Goal: Task Accomplishment & Management: Manage account settings

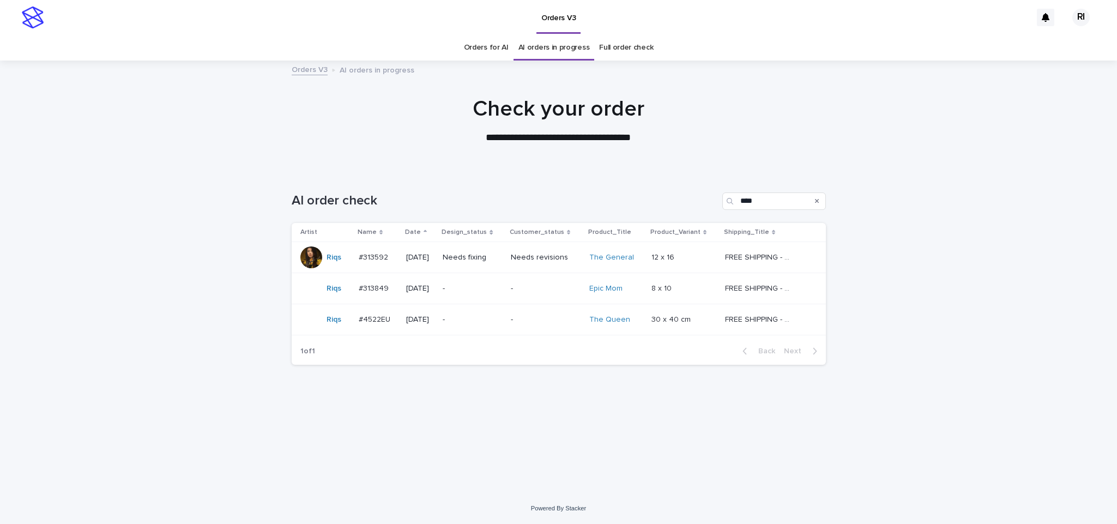
click at [502, 263] on div "Needs fixing" at bounding box center [472, 258] width 59 height 18
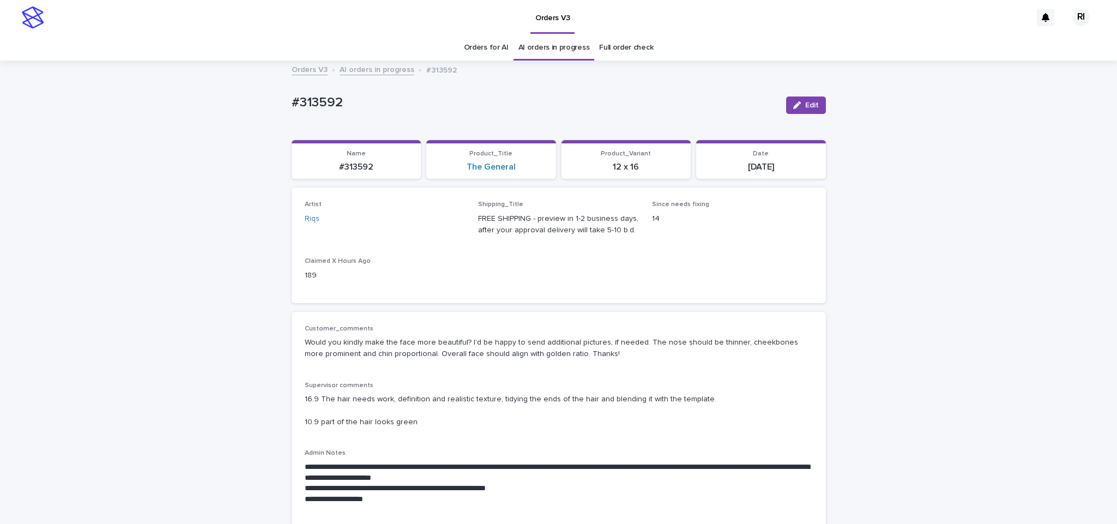
click at [365, 64] on link "AI orders in progress" at bounding box center [377, 69] width 75 height 13
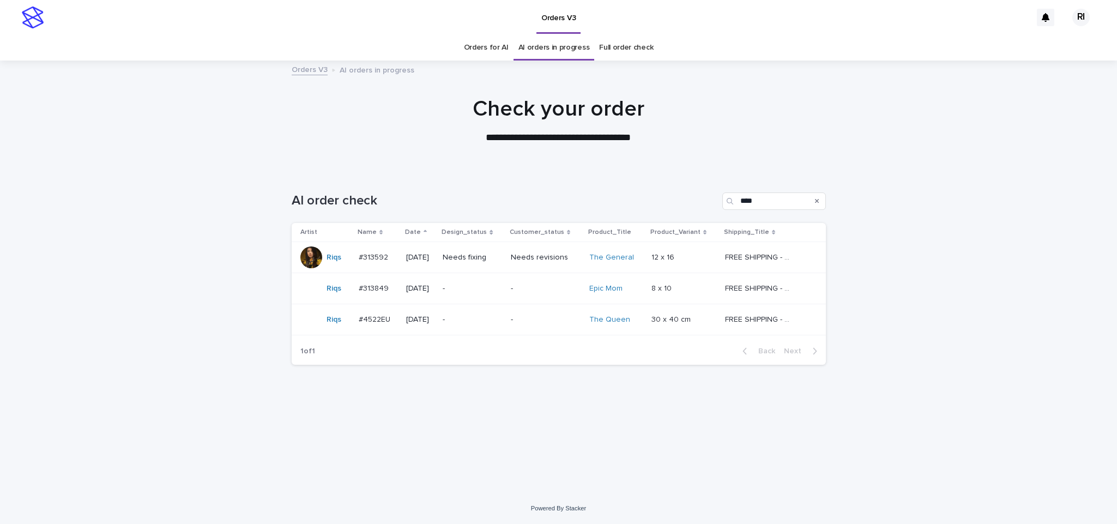
click at [489, 294] on div "-" at bounding box center [472, 289] width 59 height 18
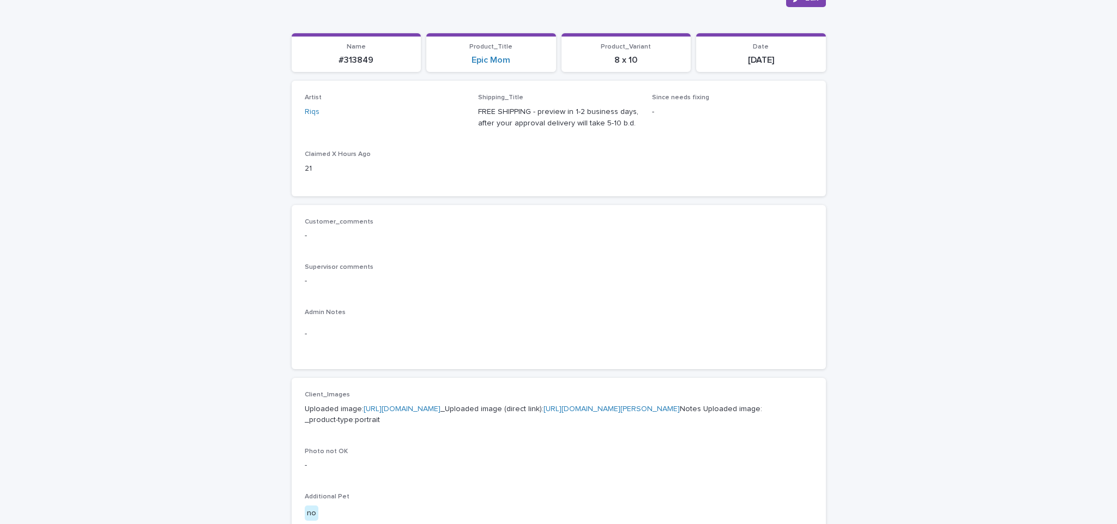
scroll to position [246, 0]
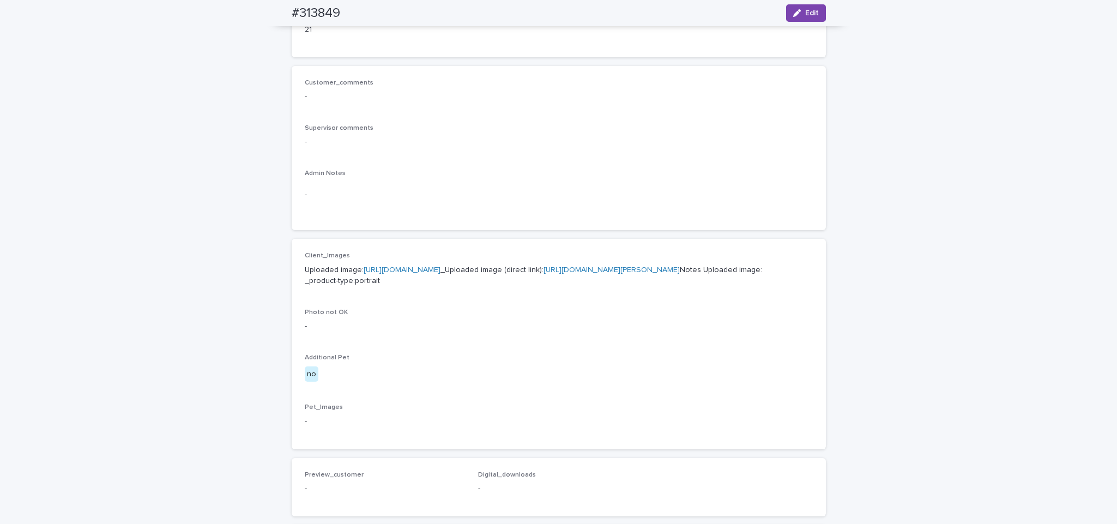
click at [441, 270] on link "https://cdn.shopify.com-uploadkit.app/s/files/1/0033/4807/0511/files/download.h…" at bounding box center [402, 270] width 77 height 8
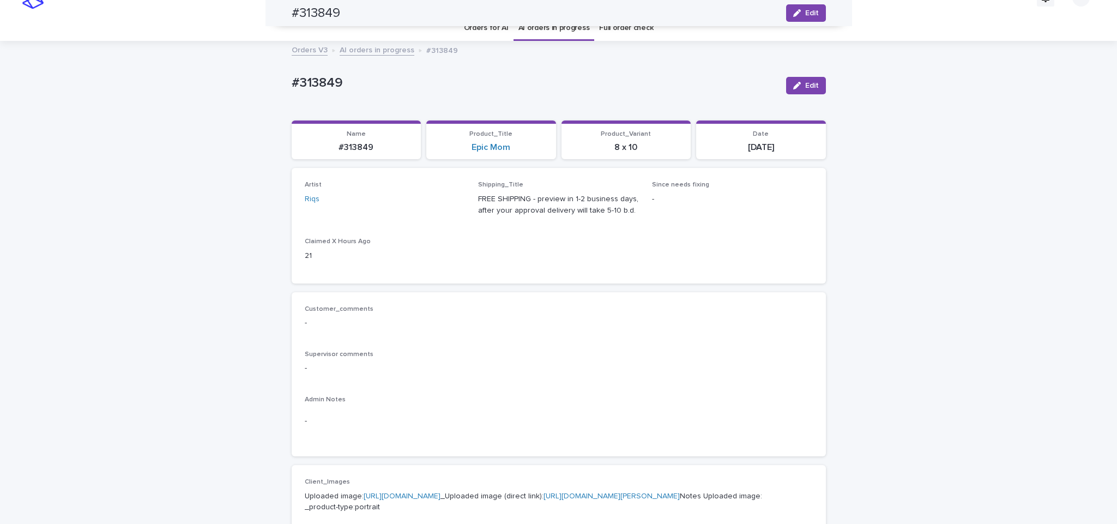
scroll to position [3, 0]
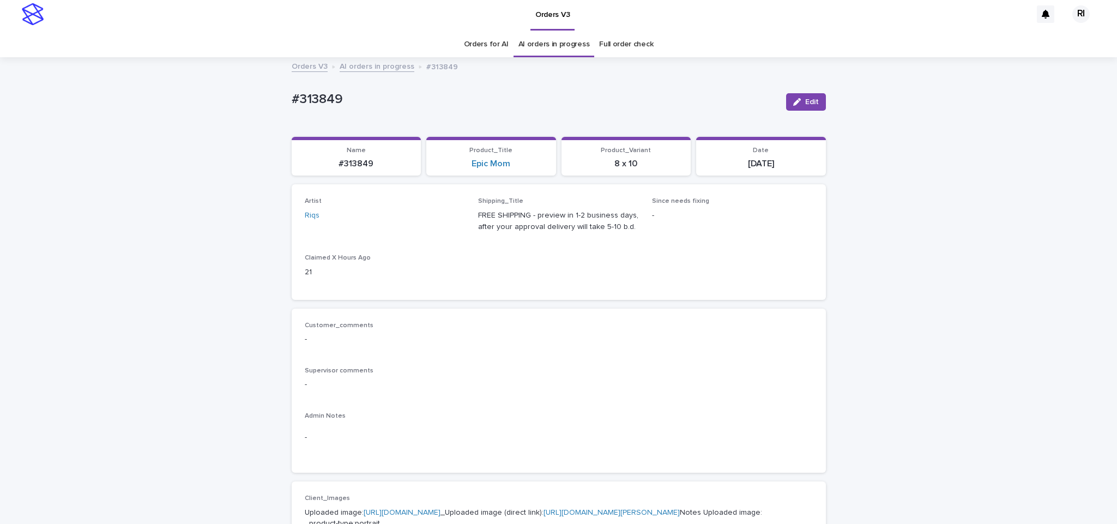
click at [373, 73] on div "Orders V3 AI orders in progress #313849" at bounding box center [558, 66] width 545 height 15
click at [377, 64] on link "AI orders in progress" at bounding box center [377, 65] width 75 height 13
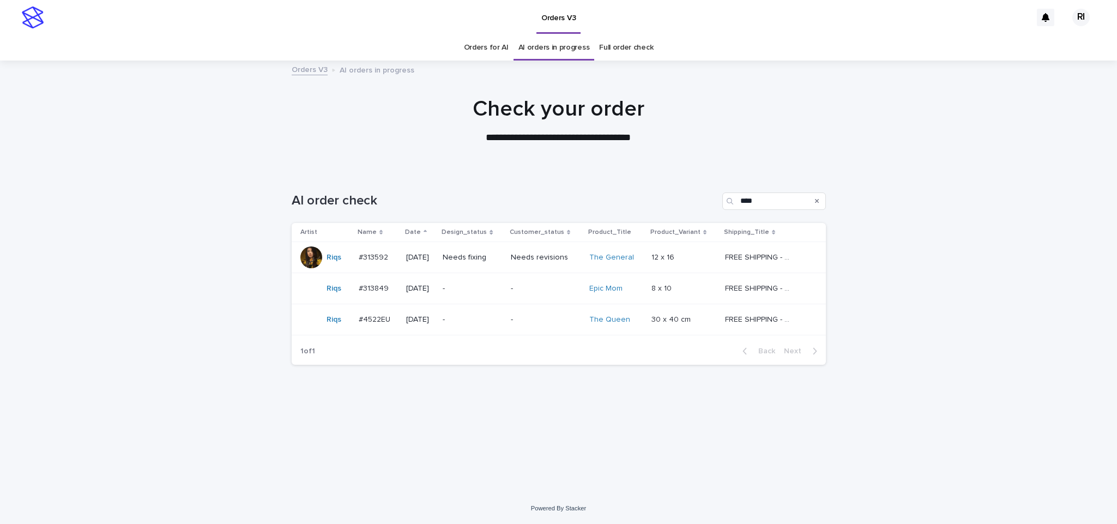
click at [480, 319] on p "-" at bounding box center [472, 319] width 59 height 9
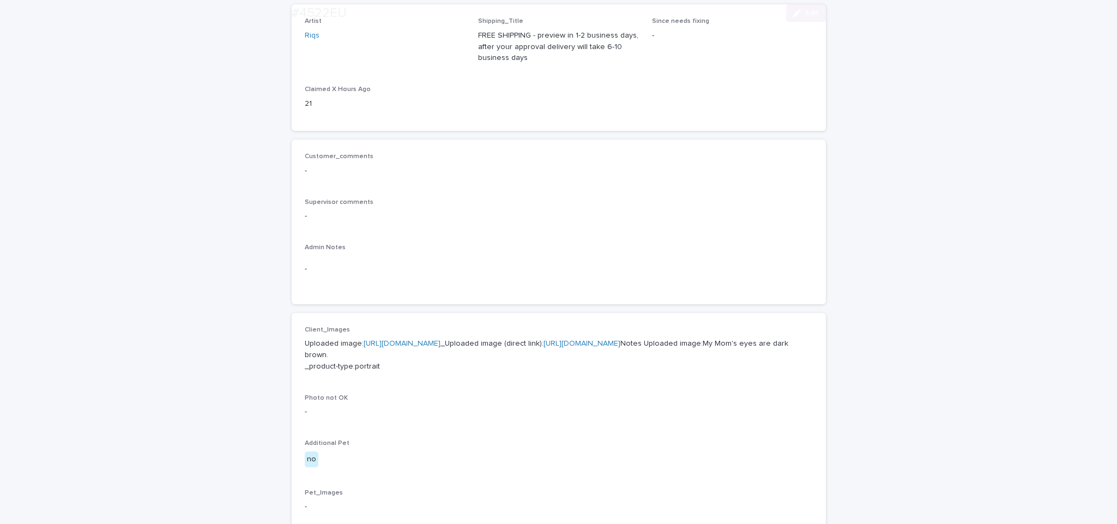
scroll to position [238, 0]
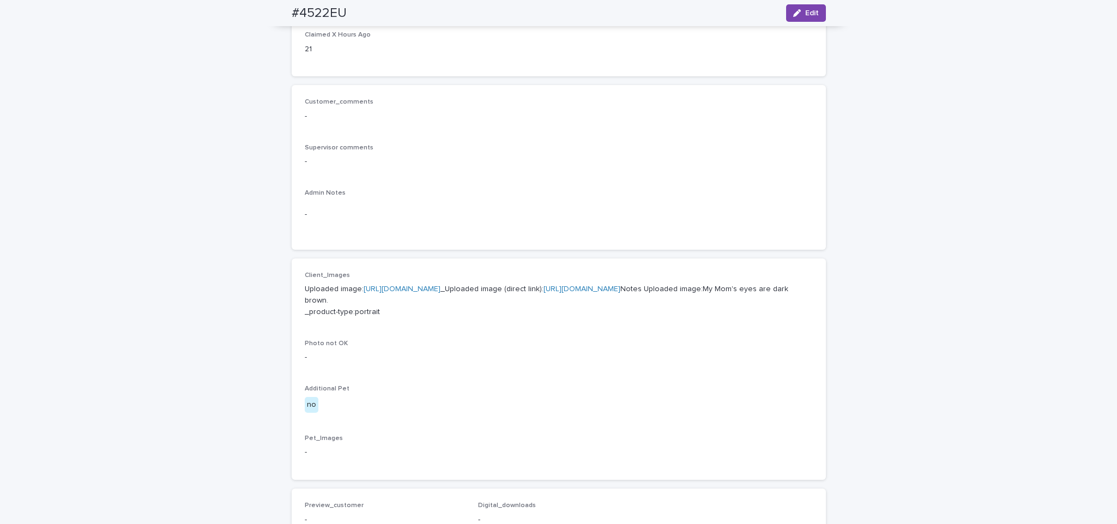
click at [423, 288] on link "https://cdn.shopify.com-uploadkit.app/s/files/1/0033/4807/0511/files/download.h…" at bounding box center [402, 289] width 77 height 8
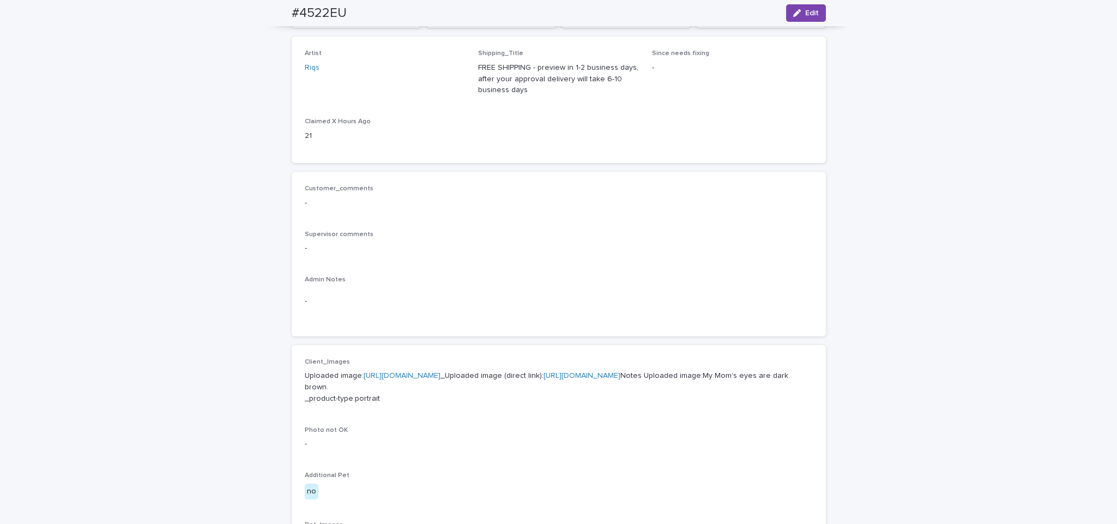
scroll to position [12, 0]
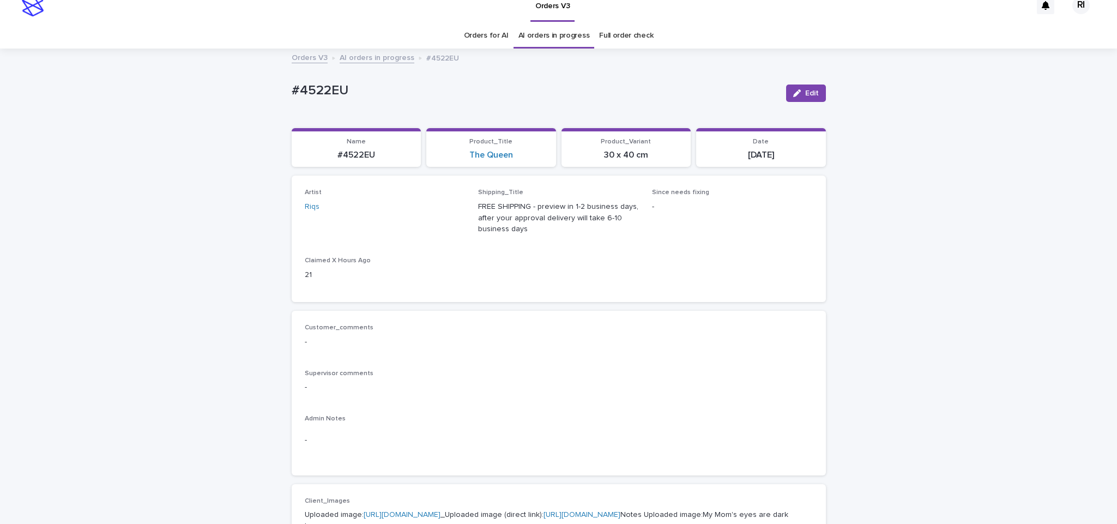
click at [378, 51] on link "AI orders in progress" at bounding box center [377, 57] width 75 height 13
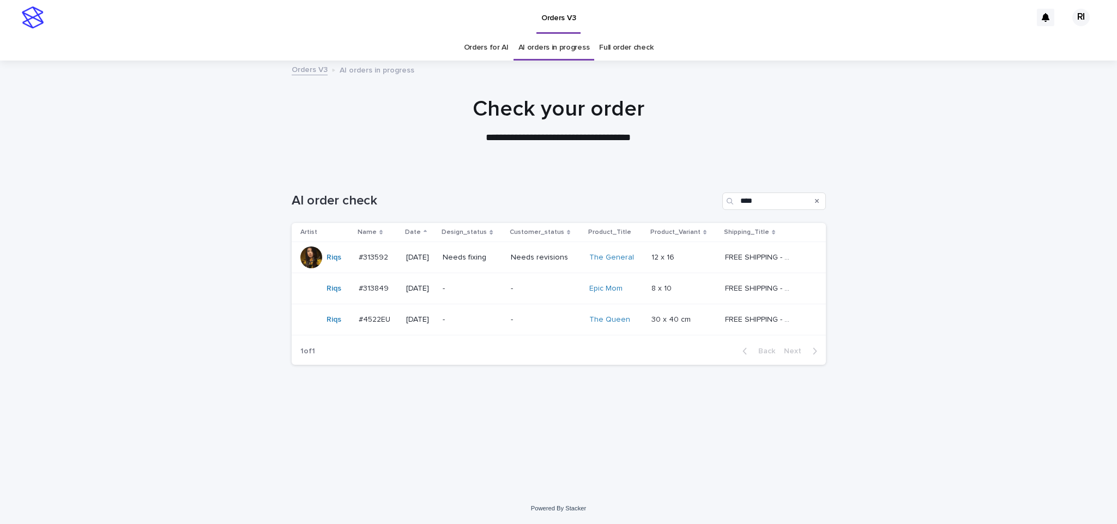
click at [481, 306] on td "-" at bounding box center [472, 319] width 68 height 31
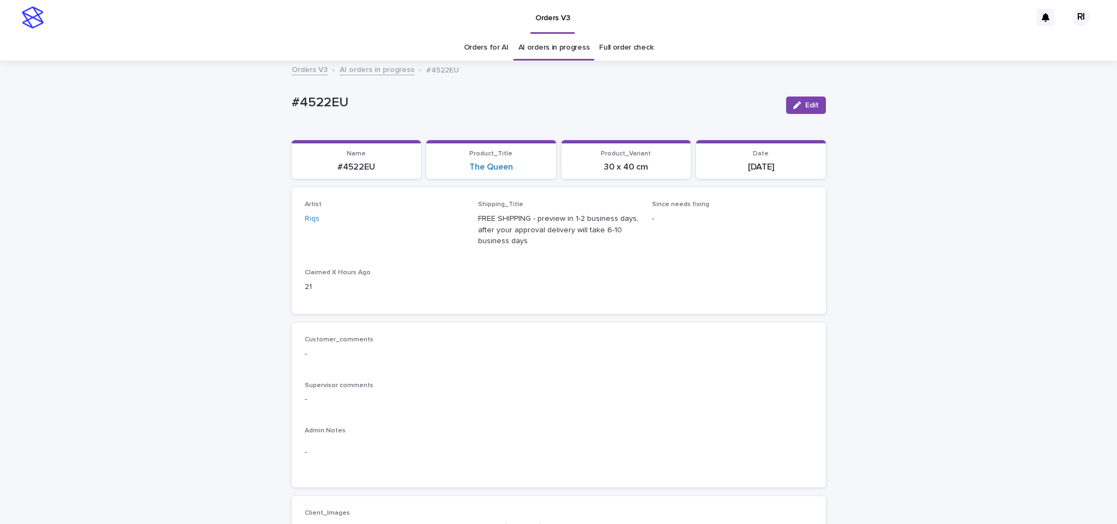
scroll to position [35, 0]
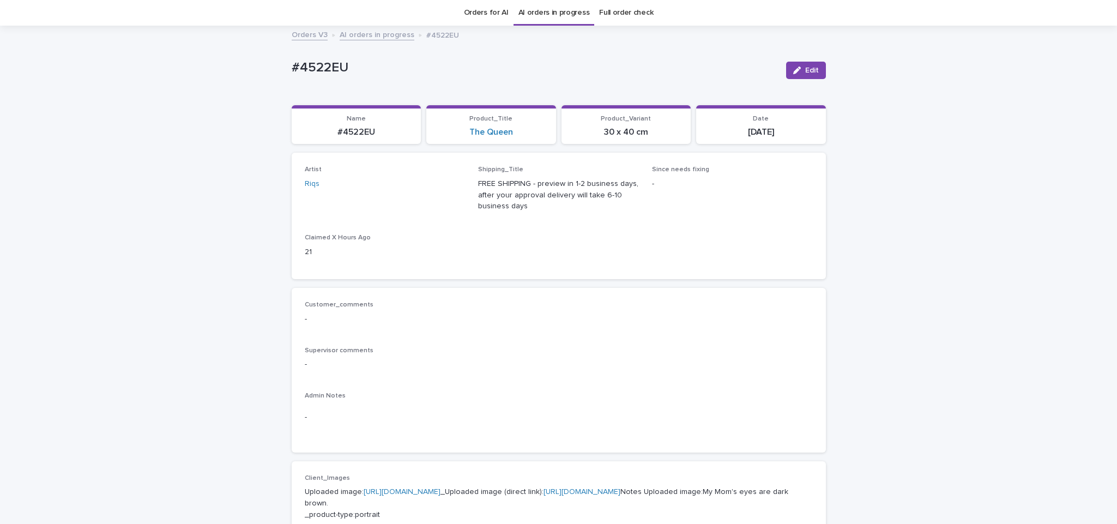
click at [375, 28] on link "AI orders in progress" at bounding box center [377, 34] width 75 height 13
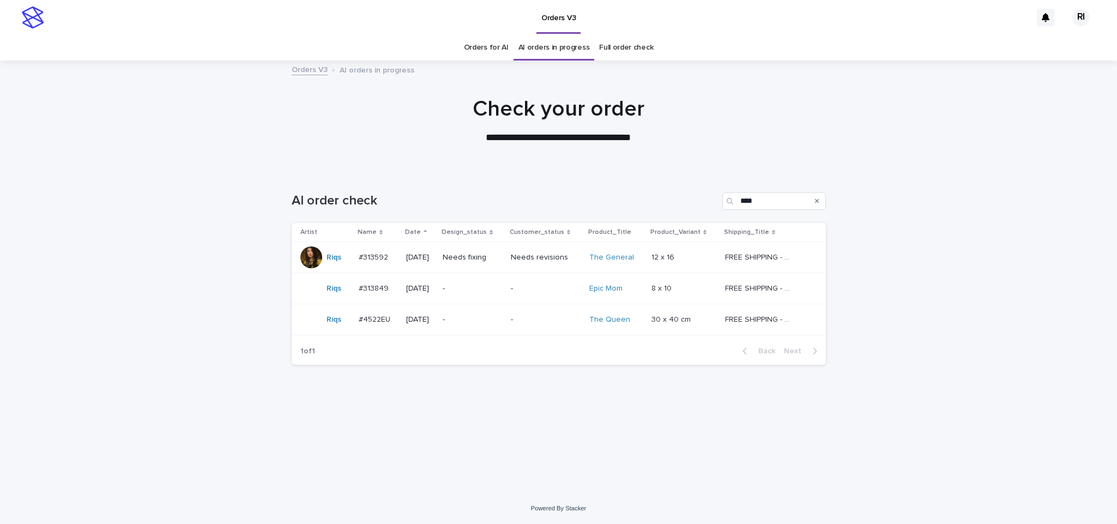
click at [501, 322] on p "-" at bounding box center [472, 319] width 59 height 9
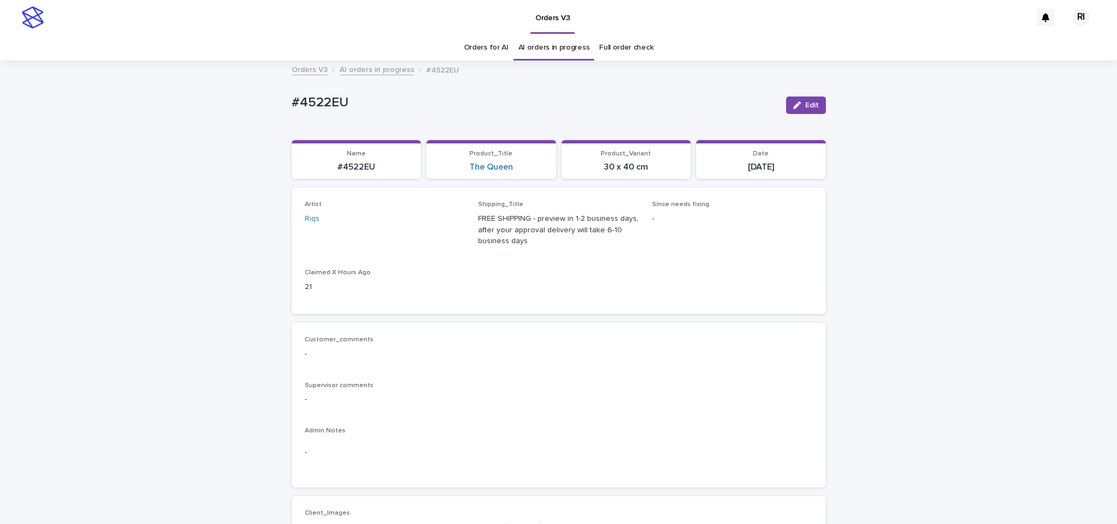
scroll to position [35, 0]
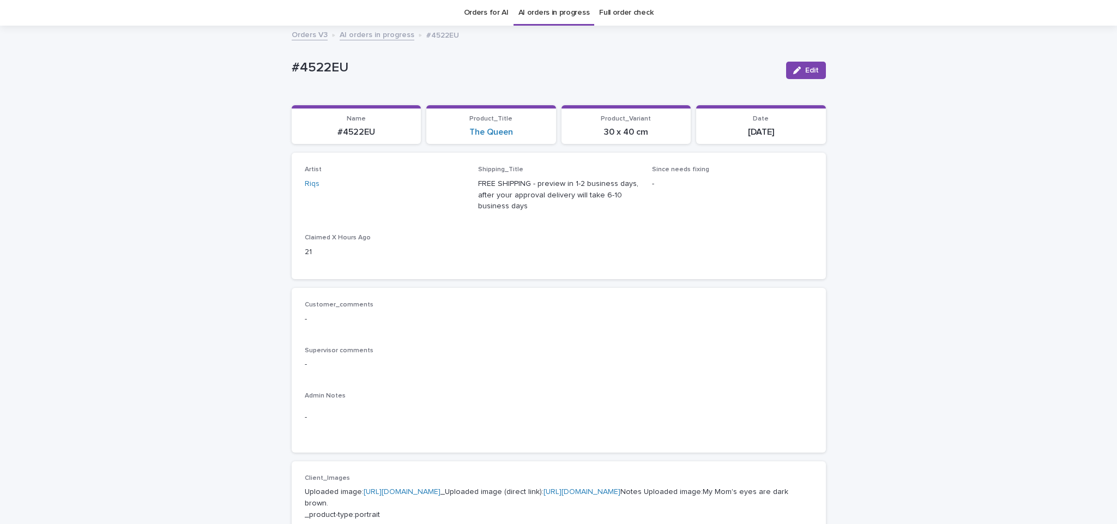
click at [379, 44] on div "#4522EU Edit #4522EU Edit Sorry, there was an error saving your record. Please …" at bounding box center [559, 507] width 534 height 961
click at [378, 33] on link "AI orders in progress" at bounding box center [377, 34] width 75 height 13
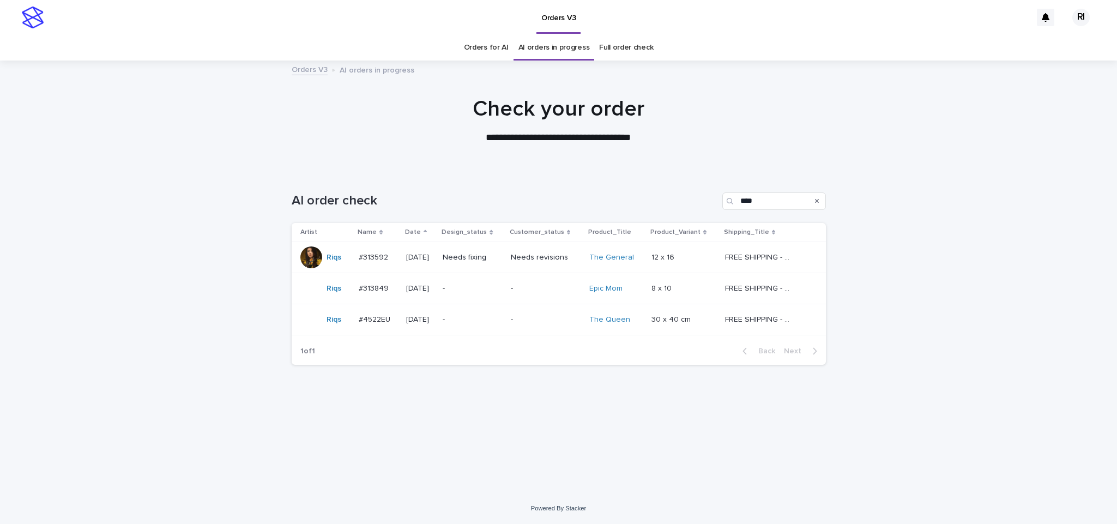
click at [498, 291] on p "-" at bounding box center [472, 288] width 59 height 9
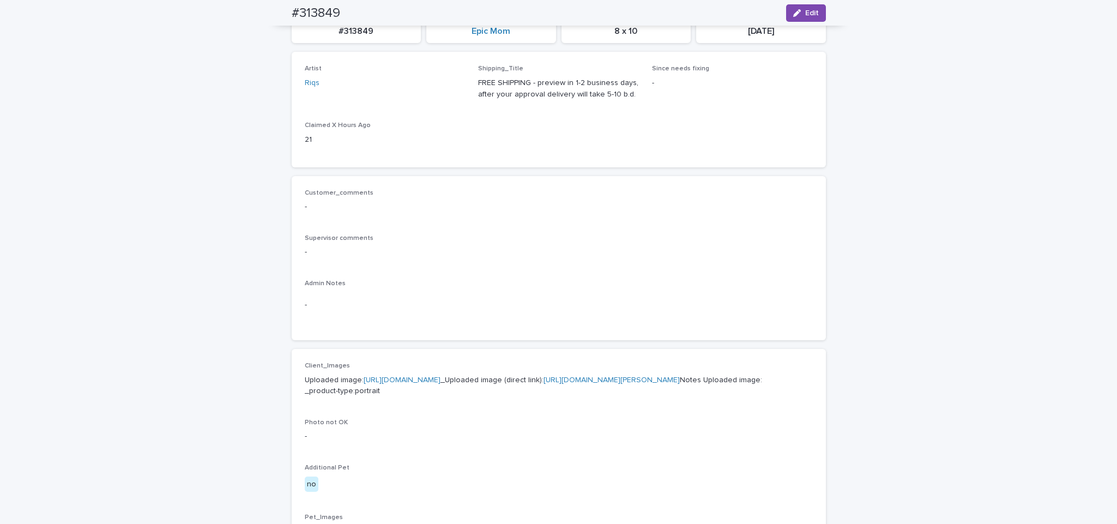
scroll to position [27, 0]
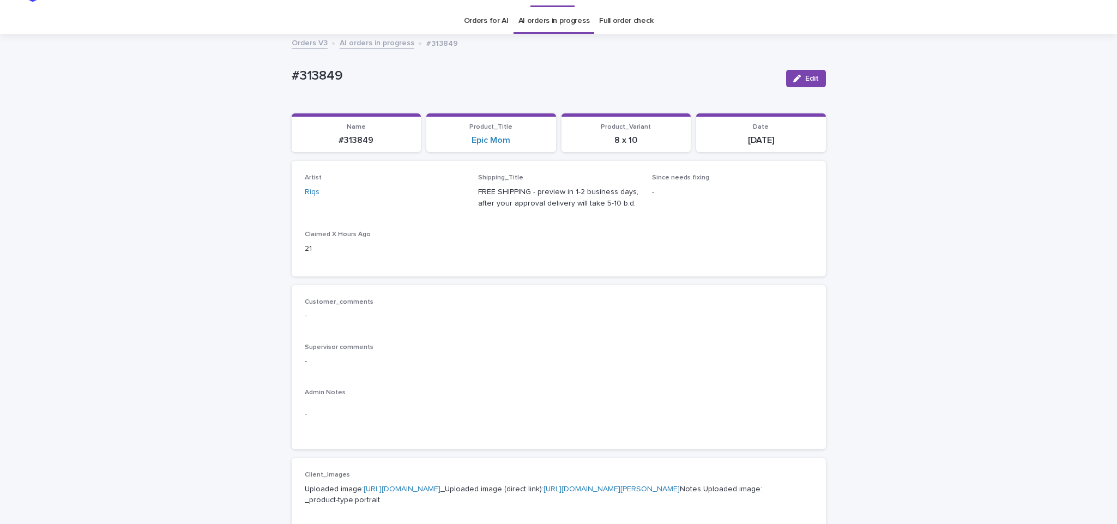
click at [388, 46] on link "AI orders in progress" at bounding box center [377, 42] width 75 height 13
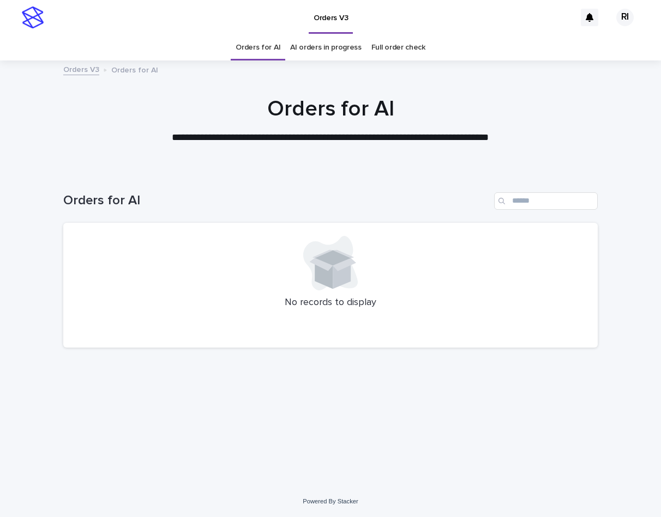
click at [280, 172] on div "Orders for AI" at bounding box center [330, 197] width 534 height 52
click at [294, 315] on div "No records to display" at bounding box center [330, 285] width 534 height 125
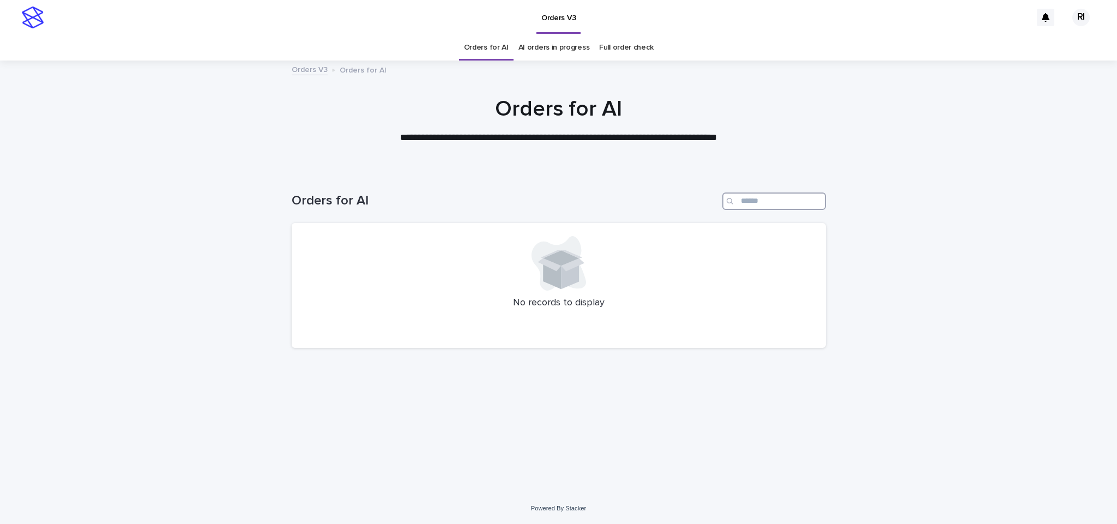
click at [788, 200] on input "Search" at bounding box center [774, 200] width 104 height 17
type input "****"
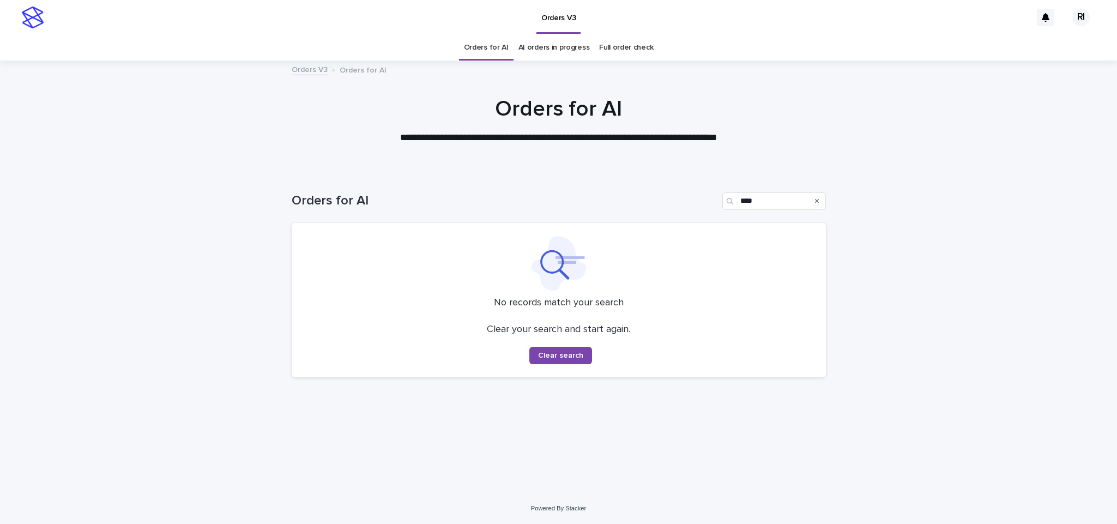
click at [494, 46] on link "Orders for AI" at bounding box center [486, 48] width 45 height 26
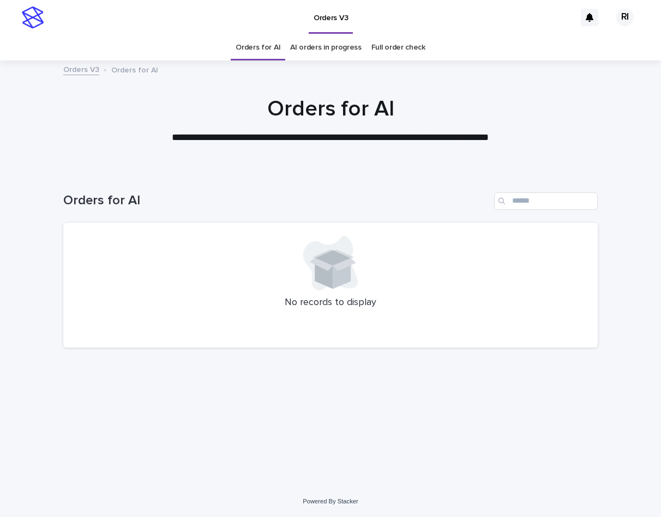
click at [68, 293] on div "No records to display" at bounding box center [330, 285] width 534 height 125
click at [535, 197] on input "Search" at bounding box center [546, 200] width 104 height 17
paste input "****"
type input "****"
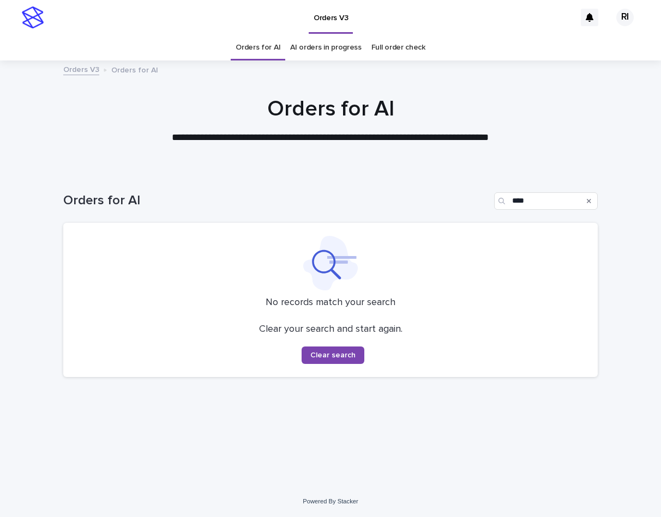
click at [265, 47] on link "Orders for AI" at bounding box center [258, 48] width 45 height 26
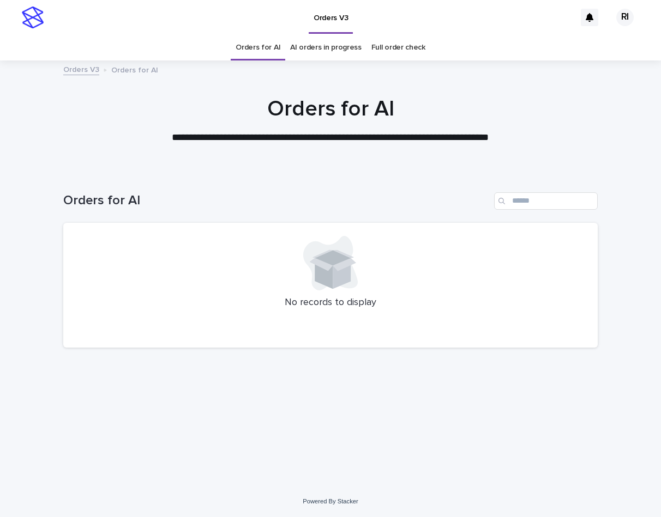
click at [200, 262] on div at bounding box center [330, 263] width 508 height 55
click at [557, 204] on input "Search" at bounding box center [546, 200] width 104 height 17
paste input "****"
type input "****"
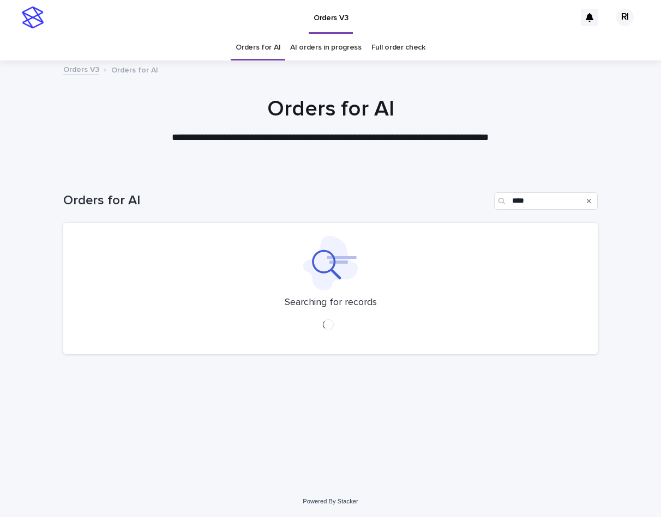
click at [272, 45] on link "Orders for AI" at bounding box center [258, 48] width 45 height 26
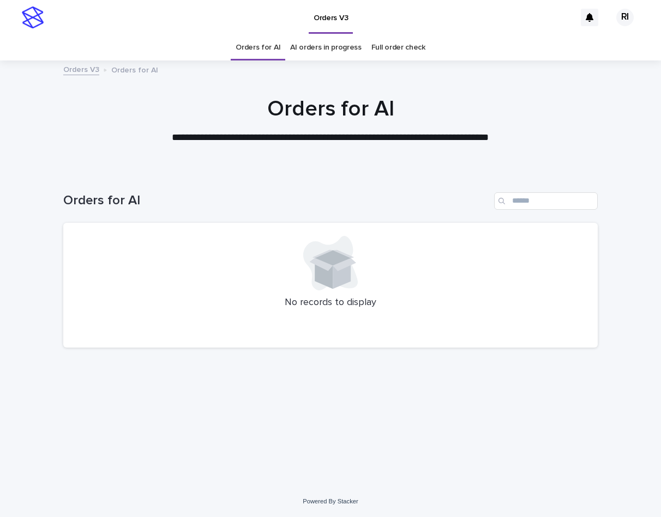
click at [203, 196] on h1 "Orders for AI" at bounding box center [276, 201] width 426 height 16
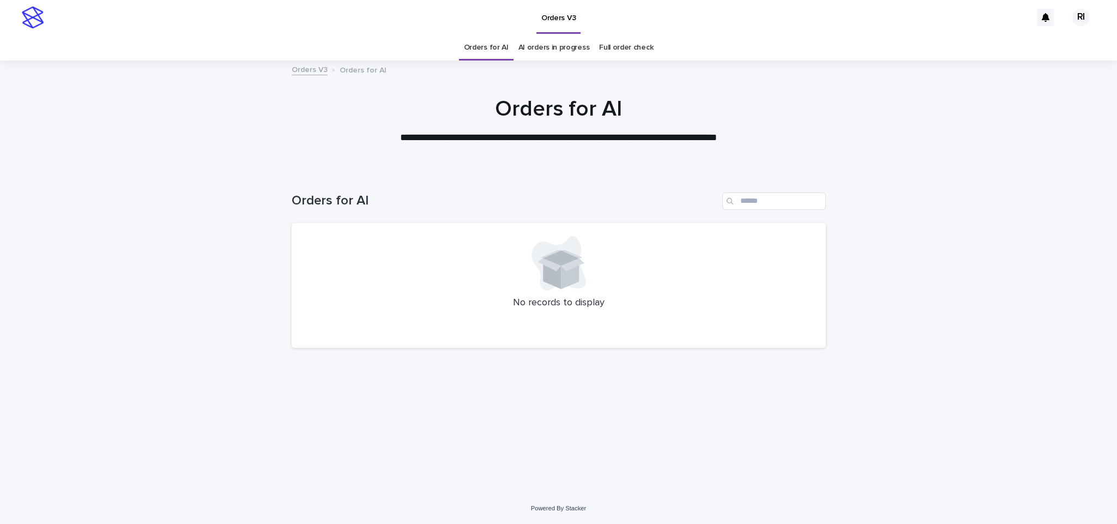
click at [201, 129] on div "**********" at bounding box center [558, 120] width 1117 height 49
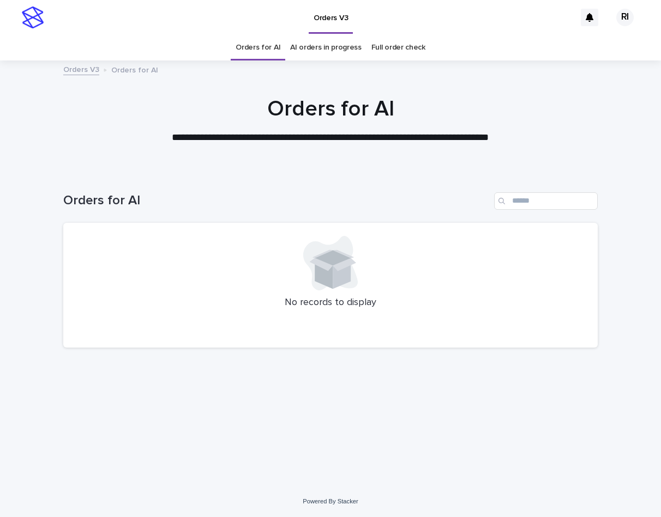
click at [195, 297] on p "No records to display" at bounding box center [330, 303] width 508 height 12
click at [80, 320] on div "No records to display" at bounding box center [330, 285] width 534 height 125
click at [131, 277] on div at bounding box center [330, 263] width 508 height 55
click at [545, 198] on input "Search" at bounding box center [546, 200] width 104 height 17
paste input "****"
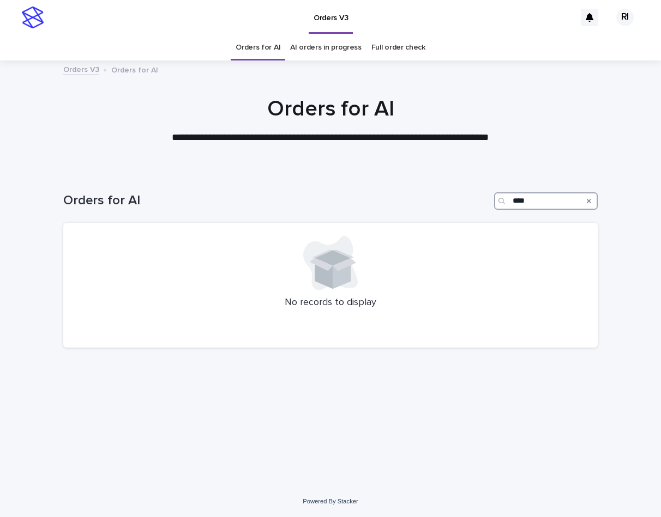
type input "****"
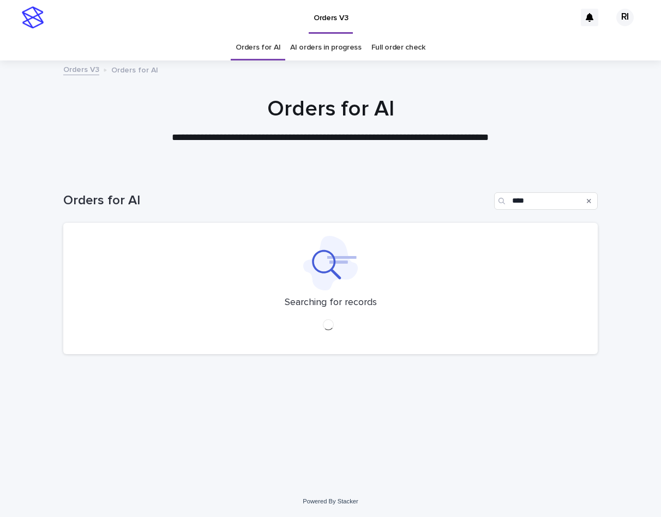
click at [255, 47] on link "Orders for AI" at bounding box center [258, 48] width 45 height 26
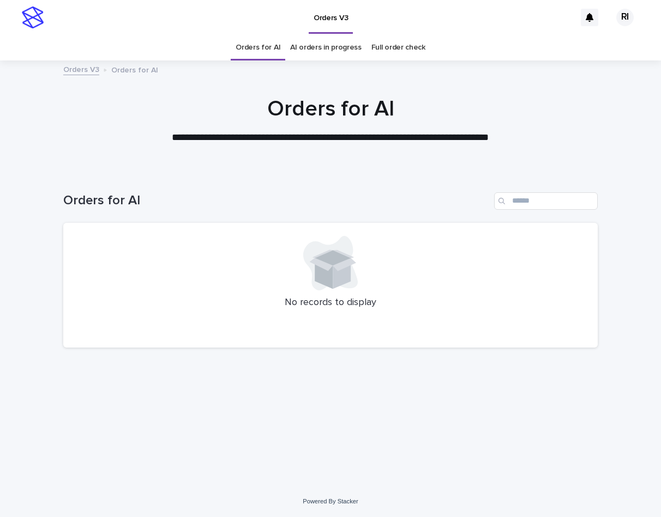
click at [335, 183] on div "Orders for AI" at bounding box center [330, 197] width 534 height 52
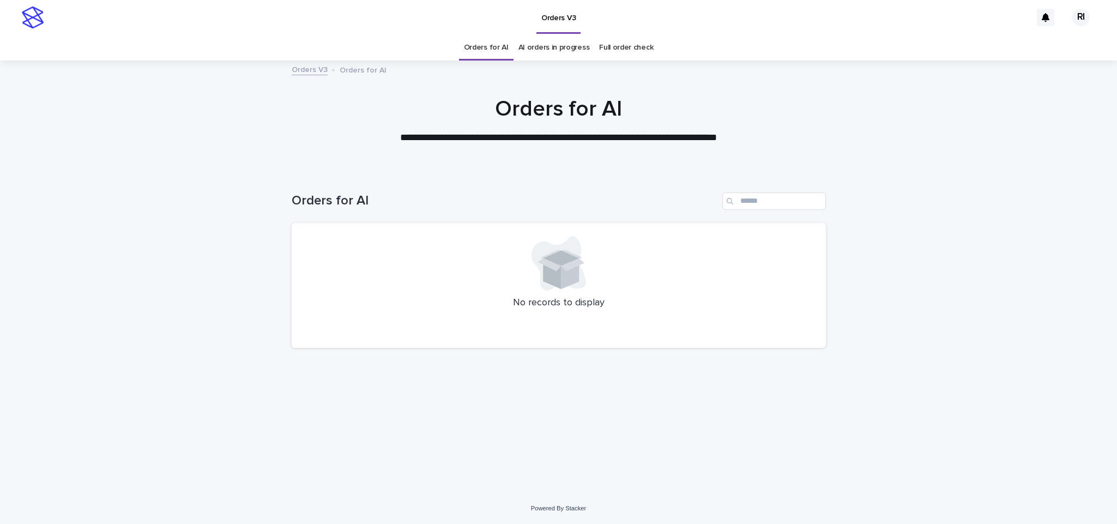
click at [492, 43] on link "Orders for AI" at bounding box center [486, 48] width 45 height 26
click at [243, 352] on div "Loading... Saving… Loading... Saving… Orders for AI No records to display" at bounding box center [558, 332] width 1117 height 322
click at [761, 206] on input "Search" at bounding box center [774, 200] width 104 height 17
paste input "****"
type input "****"
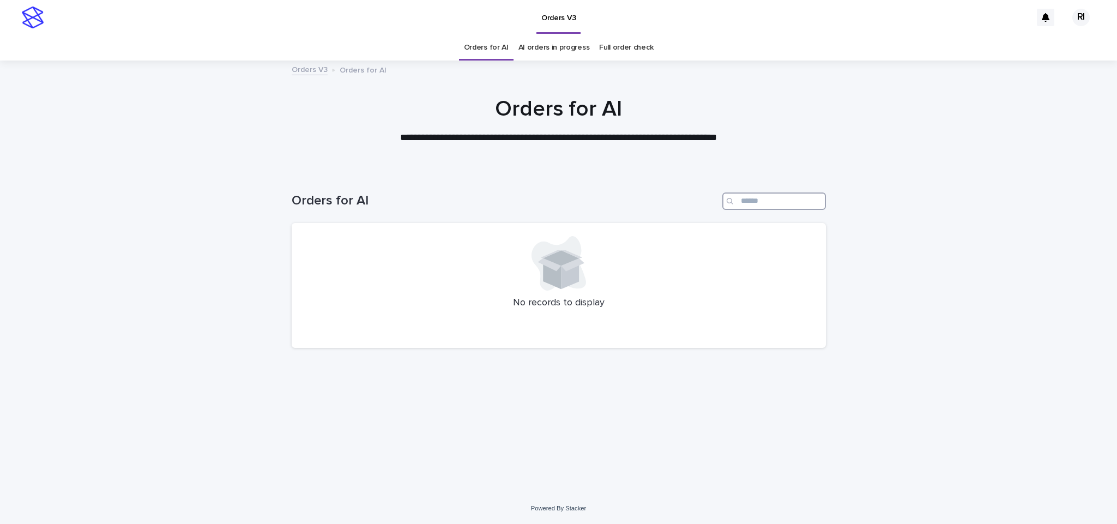
click at [766, 198] on input "Search" at bounding box center [774, 200] width 104 height 17
paste input "****"
type input "****"
click at [480, 39] on link "Orders for AI" at bounding box center [486, 48] width 45 height 26
click at [493, 48] on link "Orders for AI" at bounding box center [486, 48] width 45 height 26
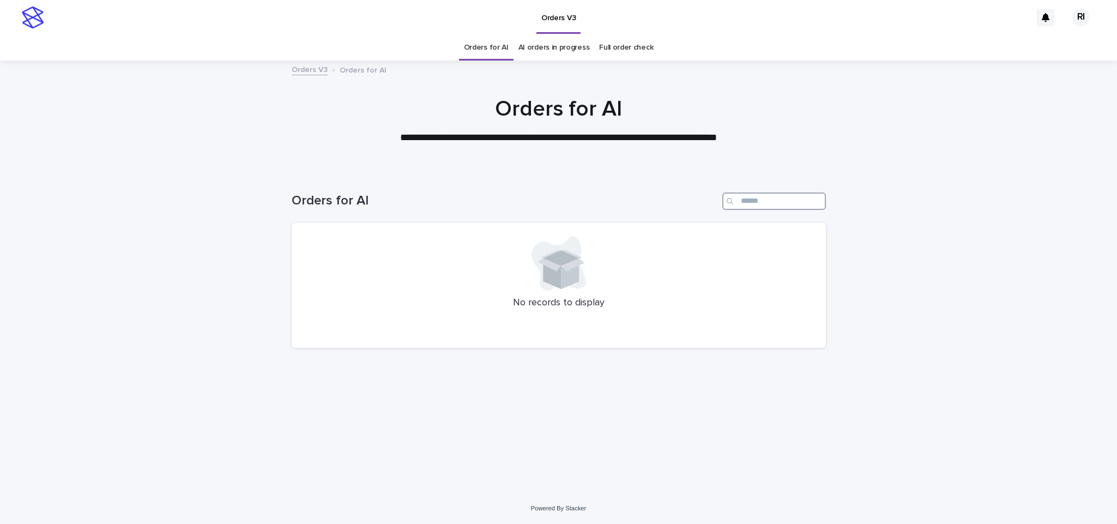
click at [766, 198] on input "Search" at bounding box center [774, 200] width 104 height 17
paste input "****"
type input "****"
click at [483, 44] on link "Orders for AI" at bounding box center [486, 48] width 45 height 26
click at [492, 46] on link "Orders for AI" at bounding box center [486, 48] width 45 height 26
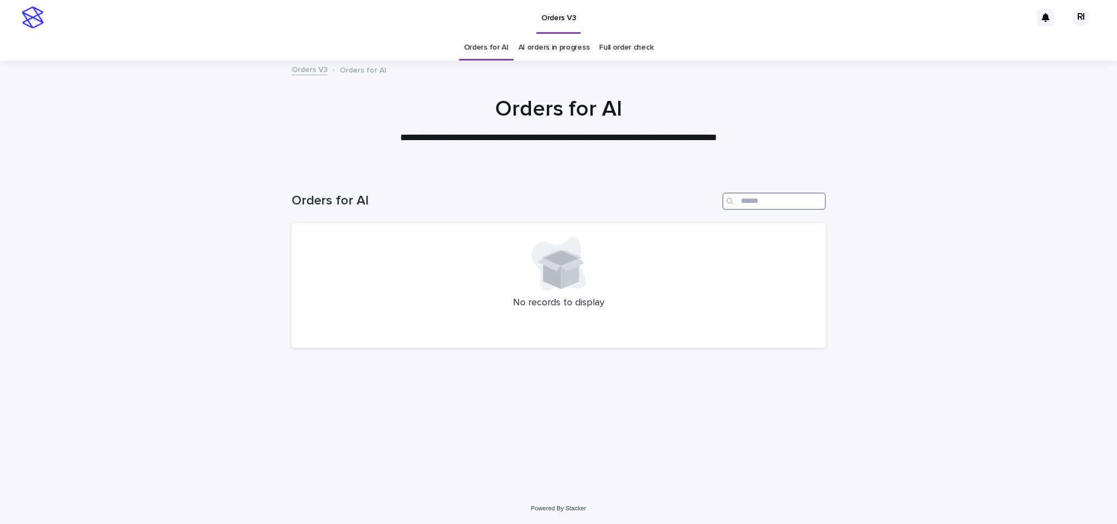
click at [757, 208] on input "Search" at bounding box center [774, 200] width 104 height 17
click at [764, 211] on div "Orders for AI" at bounding box center [559, 197] width 534 height 52
click at [766, 203] on input "Search" at bounding box center [774, 200] width 104 height 17
paste input "****"
type input "****"
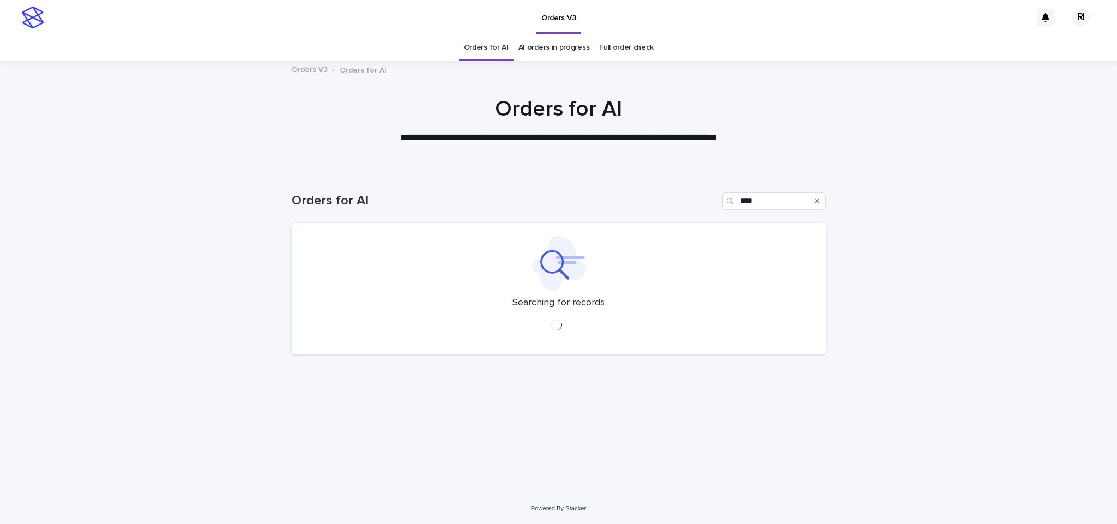
click at [497, 51] on link "Orders for AI" at bounding box center [486, 48] width 45 height 26
click at [491, 50] on link "Orders for AI" at bounding box center [486, 48] width 45 height 26
click at [772, 202] on input "Search" at bounding box center [774, 200] width 104 height 17
paste input "****"
type input "****"
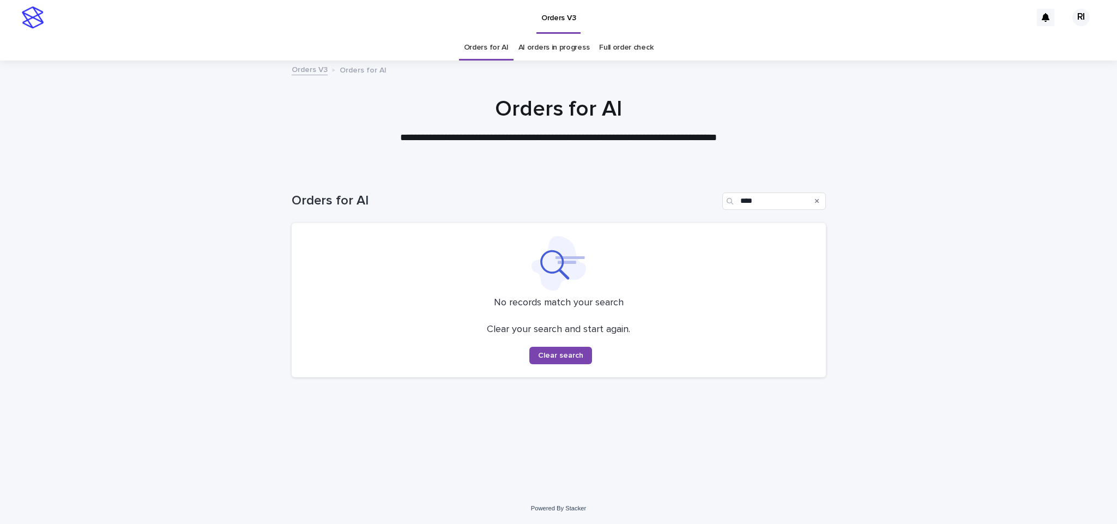
click at [493, 44] on link "Orders for AI" at bounding box center [486, 48] width 45 height 26
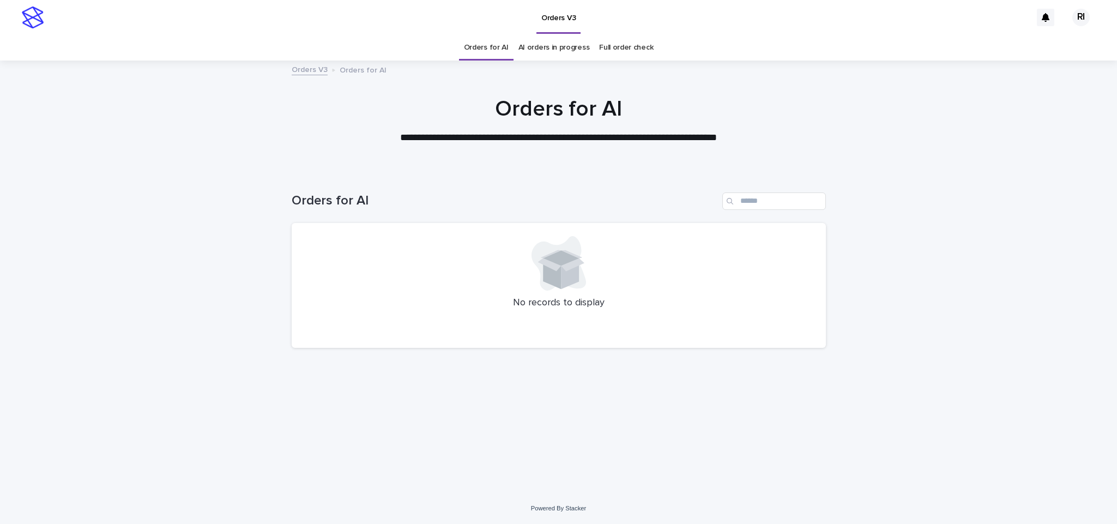
click at [427, 270] on div at bounding box center [559, 263] width 508 height 55
click at [339, 328] on div at bounding box center [559, 329] width 508 height 11
click at [763, 195] on input "Search" at bounding box center [774, 200] width 104 height 17
paste input "****"
type input "****"
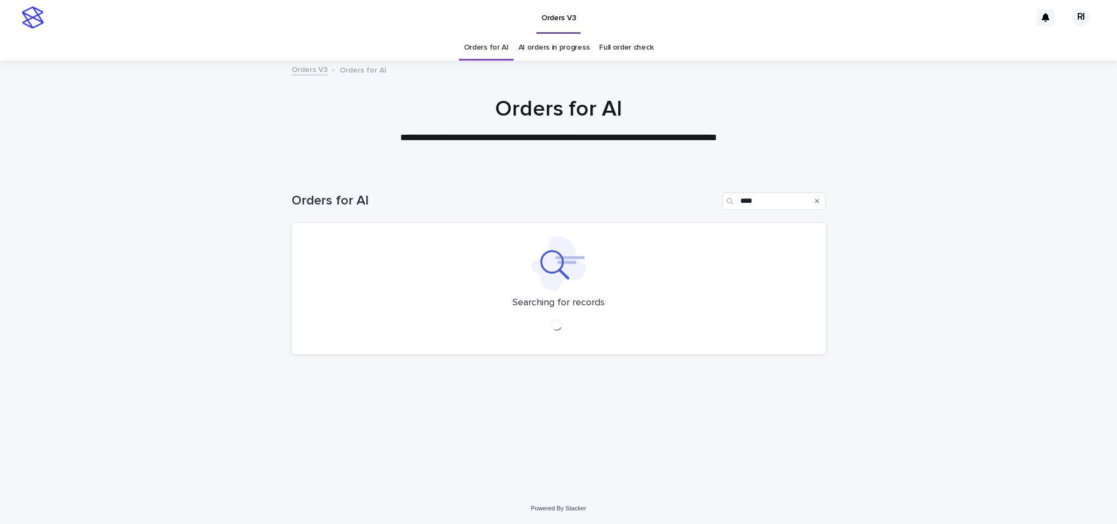
click at [494, 38] on link "Orders for AI" at bounding box center [486, 48] width 45 height 26
click at [481, 56] on link "Orders for AI" at bounding box center [486, 48] width 45 height 26
click at [774, 205] on input "Search" at bounding box center [774, 200] width 104 height 17
click at [619, 203] on h1 "Orders for AI" at bounding box center [505, 201] width 426 height 16
click at [769, 208] on input "Search" at bounding box center [774, 200] width 104 height 17
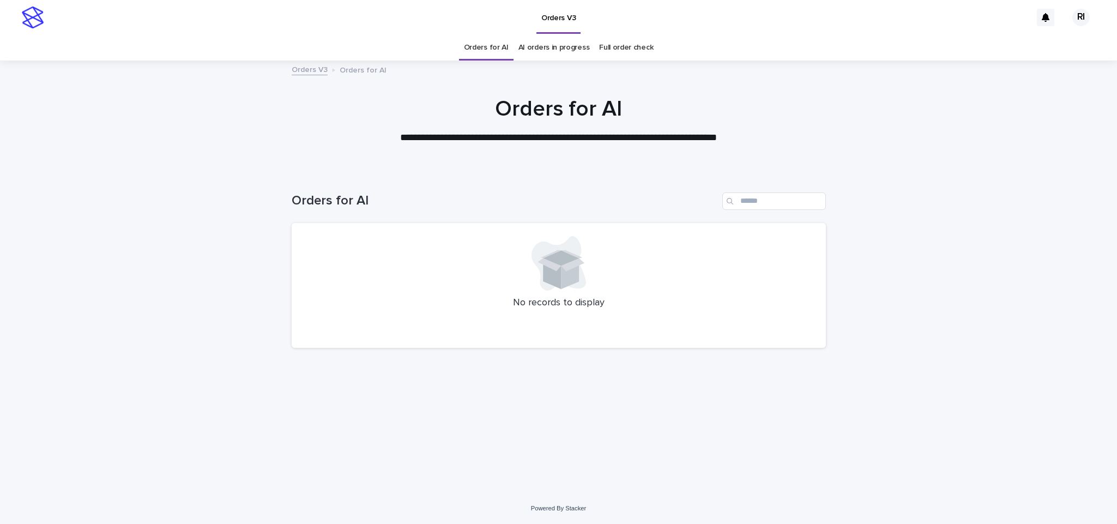
click at [602, 218] on div "Orders for AI" at bounding box center [559, 197] width 534 height 52
click at [769, 200] on input "Search" at bounding box center [774, 200] width 104 height 17
click at [622, 206] on h1 "Orders for AI" at bounding box center [505, 201] width 426 height 16
click at [763, 200] on input "Search" at bounding box center [774, 200] width 104 height 17
paste input "****"
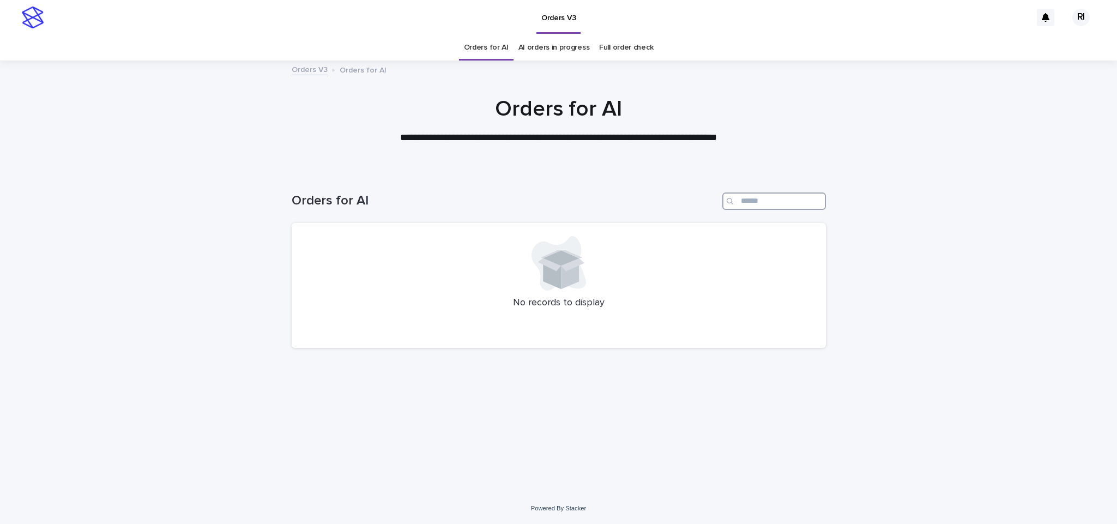
type input "****"
click at [489, 43] on link "Orders for AI" at bounding box center [486, 48] width 45 height 26
click at [424, 47] on div "Orders for AI AI orders in progress Full order check" at bounding box center [558, 48] width 1117 height 26
click at [467, 48] on div "Orders for AI" at bounding box center [486, 48] width 55 height 26
click at [485, 45] on link "Orders for AI" at bounding box center [486, 48] width 45 height 26
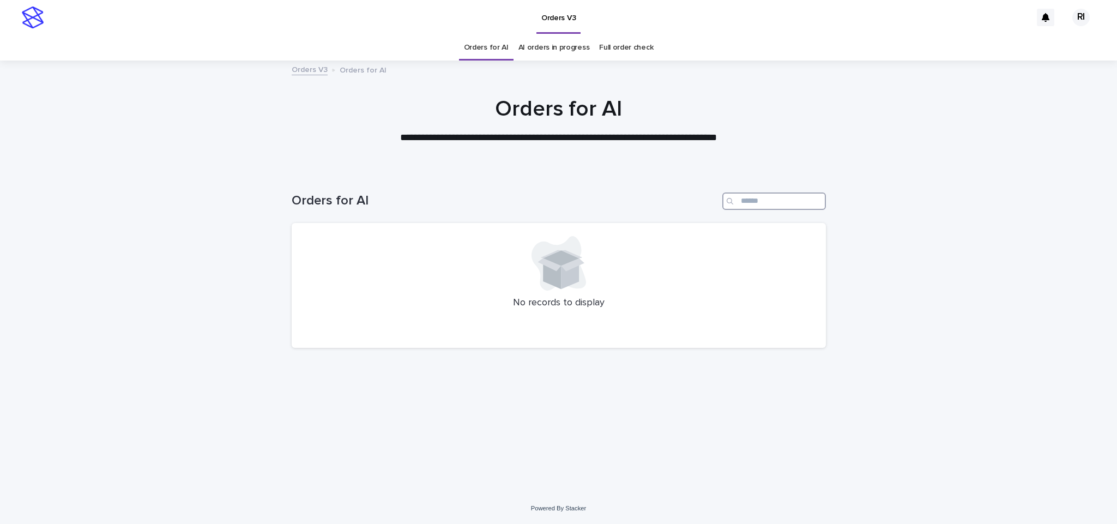
click at [764, 198] on input "Search" at bounding box center [774, 200] width 104 height 17
paste input "****"
type input "****"
click at [498, 45] on link "Orders for AI" at bounding box center [486, 48] width 45 height 26
click at [501, 47] on link "Orders for AI" at bounding box center [486, 48] width 45 height 26
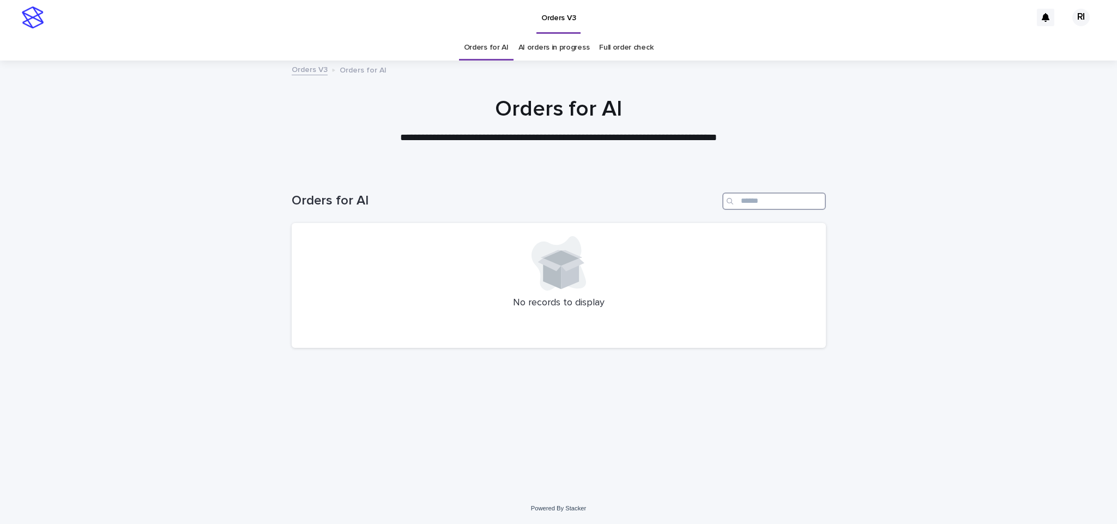
click at [769, 200] on input "Search" at bounding box center [774, 200] width 104 height 17
paste input "****"
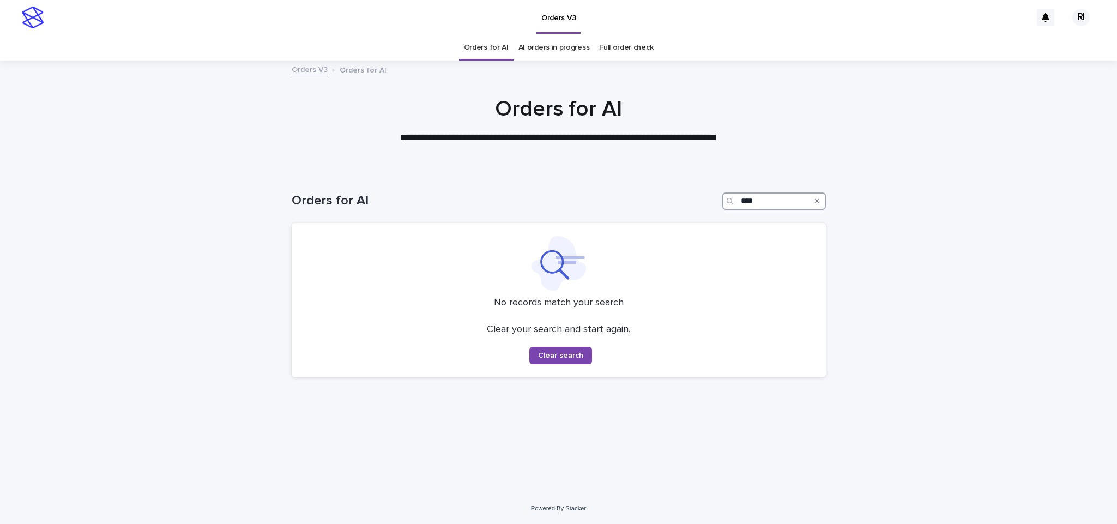
type input "****"
click at [487, 61] on div at bounding box center [558, 115] width 1117 height 109
click at [494, 45] on link "Orders for AI" at bounding box center [486, 48] width 45 height 26
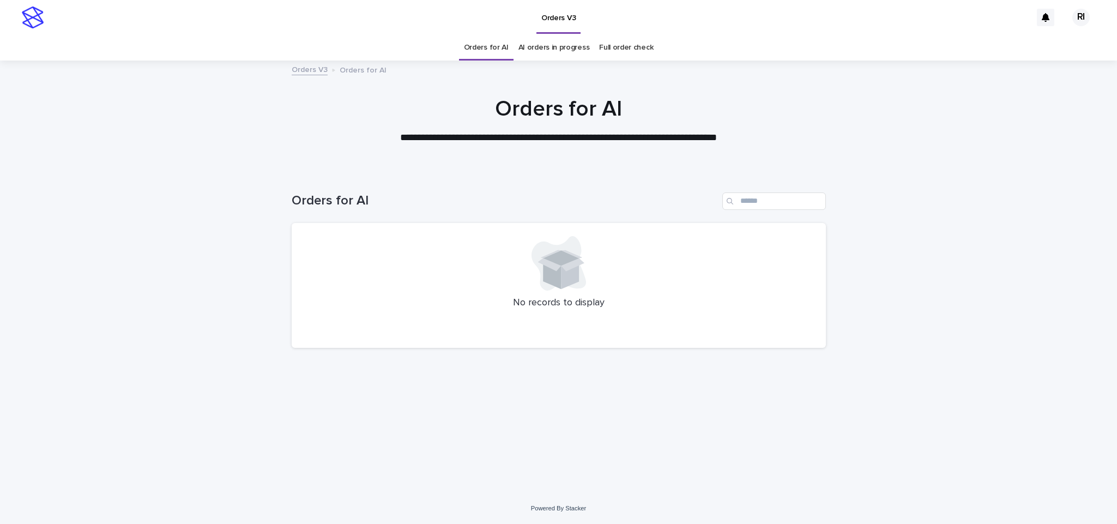
click at [774, 190] on div "Orders for AI" at bounding box center [559, 197] width 534 height 52
click at [764, 200] on input "Search" at bounding box center [774, 200] width 104 height 17
paste input "****"
type input "****"
click at [489, 61] on div at bounding box center [558, 115] width 1117 height 109
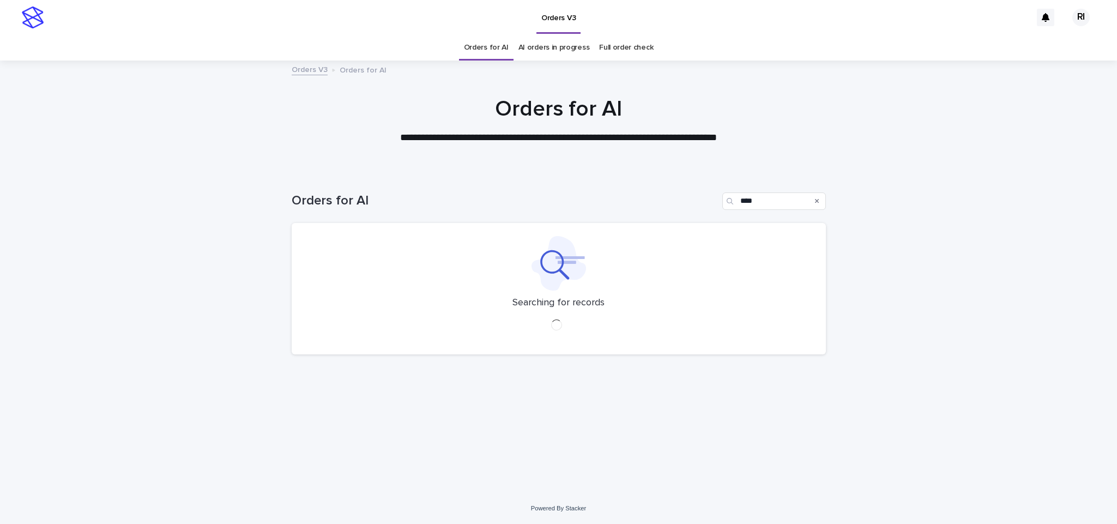
click at [497, 56] on link "Orders for AI" at bounding box center [486, 48] width 45 height 26
click at [770, 196] on input "Search" at bounding box center [774, 200] width 104 height 17
click at [759, 201] on input "Search" at bounding box center [774, 200] width 104 height 17
paste input "****"
type input "****"
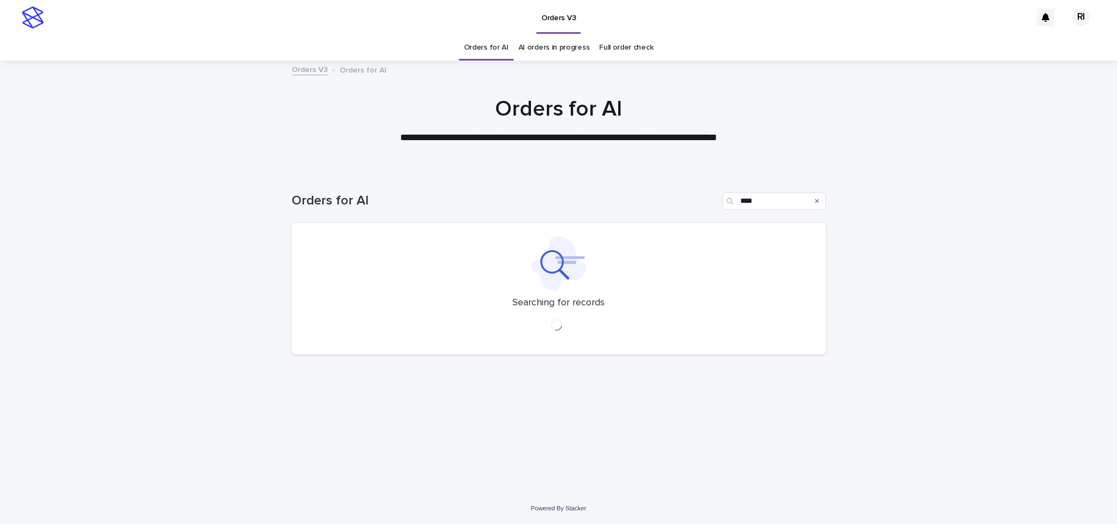
click at [501, 51] on link "Orders for AI" at bounding box center [486, 48] width 45 height 26
click at [486, 56] on link "Orders for AI" at bounding box center [486, 48] width 45 height 26
click at [490, 53] on link "Orders for AI" at bounding box center [486, 48] width 45 height 26
click at [490, 51] on link "Orders for AI" at bounding box center [486, 48] width 45 height 26
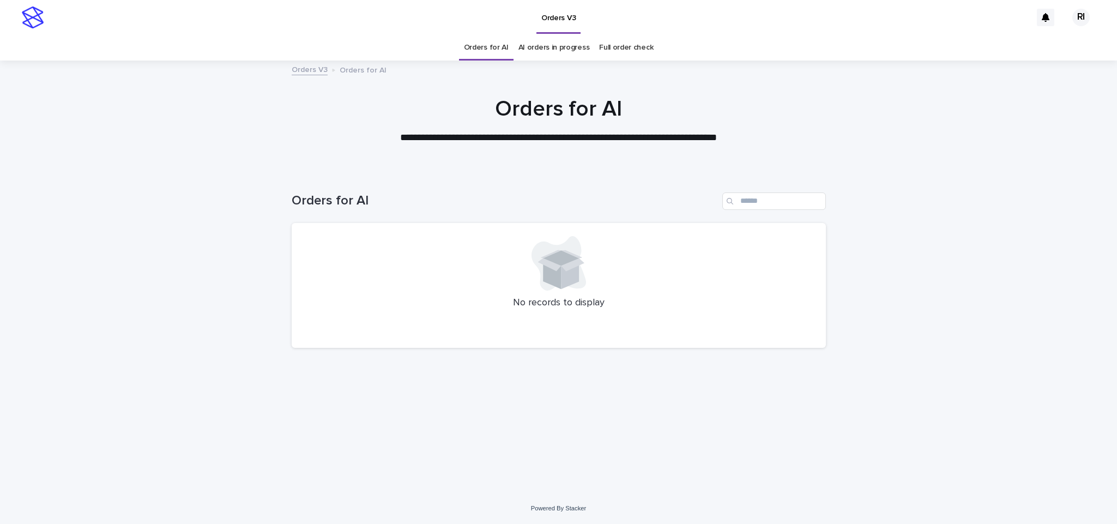
click at [487, 48] on link "Orders for AI" at bounding box center [486, 48] width 45 height 26
click at [490, 47] on link "Orders for AI" at bounding box center [486, 48] width 45 height 26
click at [488, 53] on link "Orders for AI" at bounding box center [486, 48] width 45 height 26
click at [491, 52] on link "Orders for AI" at bounding box center [486, 48] width 45 height 26
click at [538, 46] on link "AI orders in progress" at bounding box center [554, 48] width 71 height 26
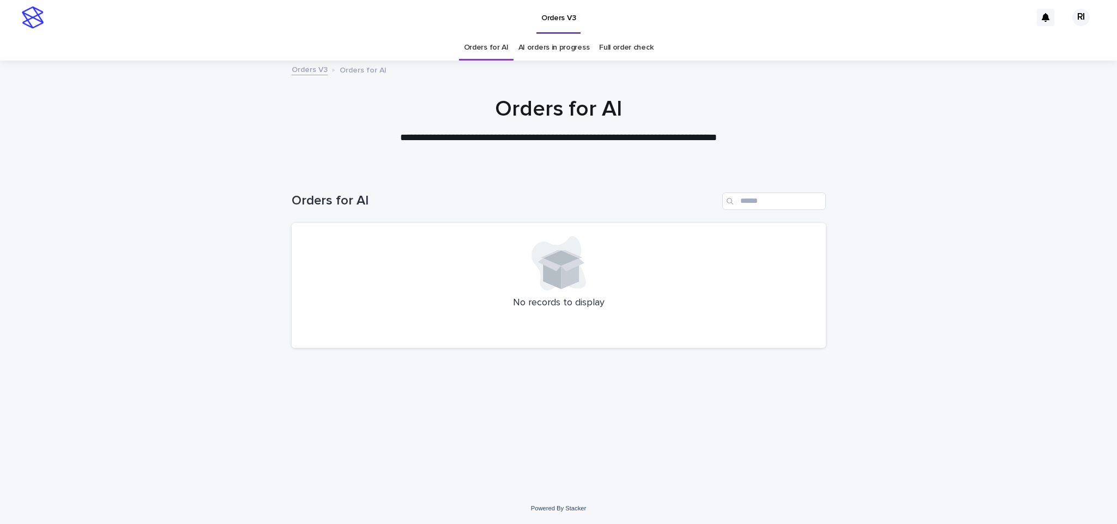
click at [546, 43] on link "AI orders in progress" at bounding box center [554, 48] width 71 height 26
click at [545, 48] on link "AI orders in progress" at bounding box center [554, 48] width 71 height 26
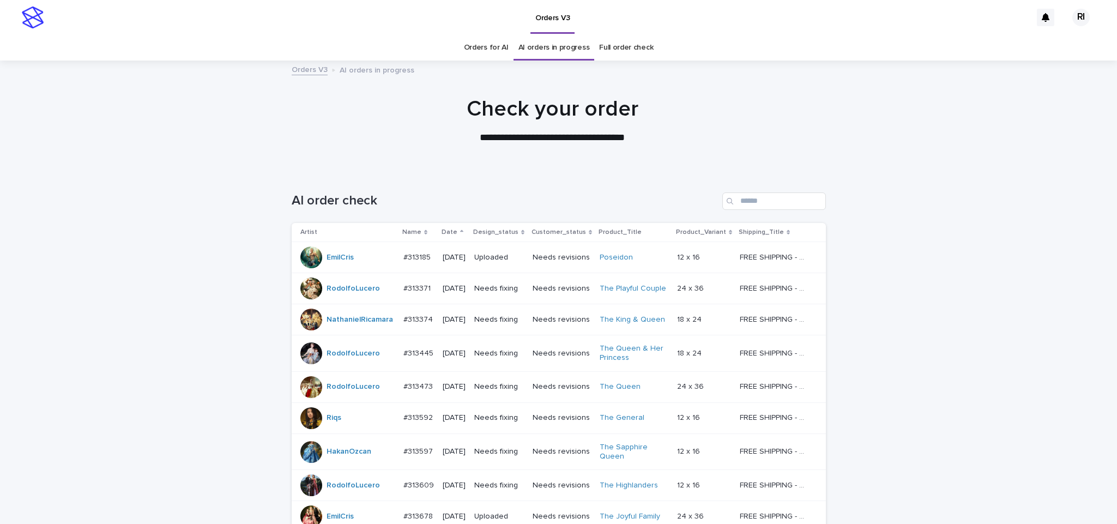
click at [496, 36] on link "Orders for AI" at bounding box center [486, 48] width 45 height 26
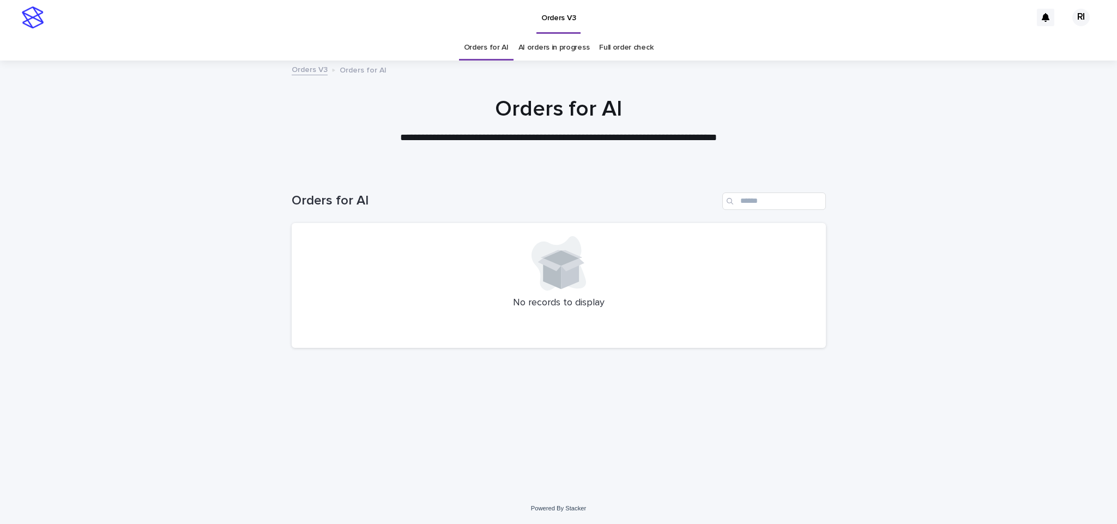
click at [499, 38] on link "Orders for AI" at bounding box center [486, 48] width 45 height 26
click at [496, 41] on link "Orders for AI" at bounding box center [486, 48] width 45 height 26
click at [491, 44] on link "Orders for AI" at bounding box center [486, 48] width 45 height 26
click at [495, 46] on link "Orders for AI" at bounding box center [486, 48] width 45 height 26
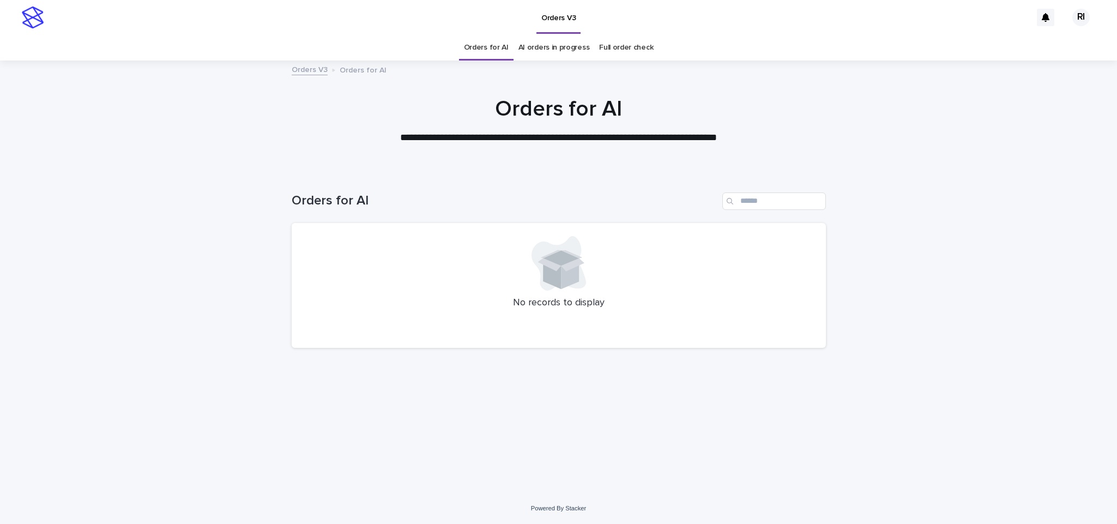
click at [495, 47] on link "Orders for AI" at bounding box center [486, 48] width 45 height 26
click at [495, 48] on link "Orders for AI" at bounding box center [486, 48] width 45 height 26
click at [491, 48] on link "Orders for AI" at bounding box center [486, 48] width 45 height 26
click at [553, 43] on link "AI orders in progress" at bounding box center [554, 48] width 71 height 26
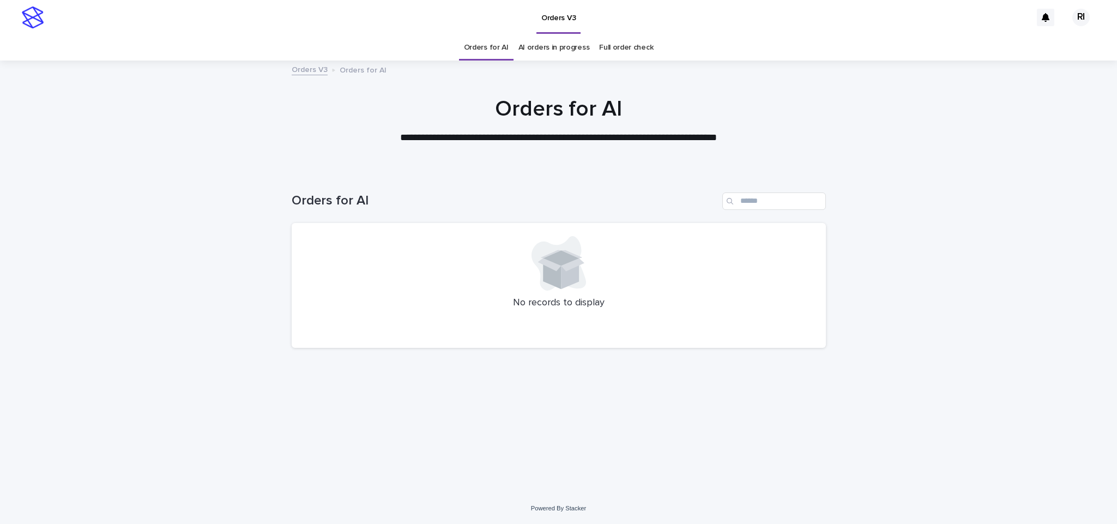
click at [540, 47] on link "AI orders in progress" at bounding box center [554, 48] width 71 height 26
click at [498, 48] on link "Orders for AI" at bounding box center [486, 48] width 45 height 26
click at [501, 50] on link "Orders for AI" at bounding box center [486, 48] width 45 height 26
click at [496, 50] on link "Orders for AI" at bounding box center [486, 48] width 45 height 26
click at [547, 40] on link "AI orders in progress" at bounding box center [554, 48] width 71 height 26
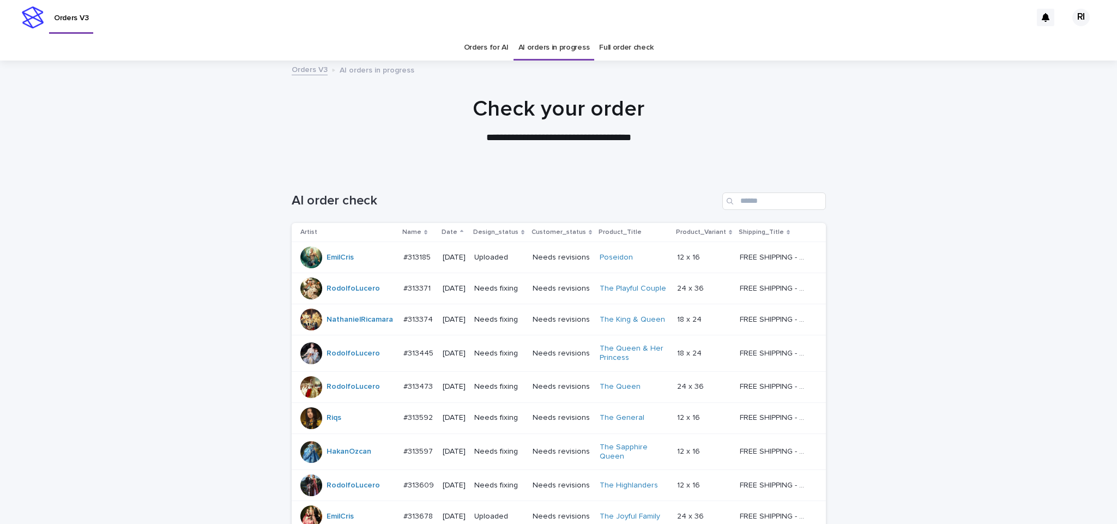
click at [501, 50] on link "Orders for AI" at bounding box center [486, 48] width 45 height 26
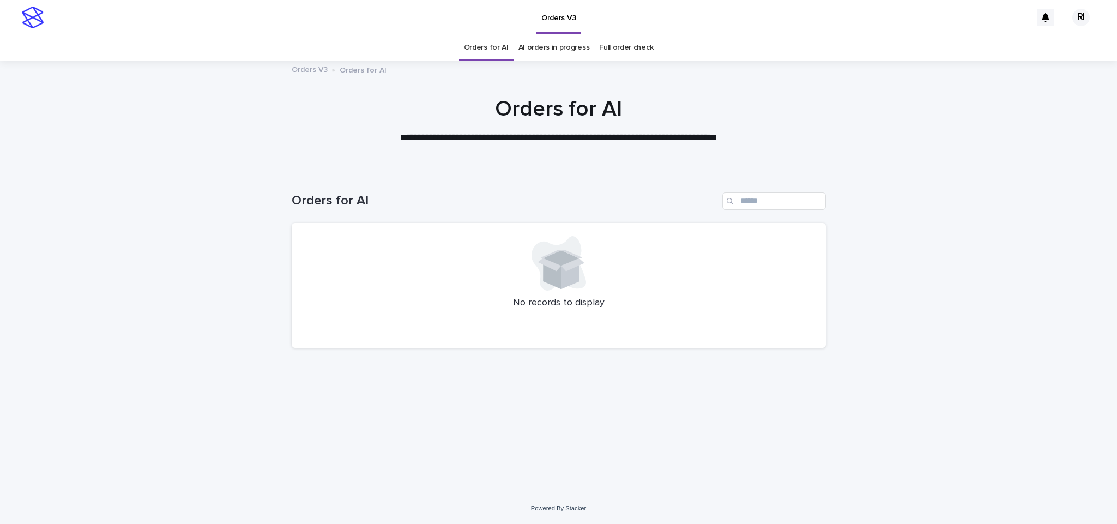
click at [496, 48] on link "Orders for AI" at bounding box center [486, 48] width 45 height 26
click at [492, 47] on link "Orders for AI" at bounding box center [486, 48] width 45 height 26
click at [496, 47] on link "Orders for AI" at bounding box center [486, 48] width 45 height 26
click at [509, 46] on link "Orders for AI" at bounding box center [486, 48] width 45 height 26
click at [501, 47] on link "Orders for AI" at bounding box center [486, 48] width 45 height 26
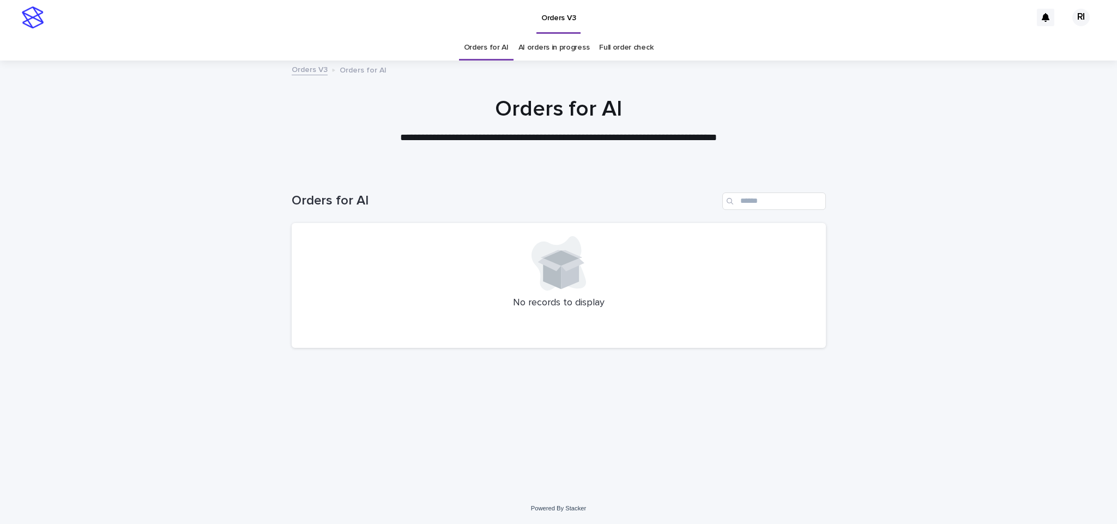
click at [499, 44] on link "Orders for AI" at bounding box center [486, 48] width 45 height 26
click at [499, 45] on link "Orders for AI" at bounding box center [486, 48] width 45 height 26
click at [501, 41] on link "Orders for AI" at bounding box center [486, 48] width 45 height 26
click at [499, 44] on link "Orders for AI" at bounding box center [486, 48] width 45 height 26
click at [499, 46] on link "Orders for AI" at bounding box center [486, 48] width 45 height 26
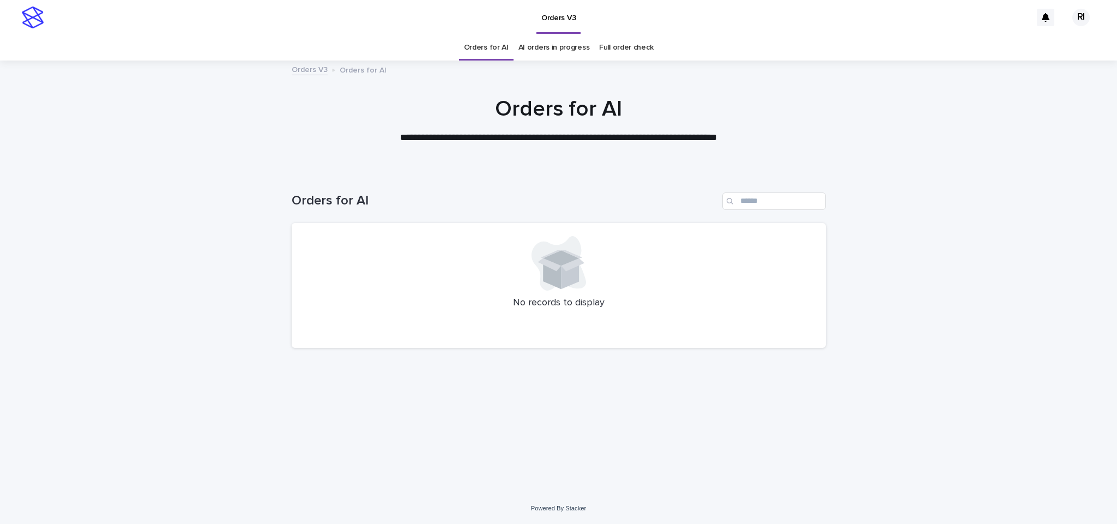
click at [550, 49] on link "AI orders in progress" at bounding box center [554, 48] width 71 height 26
click at [491, 50] on link "Orders for AI" at bounding box center [486, 48] width 45 height 26
click at [489, 51] on link "Orders for AI" at bounding box center [486, 48] width 45 height 26
click at [491, 45] on link "Orders for AI" at bounding box center [486, 48] width 45 height 26
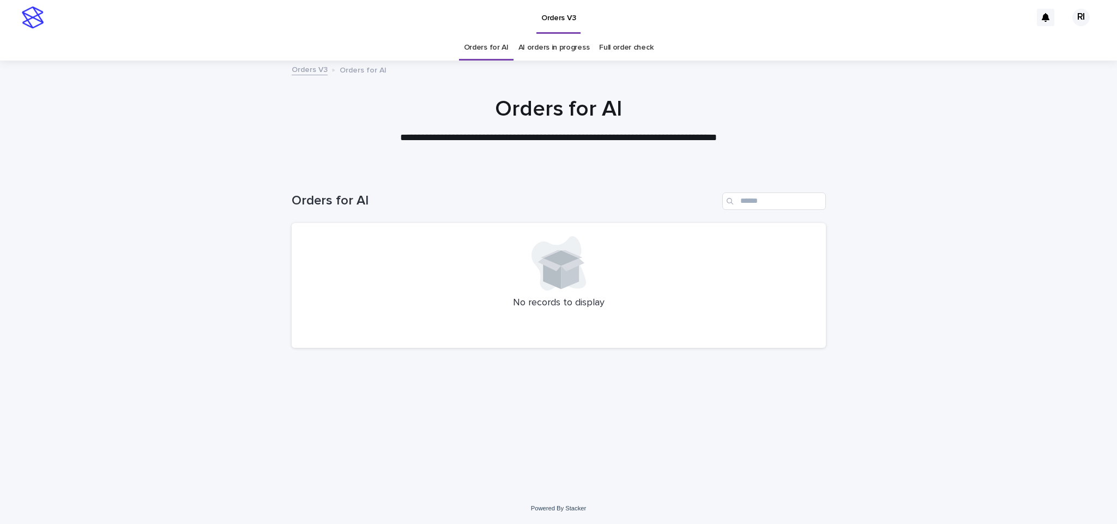
click at [490, 41] on link "Orders for AI" at bounding box center [486, 48] width 45 height 26
click at [506, 44] on link "Orders for AI" at bounding box center [486, 48] width 45 height 26
click at [504, 46] on link "Orders for AI" at bounding box center [486, 48] width 45 height 26
click at [503, 46] on link "Orders for AI" at bounding box center [486, 48] width 45 height 26
click at [507, 41] on link "Orders for AI" at bounding box center [486, 48] width 45 height 26
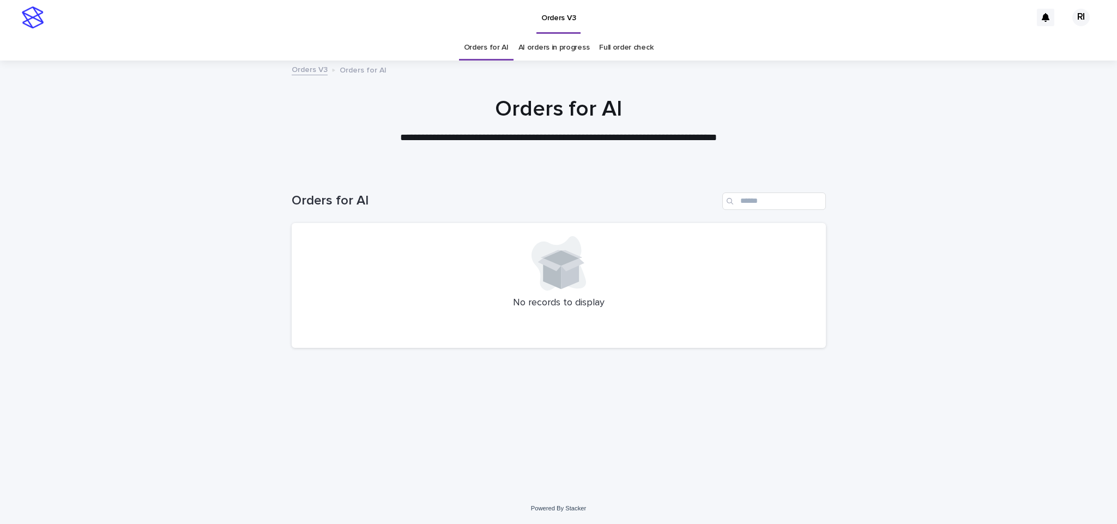
click at [501, 45] on link "Orders for AI" at bounding box center [486, 48] width 45 height 26
click at [501, 46] on link "Orders for AI" at bounding box center [486, 48] width 45 height 26
click at [535, 51] on link "AI orders in progress" at bounding box center [554, 48] width 71 height 26
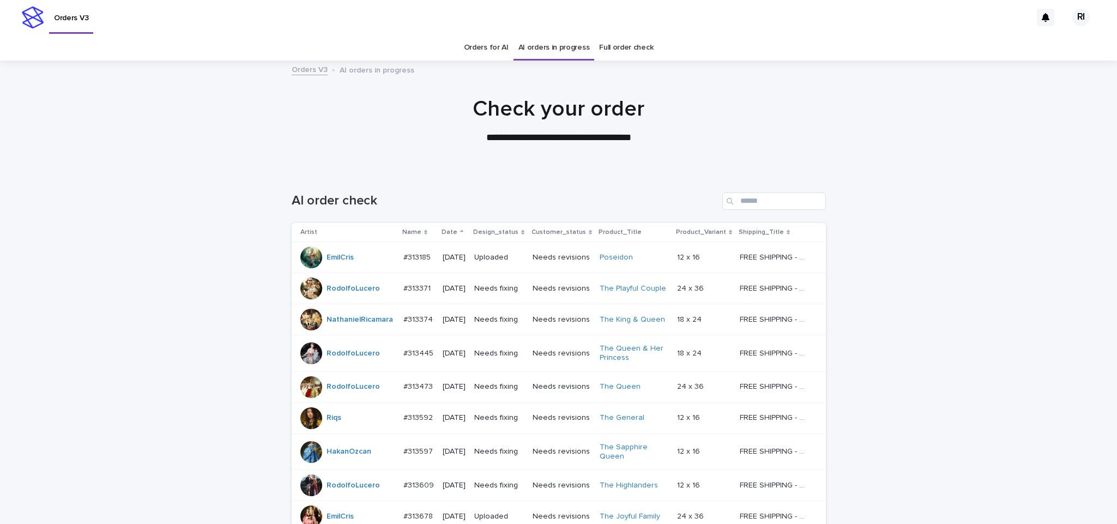
click at [504, 46] on div "Orders for AI" at bounding box center [486, 48] width 55 height 26
click at [487, 46] on link "Orders for AI" at bounding box center [486, 48] width 45 height 26
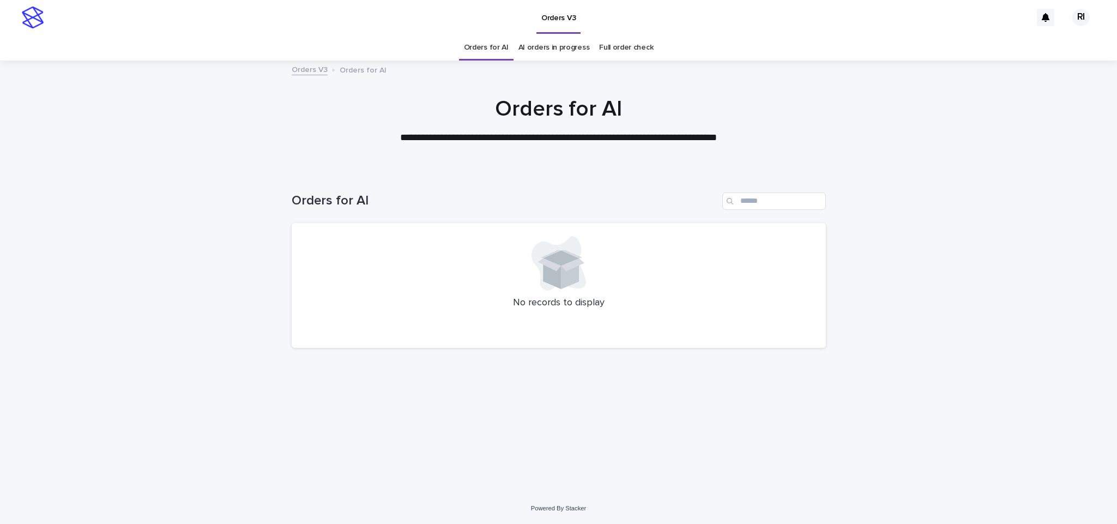
click at [496, 44] on link "Orders for AI" at bounding box center [486, 48] width 45 height 26
click at [538, 49] on link "AI orders in progress" at bounding box center [554, 48] width 71 height 26
click at [531, 49] on link "AI orders in progress" at bounding box center [554, 48] width 71 height 26
click at [497, 48] on link "Orders for AI" at bounding box center [486, 48] width 45 height 26
click at [549, 46] on link "AI orders in progress" at bounding box center [554, 48] width 71 height 26
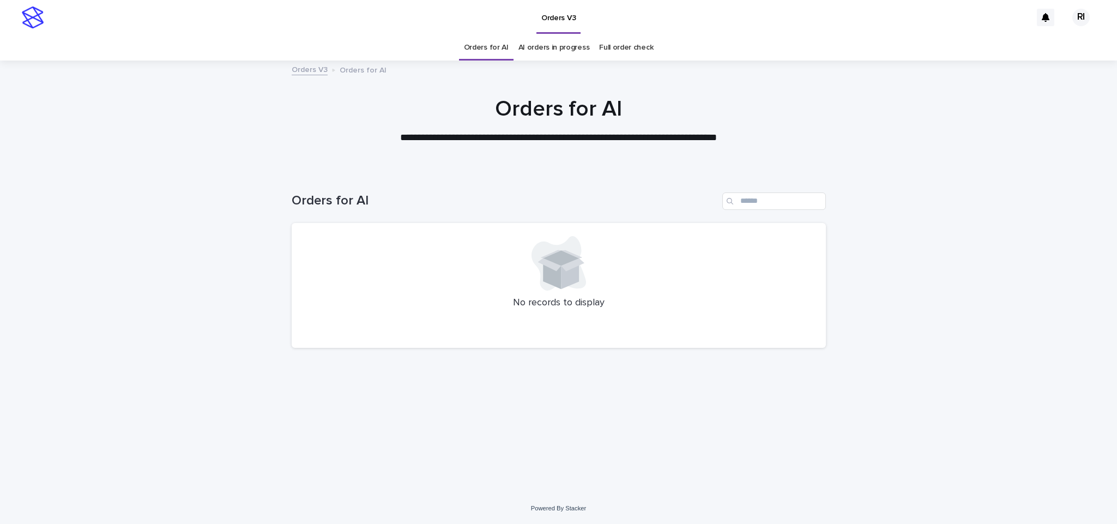
click at [537, 43] on link "AI orders in progress" at bounding box center [554, 48] width 71 height 26
click at [501, 45] on link "Orders for AI" at bounding box center [486, 48] width 45 height 26
click at [551, 47] on link "AI orders in progress" at bounding box center [554, 48] width 71 height 26
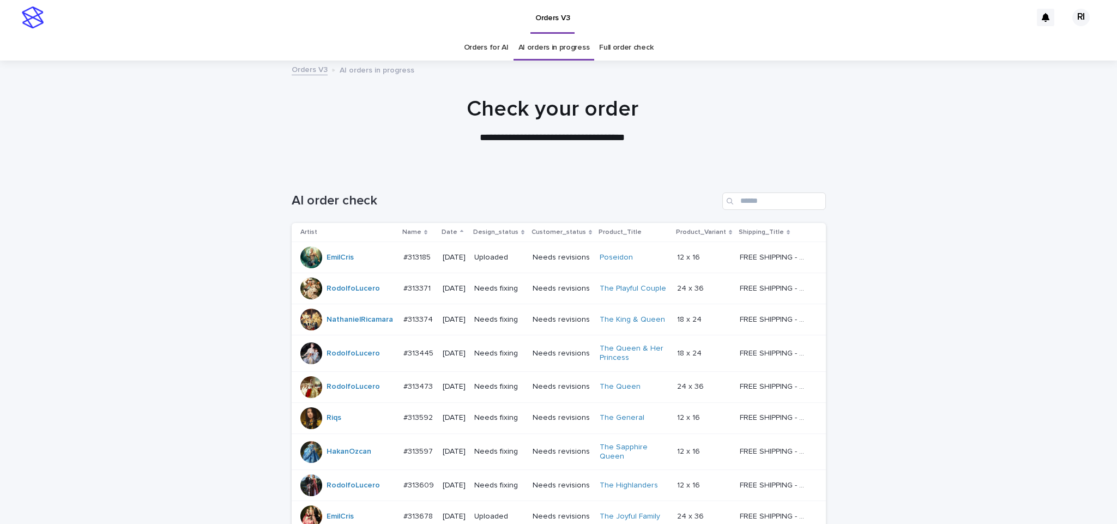
click at [484, 45] on link "Orders for AI" at bounding box center [486, 48] width 45 height 26
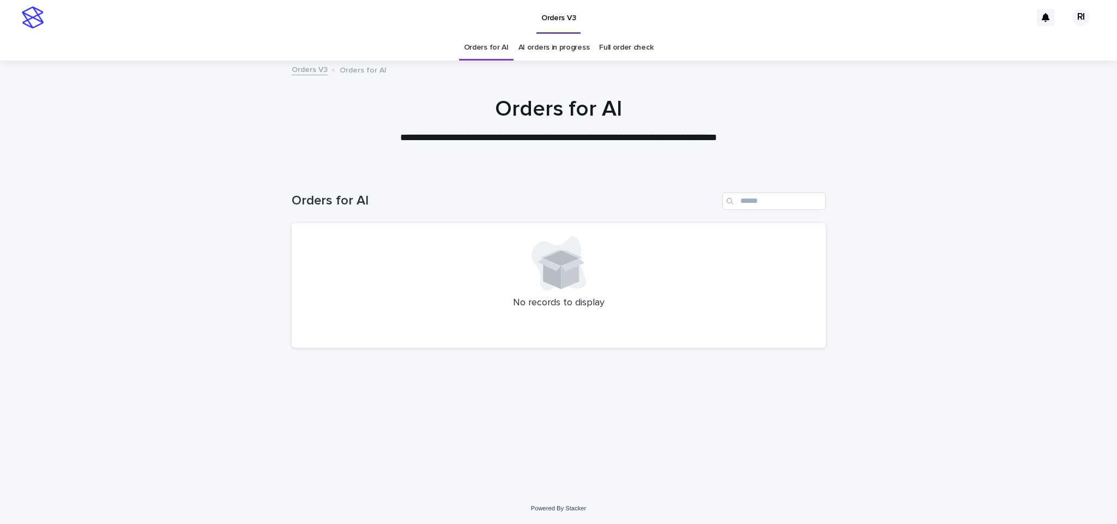
click at [499, 46] on link "Orders for AI" at bounding box center [486, 48] width 45 height 26
click at [506, 46] on link "Orders for AI" at bounding box center [486, 48] width 45 height 26
click at [504, 47] on link "Orders for AI" at bounding box center [486, 48] width 45 height 26
click at [503, 45] on link "Orders for AI" at bounding box center [486, 48] width 45 height 26
click at [540, 45] on link "AI orders in progress" at bounding box center [554, 48] width 71 height 26
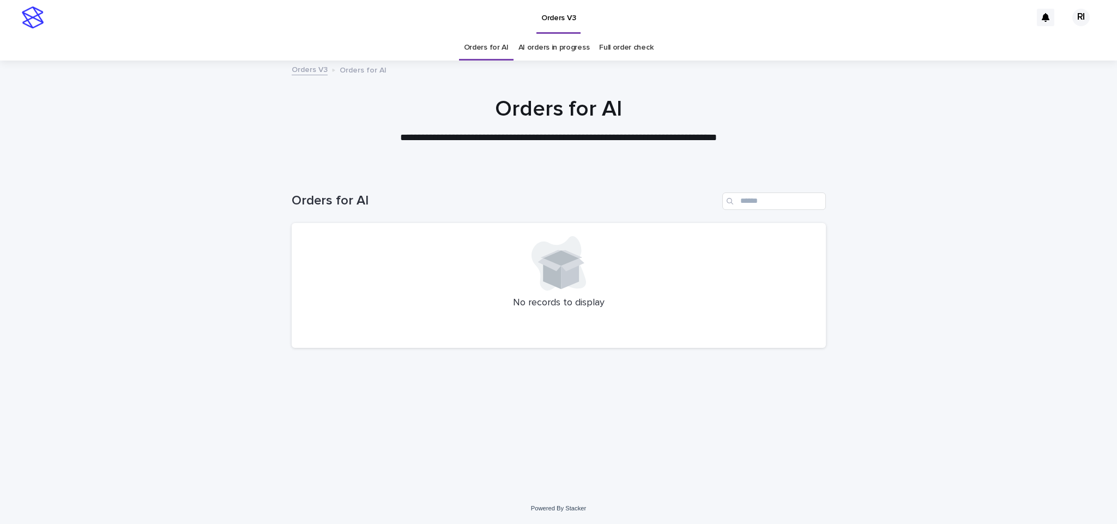
click at [537, 44] on link "AI orders in progress" at bounding box center [554, 48] width 71 height 26
click at [496, 50] on link "Orders for AI" at bounding box center [486, 48] width 45 height 26
click at [497, 48] on link "Orders for AI" at bounding box center [486, 48] width 45 height 26
click at [535, 50] on link "AI orders in progress" at bounding box center [554, 48] width 71 height 26
click at [494, 46] on link "Orders for AI" at bounding box center [486, 48] width 45 height 26
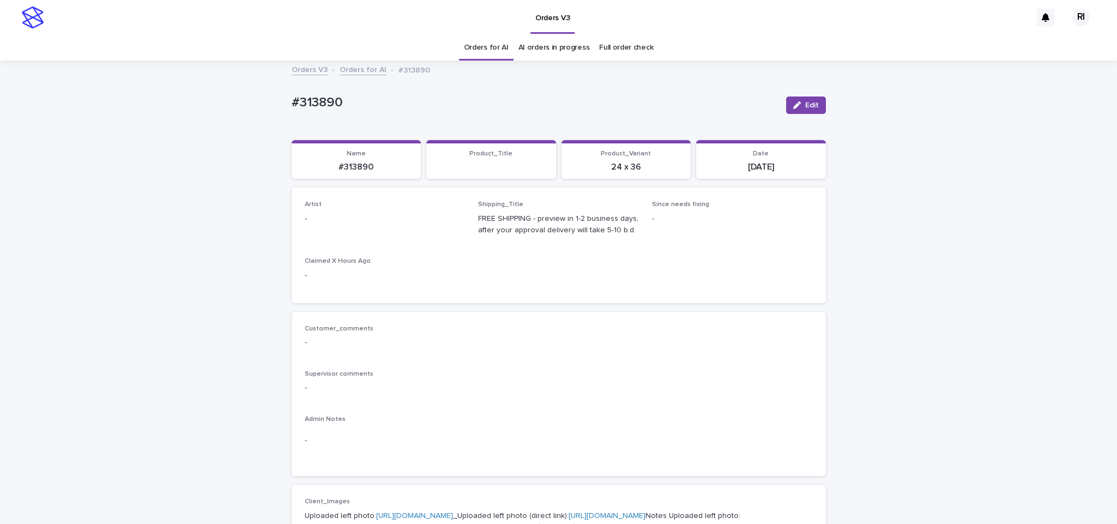
click at [805, 105] on span "Edit" at bounding box center [812, 105] width 14 height 8
paste input "****"
type input "****"
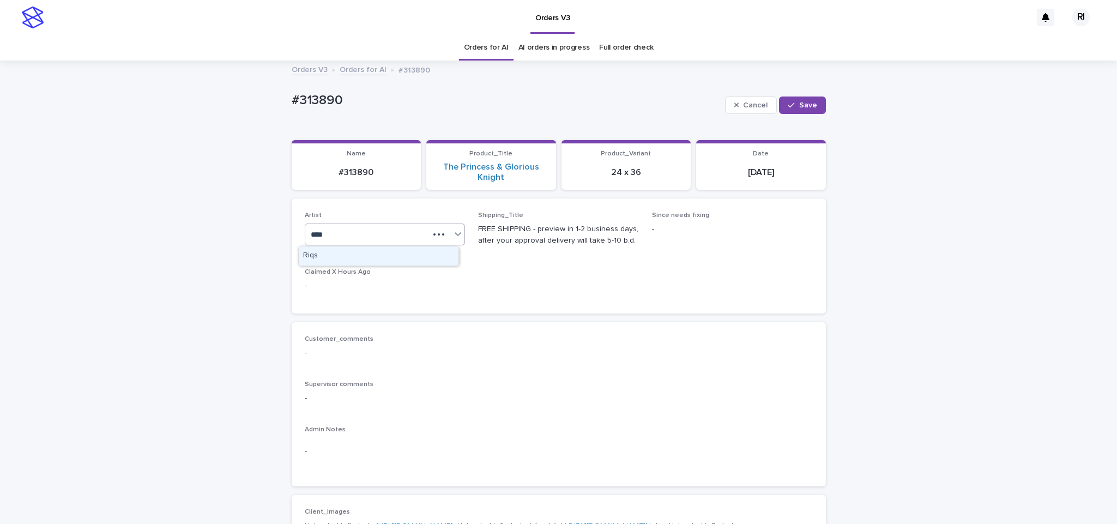
click at [393, 252] on div "Riqs" at bounding box center [379, 255] width 160 height 19
click at [808, 92] on div "Cancel Save" at bounding box center [775, 105] width 101 height 44
click at [800, 107] on span "Save" at bounding box center [808, 105] width 18 height 8
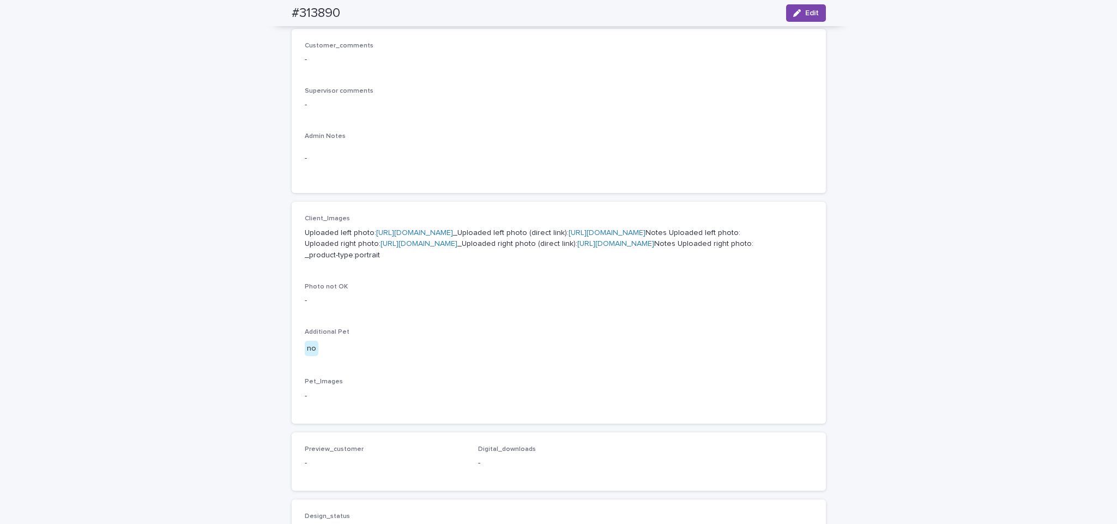
scroll to position [303, 0]
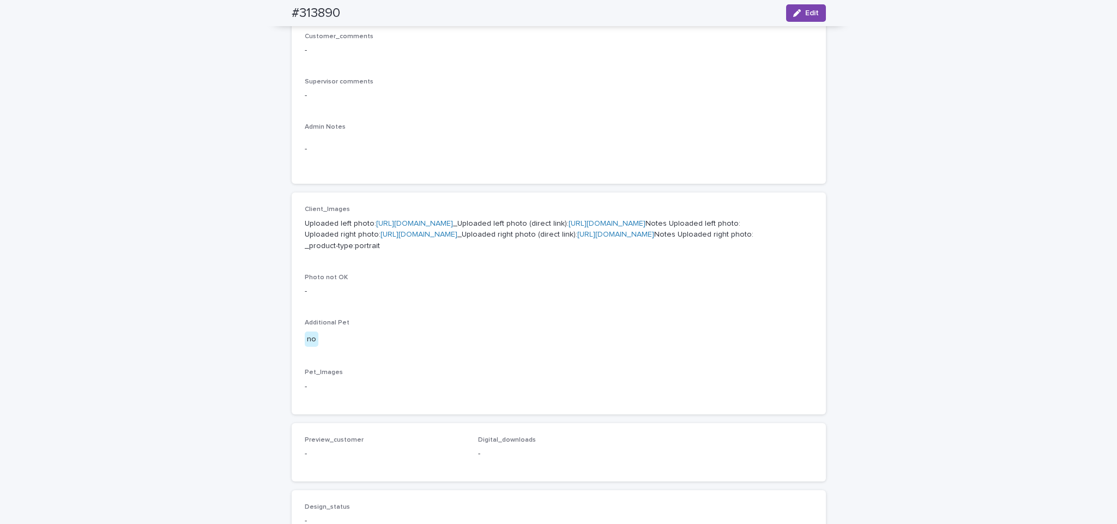
click at [797, 14] on div "button" at bounding box center [799, 13] width 12 height 8
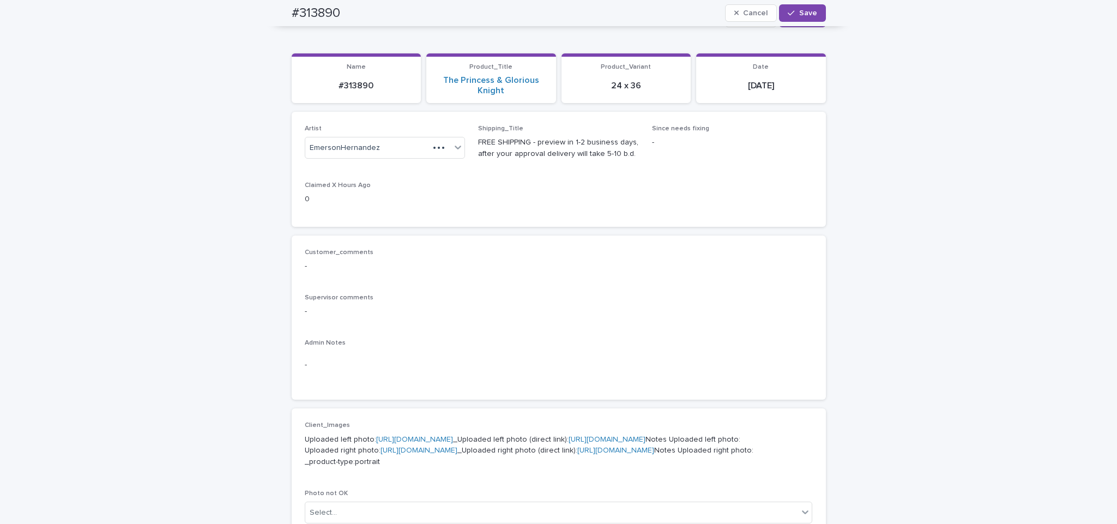
scroll to position [75, 0]
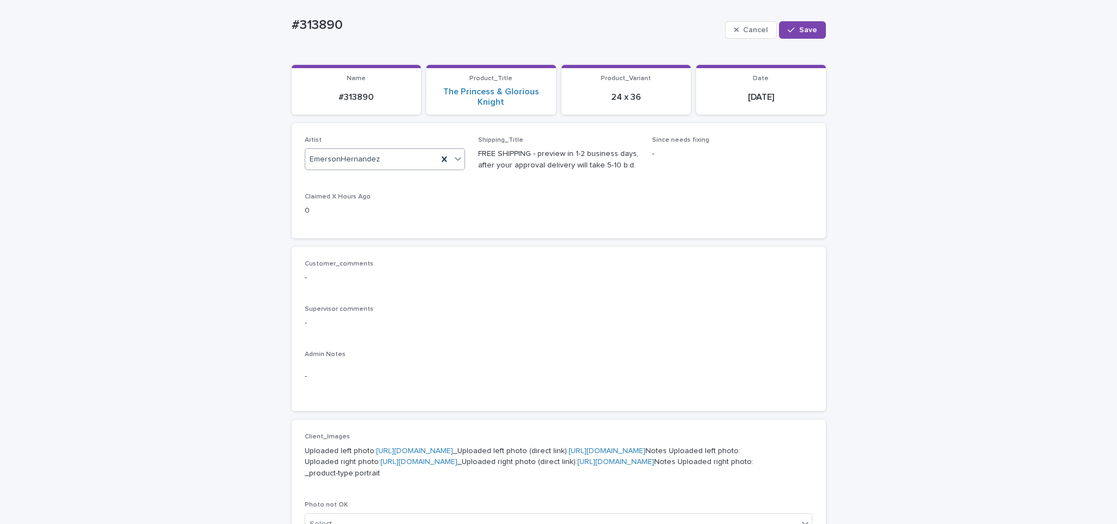
click at [378, 165] on div "EmersonHernandez" at bounding box center [371, 159] width 133 height 18
type input "****"
click at [421, 180] on div "Riqs" at bounding box center [379, 180] width 160 height 19
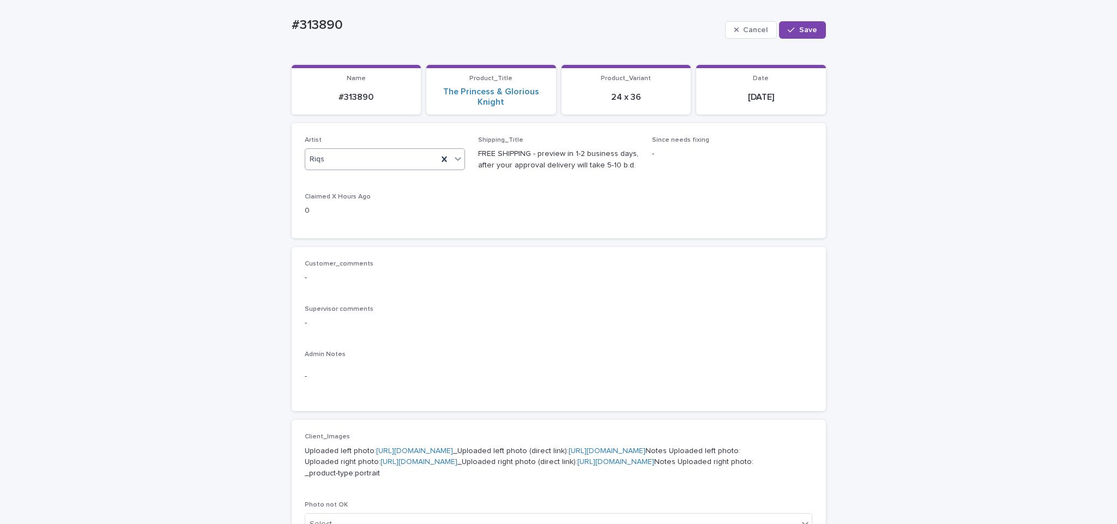
click at [792, 28] on div "button" at bounding box center [793, 30] width 11 height 8
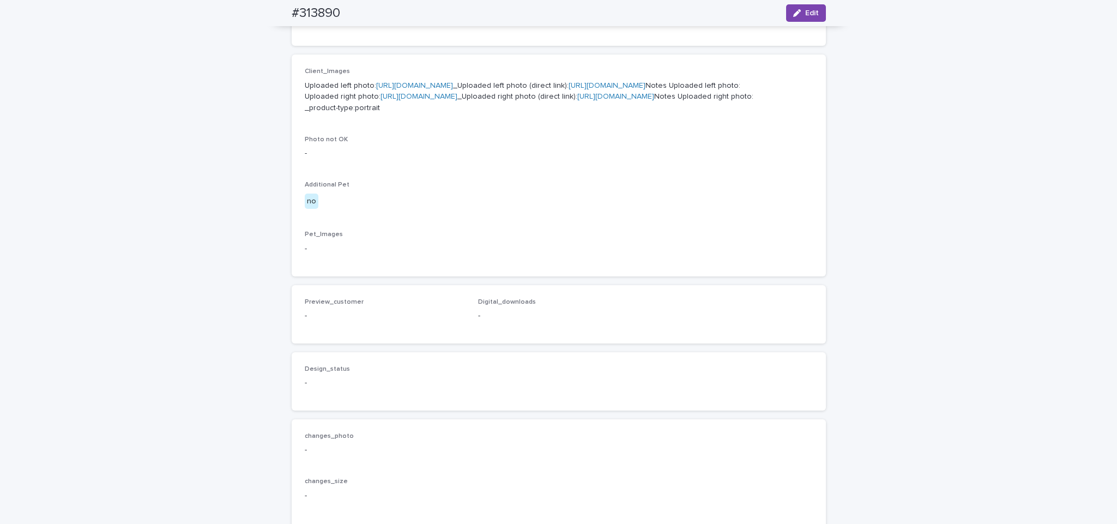
scroll to position [439, 0]
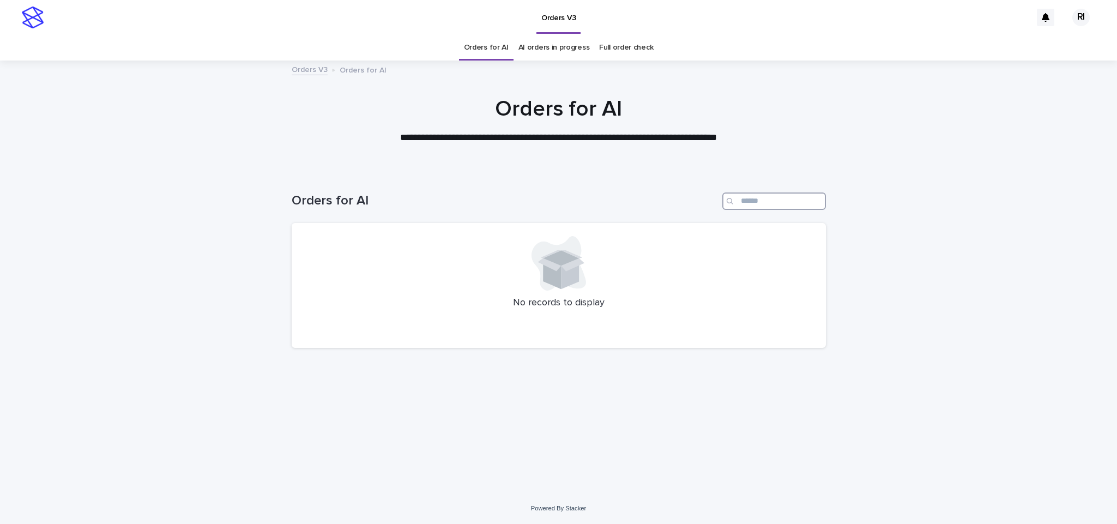
click at [768, 205] on input "Search" at bounding box center [774, 200] width 104 height 17
paste input "****"
type input "****"
click at [501, 41] on link "Orders for AI" at bounding box center [486, 48] width 45 height 26
click at [494, 44] on link "Orders for AI" at bounding box center [486, 48] width 45 height 26
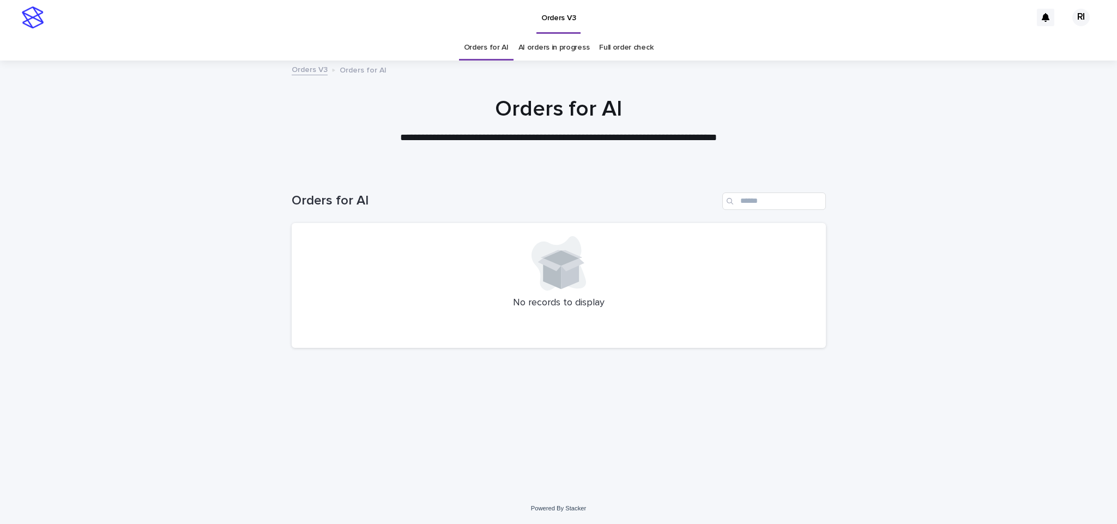
click at [499, 48] on link "Orders for AI" at bounding box center [486, 48] width 45 height 26
click at [501, 49] on link "Orders for AI" at bounding box center [486, 48] width 45 height 26
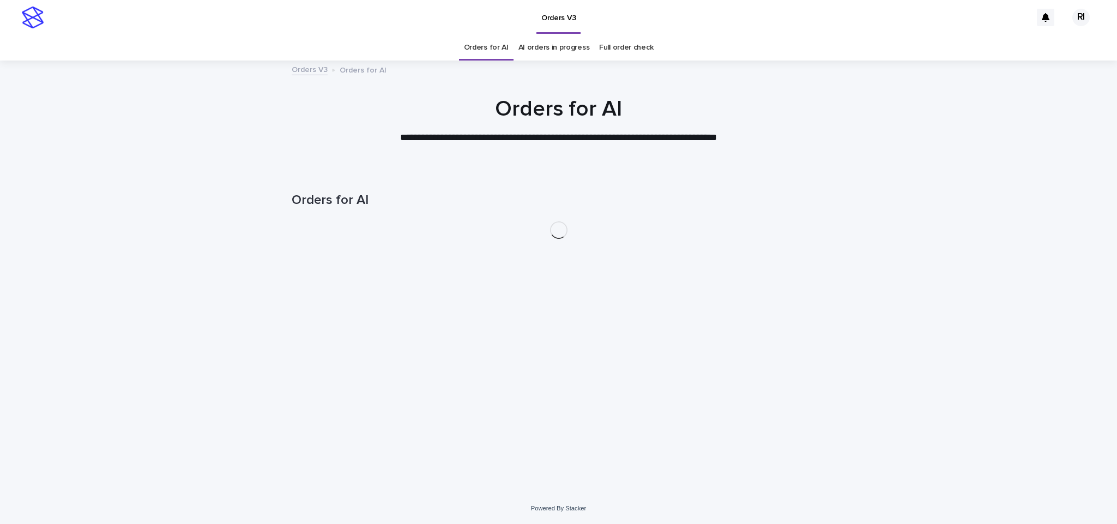
click at [503, 53] on link "Orders for AI" at bounding box center [486, 48] width 45 height 26
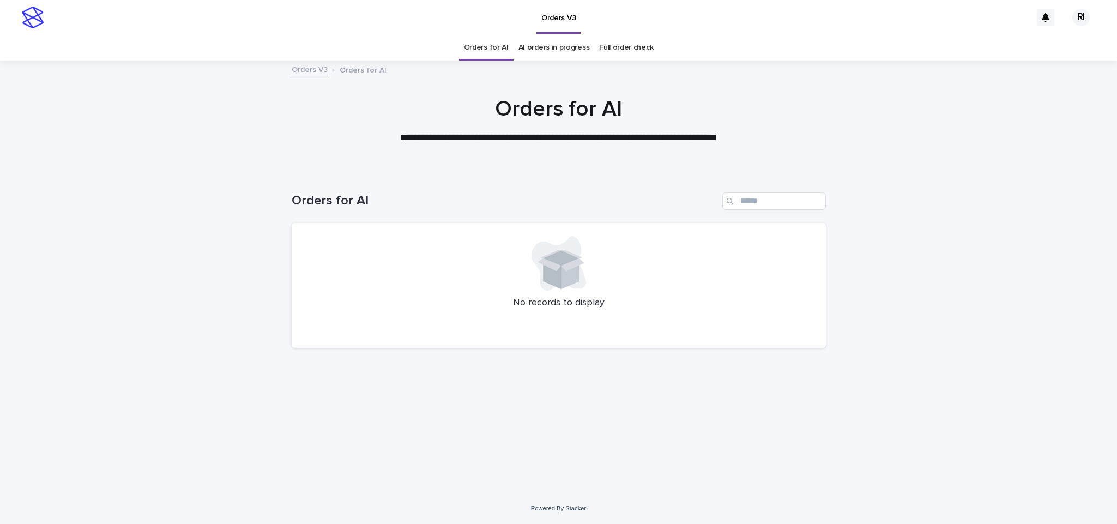
click at [493, 59] on link "Orders for AI" at bounding box center [486, 48] width 45 height 26
click at [490, 48] on link "Orders for AI" at bounding box center [486, 48] width 45 height 26
click at [543, 47] on link "AI orders in progress" at bounding box center [554, 48] width 71 height 26
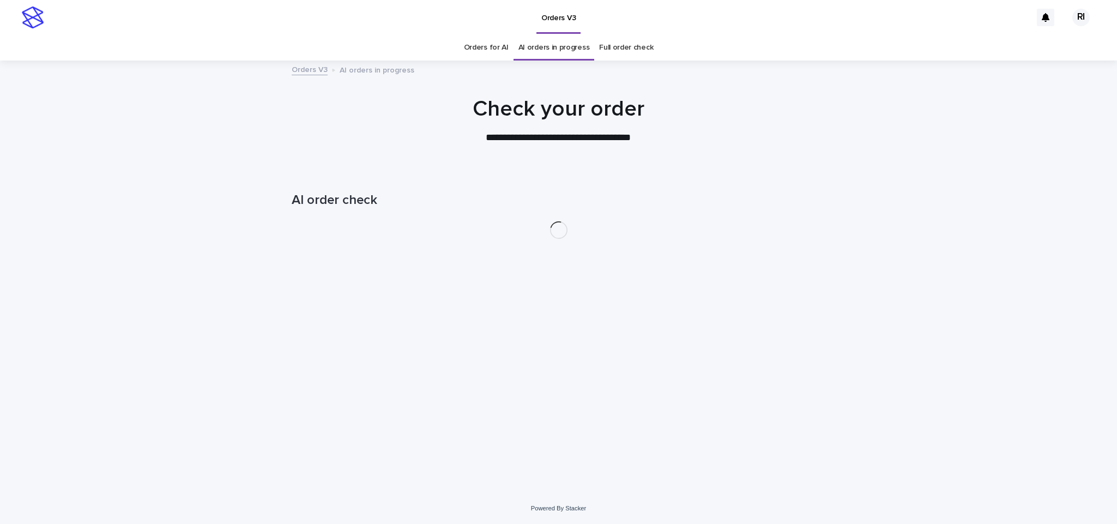
click at [503, 52] on link "Orders for AI" at bounding box center [486, 48] width 45 height 26
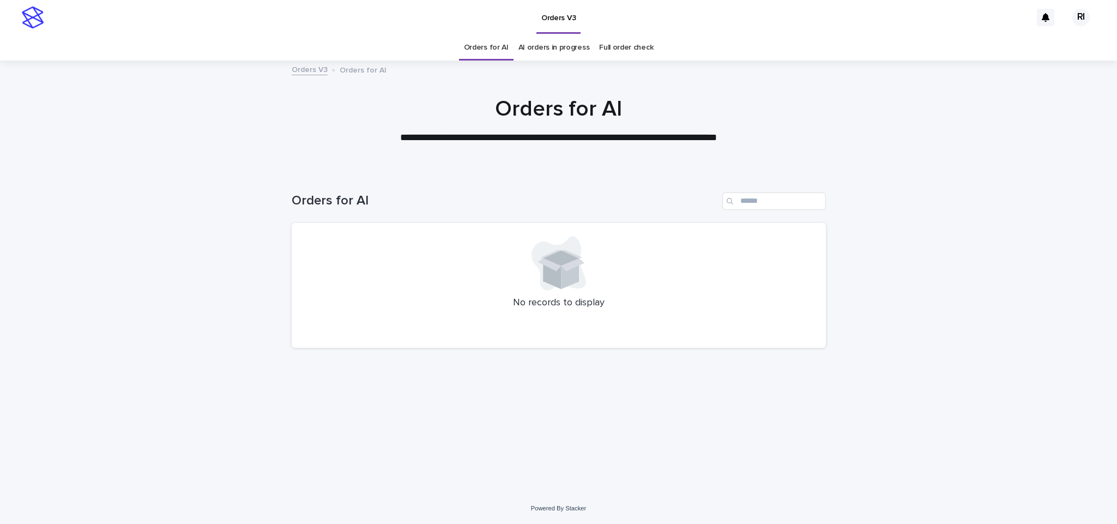
click at [529, 47] on link "AI orders in progress" at bounding box center [554, 48] width 71 height 26
click at [530, 43] on link "AI orders in progress" at bounding box center [554, 48] width 71 height 26
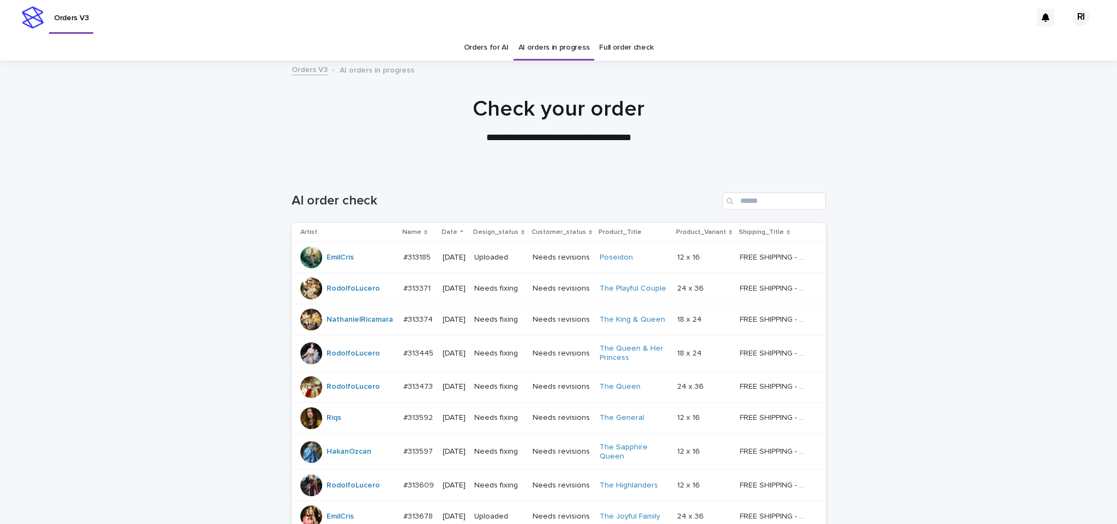
click at [496, 46] on link "Orders for AI" at bounding box center [486, 48] width 45 height 26
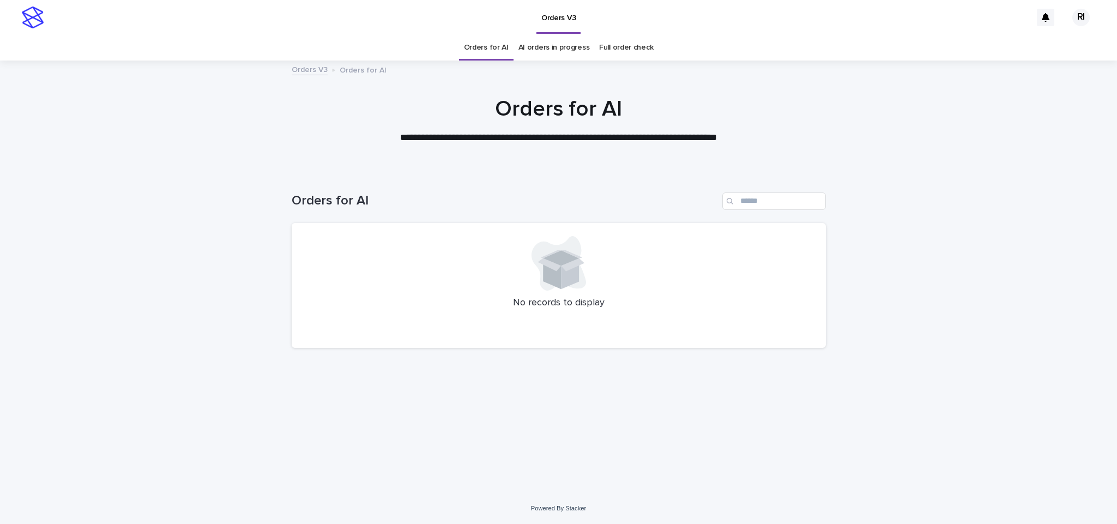
click at [497, 45] on link "Orders for AI" at bounding box center [486, 48] width 45 height 26
click at [545, 44] on link "AI orders in progress" at bounding box center [554, 48] width 71 height 26
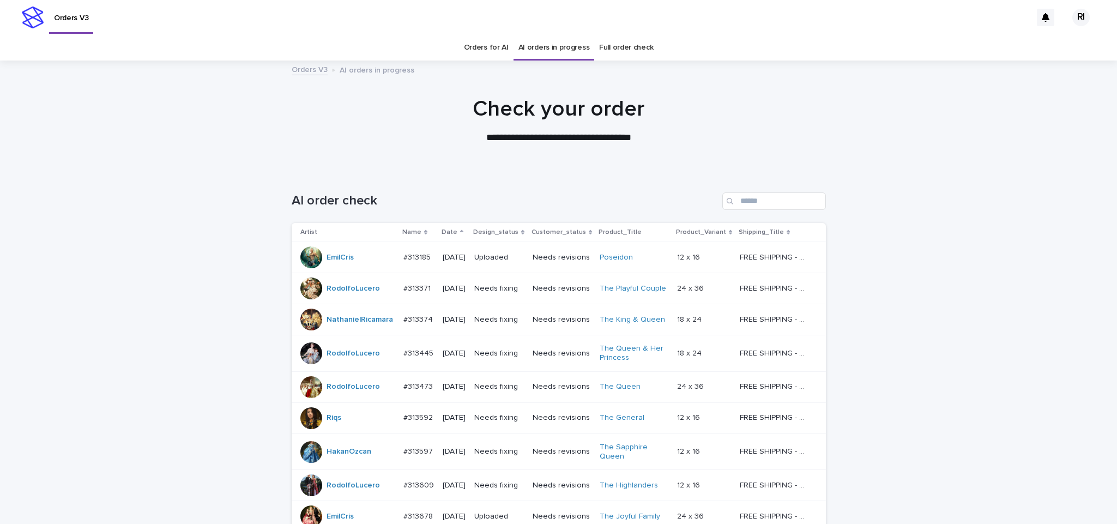
click at [495, 48] on link "Orders for AI" at bounding box center [486, 48] width 45 height 26
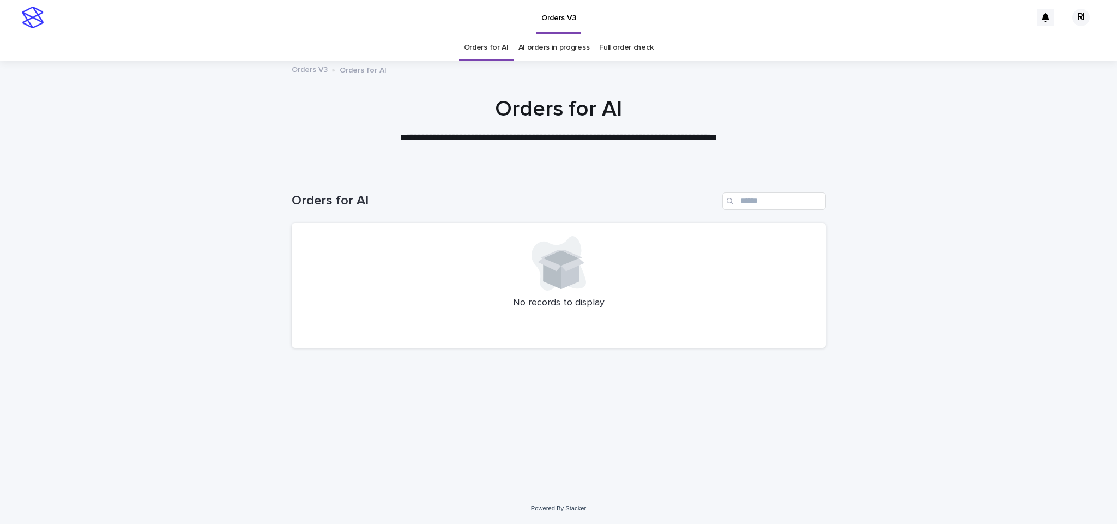
click at [503, 52] on link "Orders for AI" at bounding box center [486, 48] width 45 height 26
click at [770, 197] on input "Search" at bounding box center [774, 200] width 104 height 17
paste input "****"
type input "****"
click at [507, 44] on link "Orders for AI" at bounding box center [486, 48] width 45 height 26
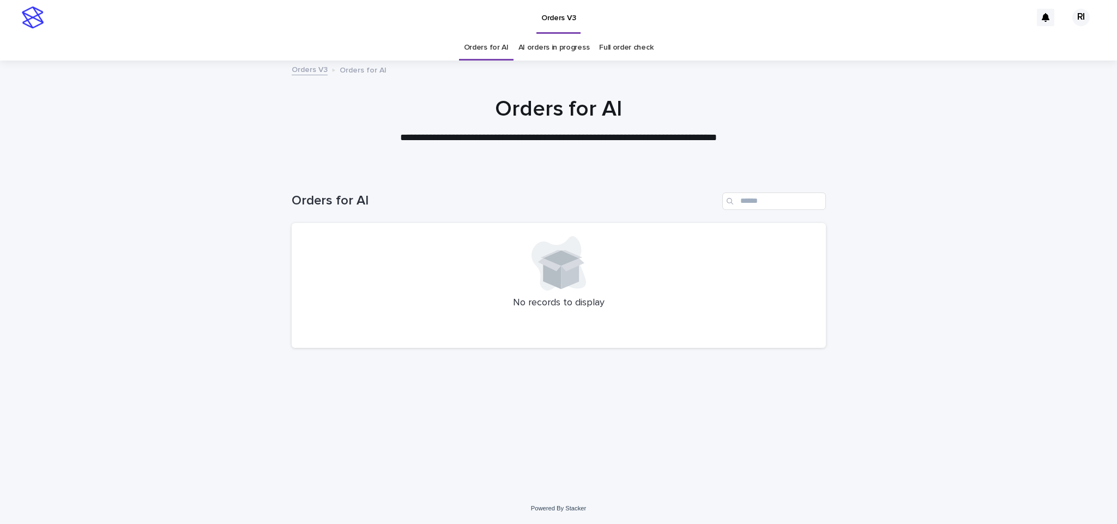
click at [493, 46] on link "Orders for AI" at bounding box center [486, 48] width 45 height 26
click at [686, 439] on div "Loading... Saving… Loading... Saving… Orders for AI No records to display" at bounding box center [558, 318] width 545 height 295
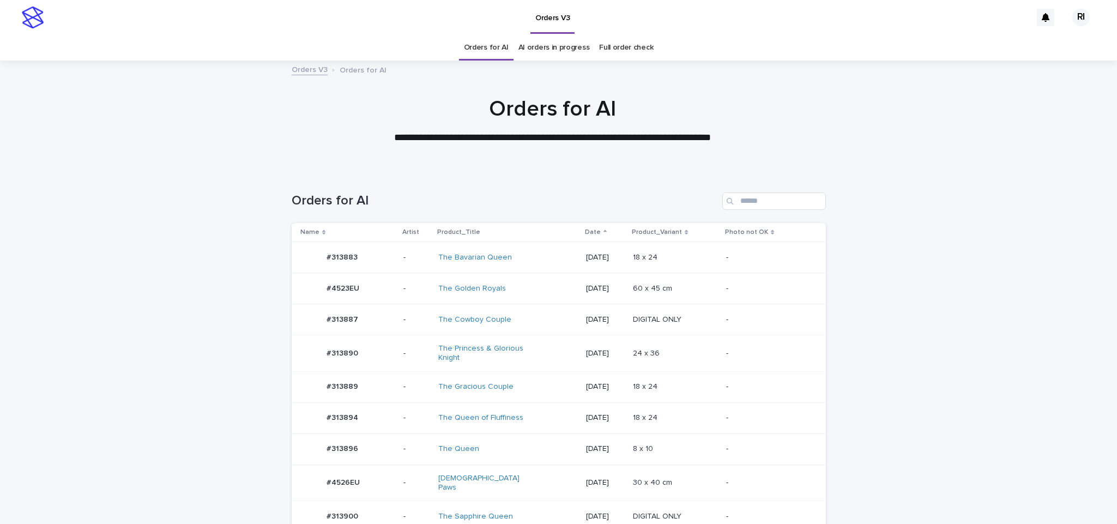
click at [717, 355] on p at bounding box center [675, 353] width 85 height 9
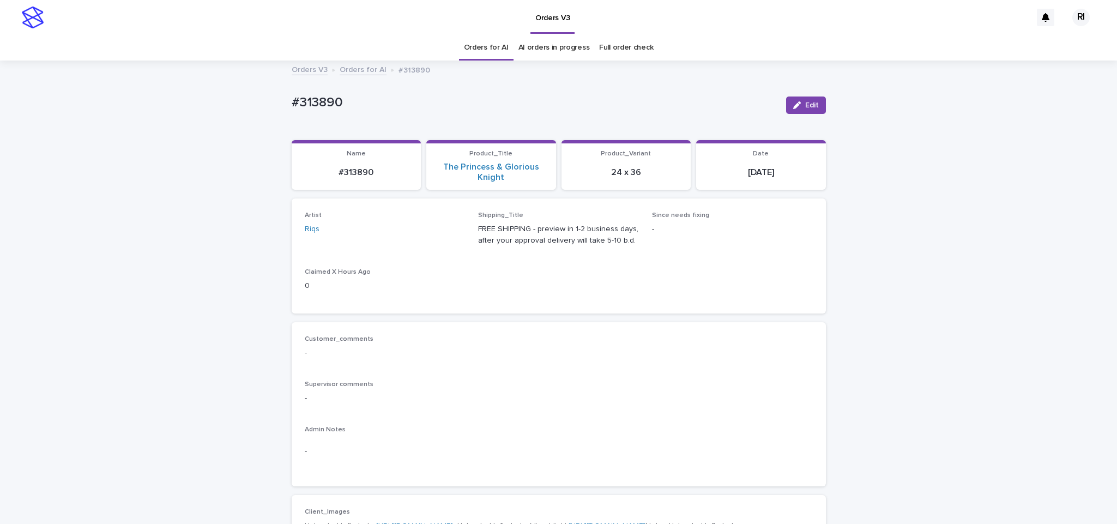
click at [476, 46] on link "Orders for AI" at bounding box center [486, 48] width 45 height 26
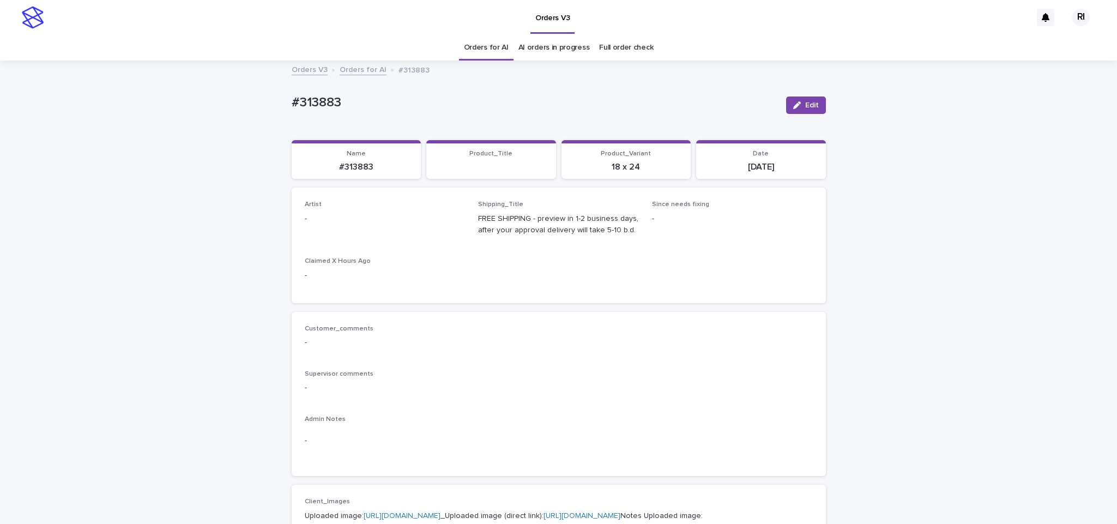
click at [786, 98] on button "Edit" at bounding box center [806, 105] width 40 height 17
paste input "****"
type input "****"
click at [799, 107] on span "Save" at bounding box center [808, 105] width 18 height 8
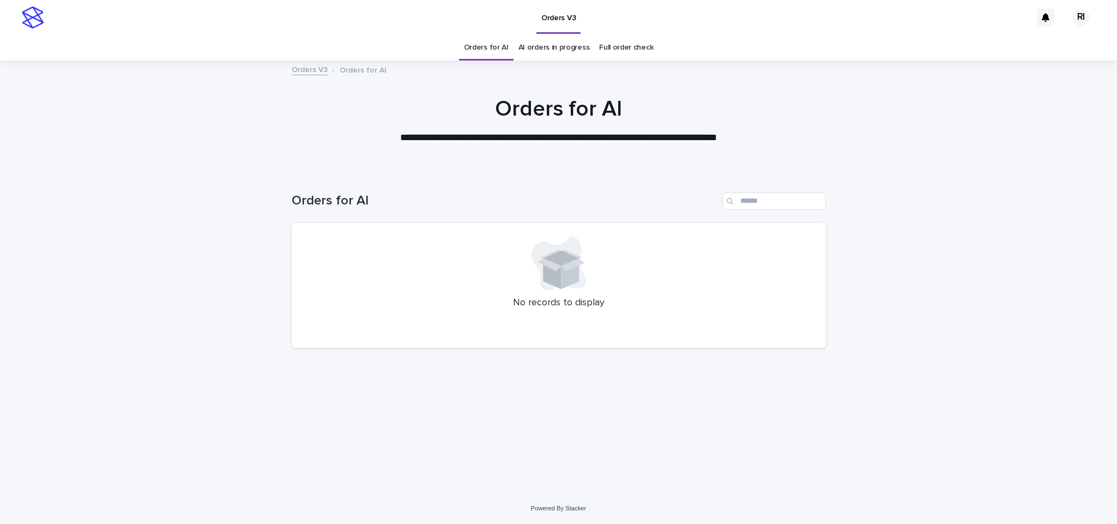
click at [494, 59] on link "Orders for AI" at bounding box center [486, 48] width 45 height 26
click at [491, 51] on link "Orders for AI" at bounding box center [486, 48] width 45 height 26
click at [492, 49] on link "Orders for AI" at bounding box center [486, 48] width 45 height 26
click at [676, 459] on div "Loading... Saving… Loading... Saving… Orders for AI No records to display" at bounding box center [558, 318] width 545 height 295
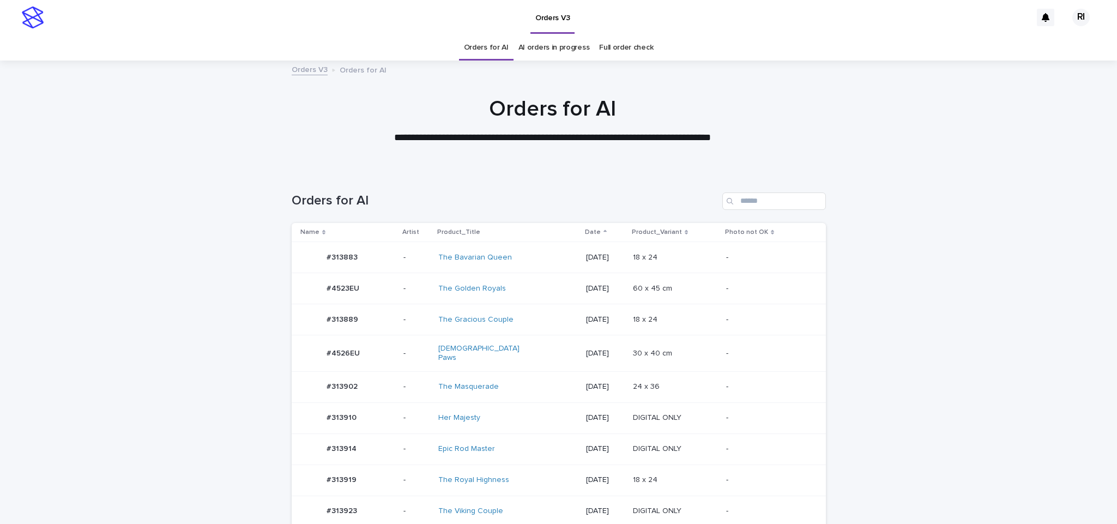
click at [669, 402] on td "DIGITAL ONLY DIGITAL ONLY" at bounding box center [675, 417] width 93 height 31
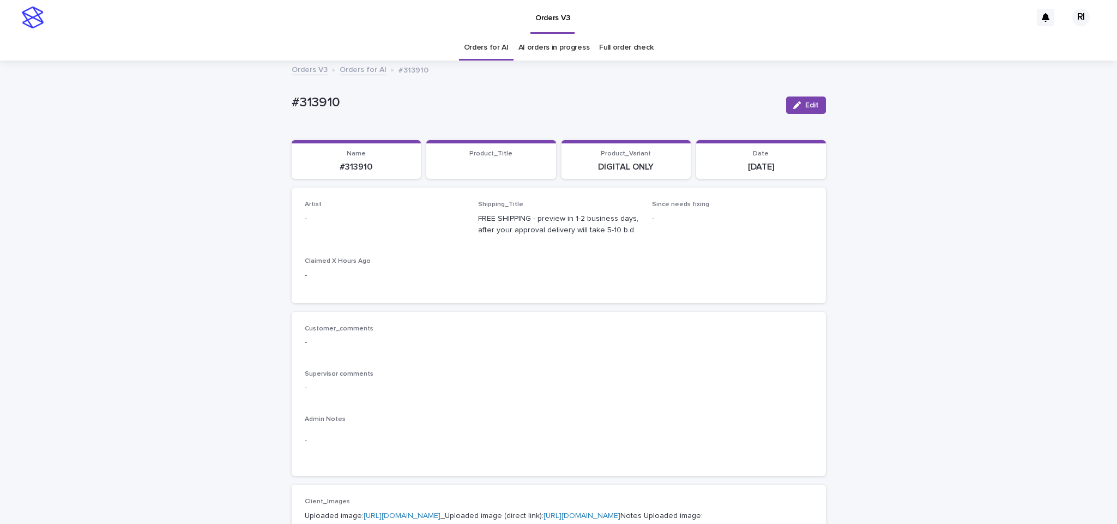
click at [801, 100] on button "Edit" at bounding box center [806, 105] width 40 height 17
paste input "****"
type input "****"
click at [771, 107] on button "Cancel" at bounding box center [751, 105] width 52 height 17
click at [793, 105] on icon "button" at bounding box center [797, 105] width 8 height 8
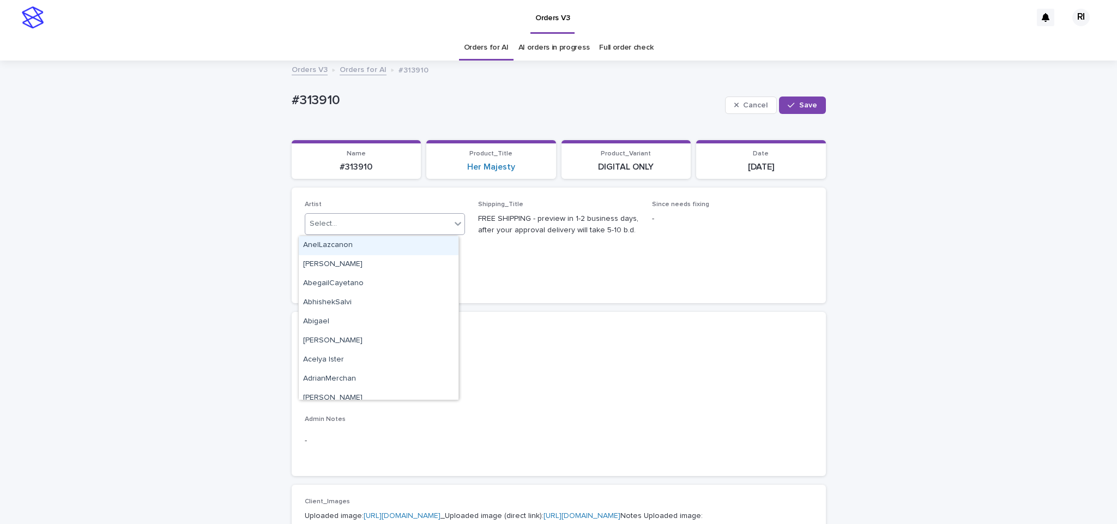
paste input "****"
type input "****"
click at [408, 246] on div "Riqs" at bounding box center [379, 245] width 160 height 19
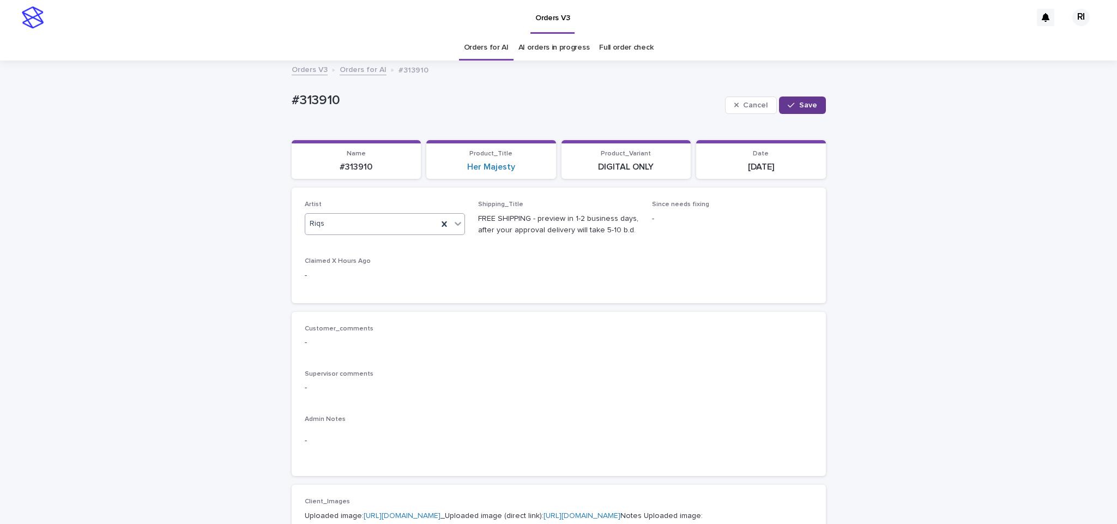
click at [782, 98] on button "Save" at bounding box center [802, 105] width 46 height 17
click at [792, 112] on button "Edit" at bounding box center [806, 105] width 40 height 17
type input "*"
type input "*****"
click at [352, 245] on div "HakanOzcan" at bounding box center [379, 245] width 160 height 19
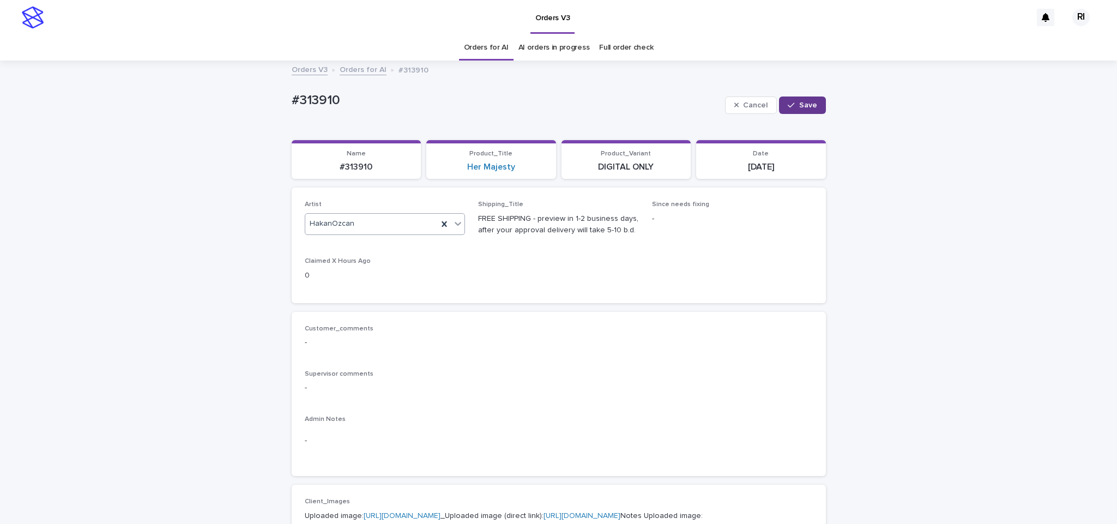
click at [799, 99] on button "Save" at bounding box center [802, 105] width 46 height 17
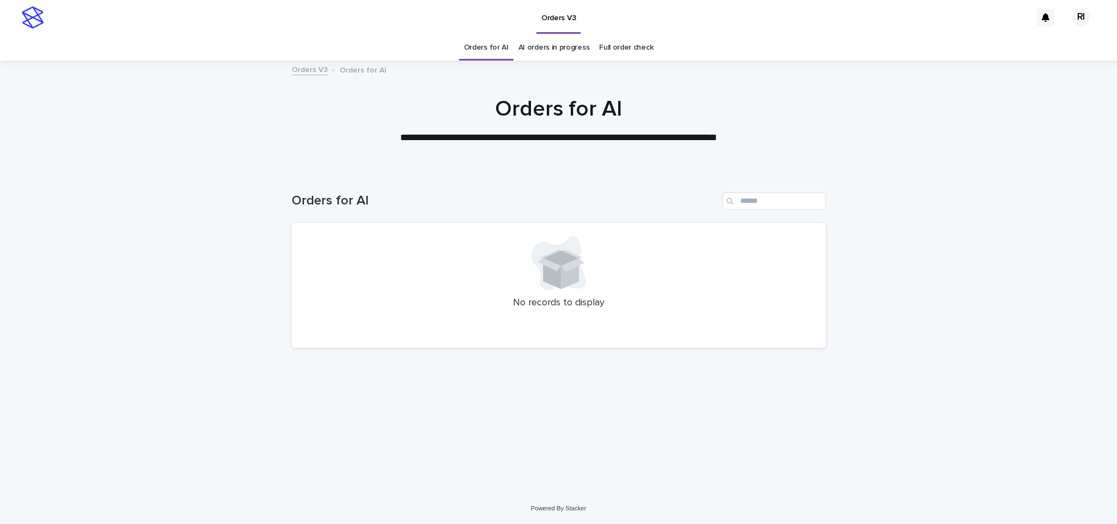
click at [494, 52] on link "Orders for AI" at bounding box center [486, 48] width 45 height 26
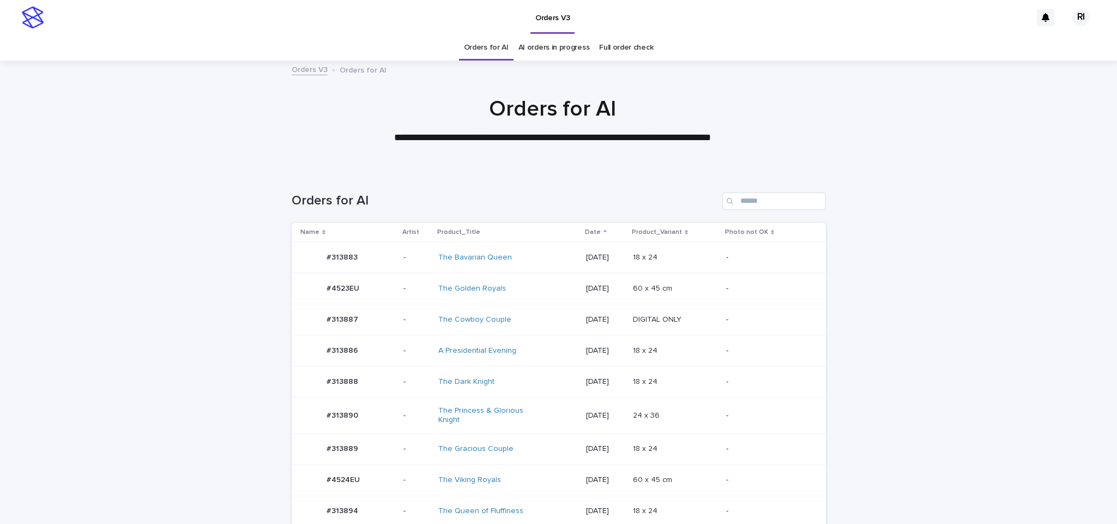
click at [679, 342] on td "18 x 24 18 x 24" at bounding box center [675, 350] width 93 height 31
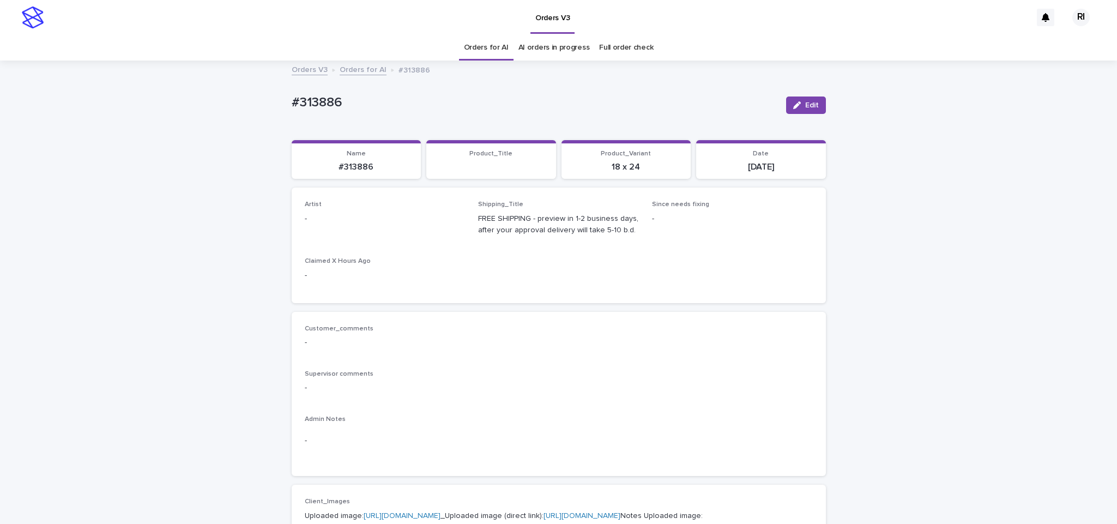
click at [817, 98] on button "Edit" at bounding box center [806, 105] width 40 height 17
paste input "****"
type input "****"
click at [800, 107] on span "Save" at bounding box center [808, 105] width 18 height 8
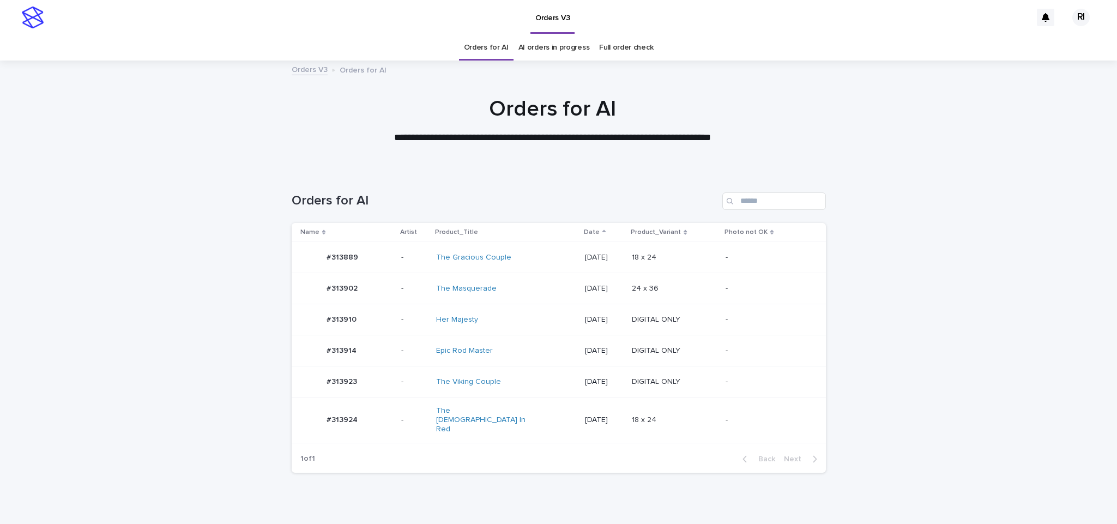
click at [743, 391] on div "-" at bounding box center [767, 382] width 82 height 18
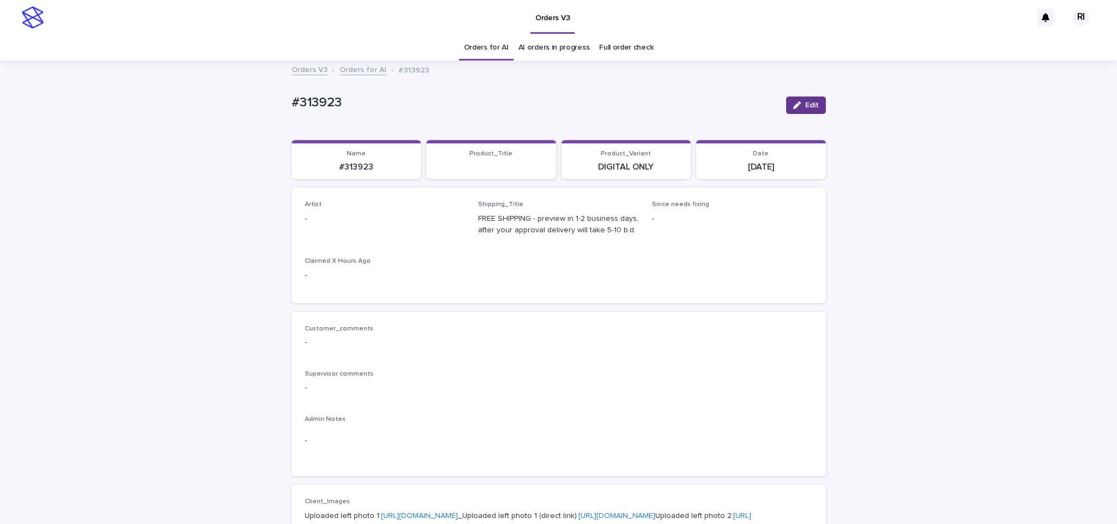
click at [793, 109] on icon "button" at bounding box center [797, 105] width 8 height 8
paste input "****"
type input "****"
click at [797, 100] on button "Save" at bounding box center [802, 105] width 46 height 17
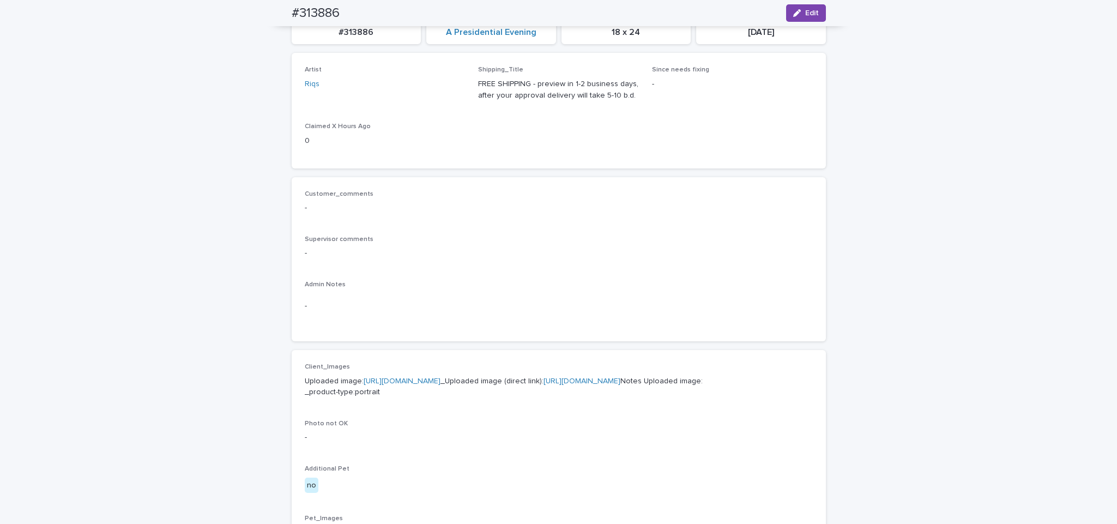
scroll to position [223, 0]
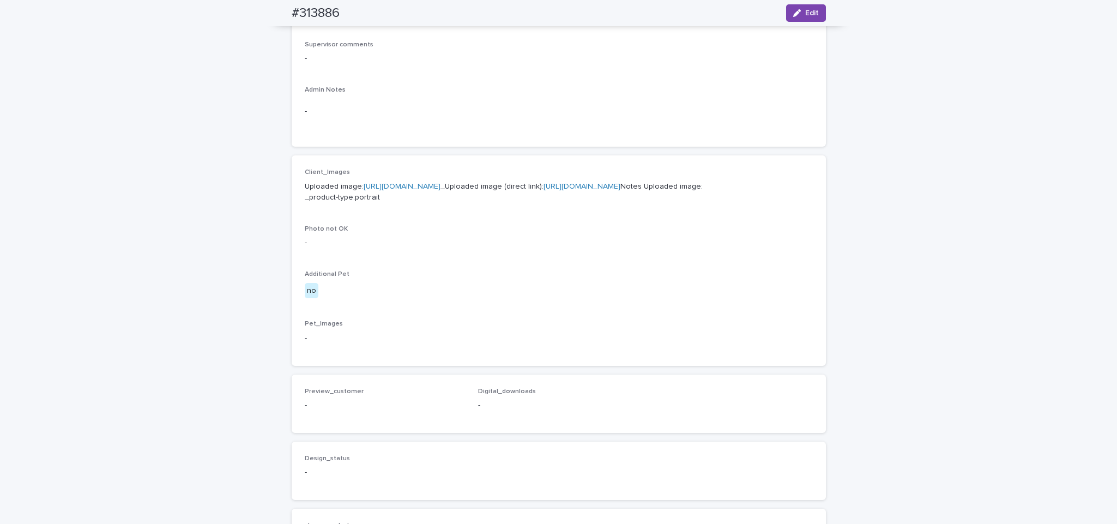
scroll to position [334, 0]
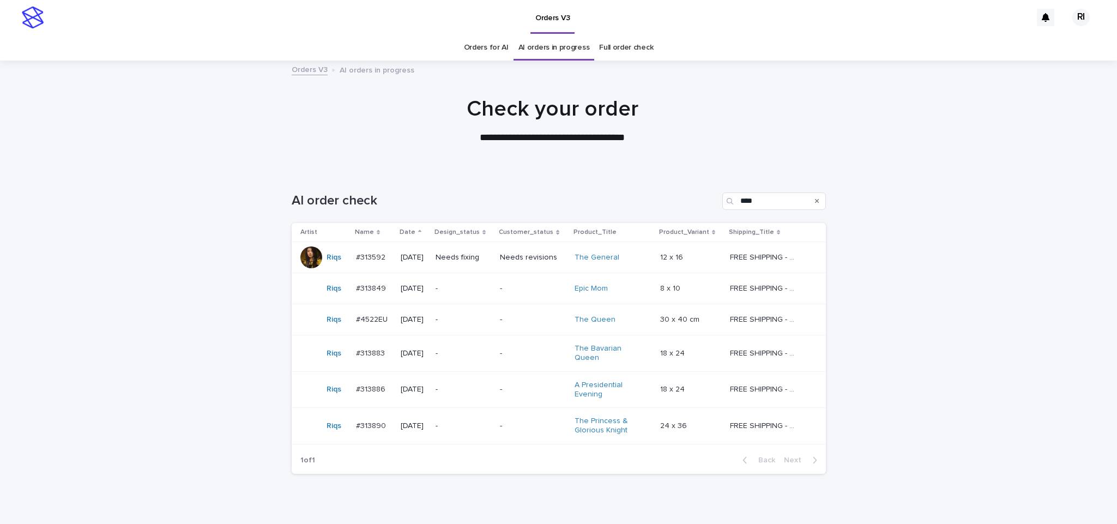
click at [507, 292] on p "-" at bounding box center [533, 288] width 66 height 9
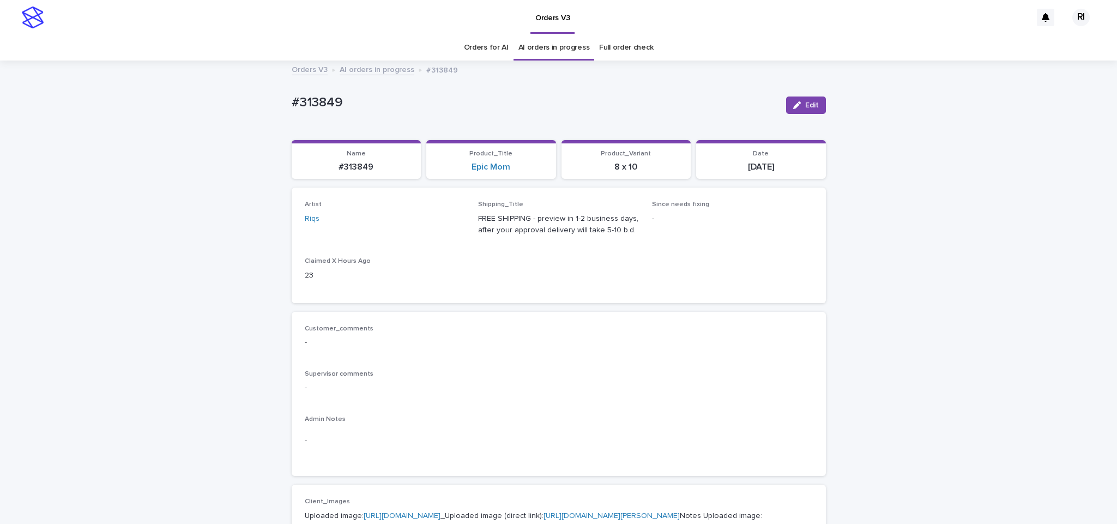
click at [795, 109] on button "Edit" at bounding box center [806, 105] width 40 height 17
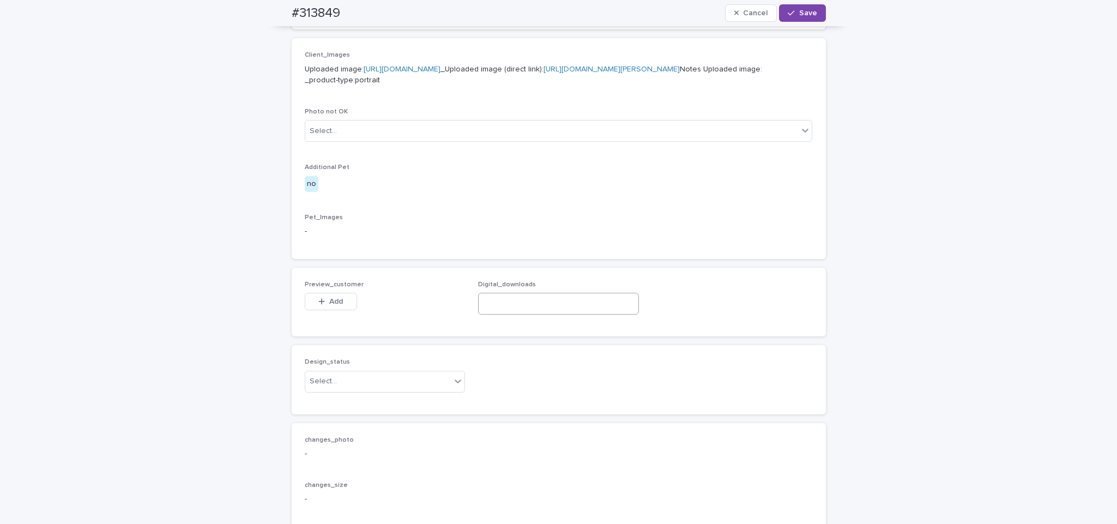
scroll to position [650, 0]
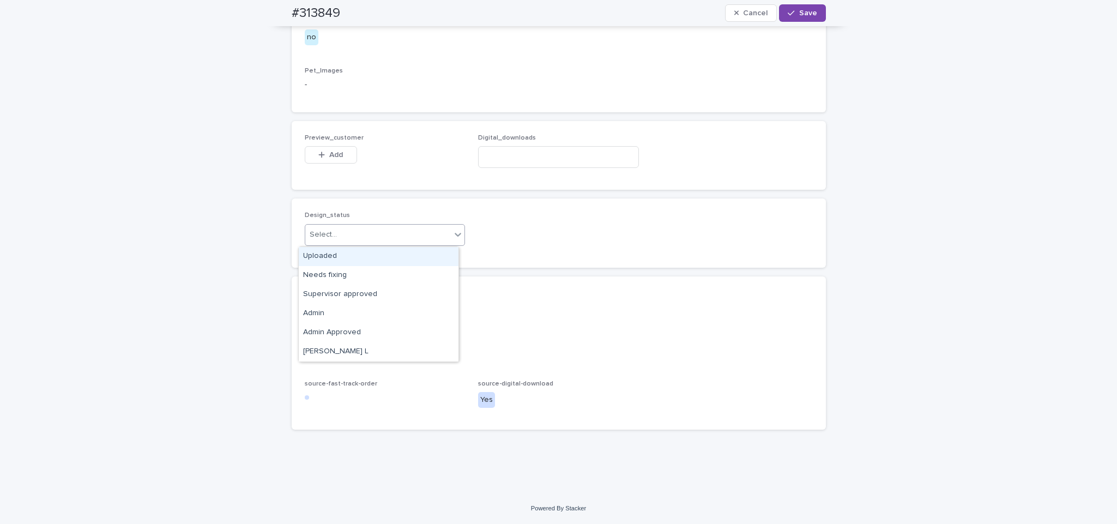
click at [389, 249] on div "Uploaded" at bounding box center [379, 256] width 160 height 19
click at [329, 152] on span "Add" at bounding box center [336, 155] width 14 height 8
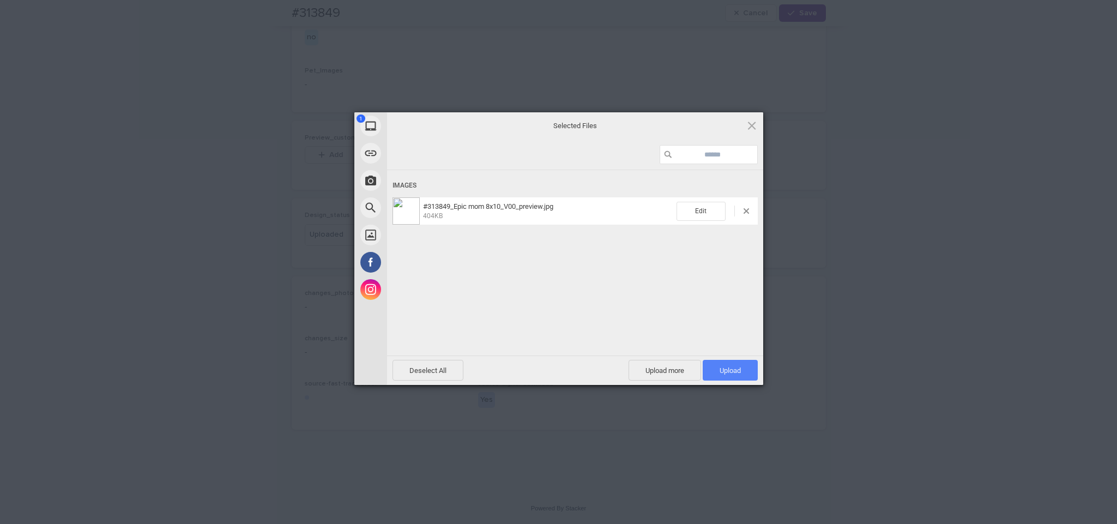
click at [736, 365] on span "Upload 1" at bounding box center [730, 370] width 55 height 21
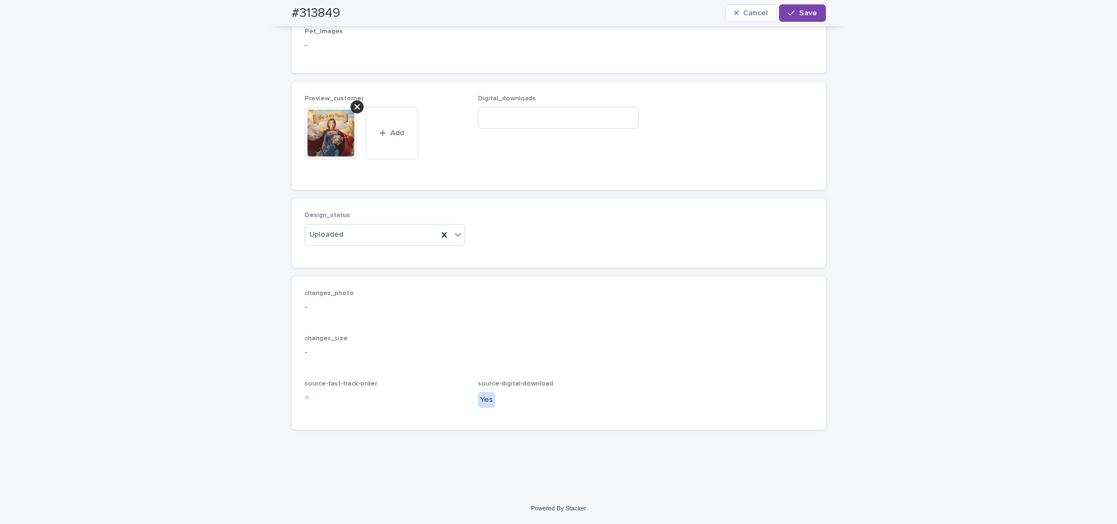
paste input "**********"
type input "**********"
click at [791, 10] on div "button" at bounding box center [793, 13] width 11 height 8
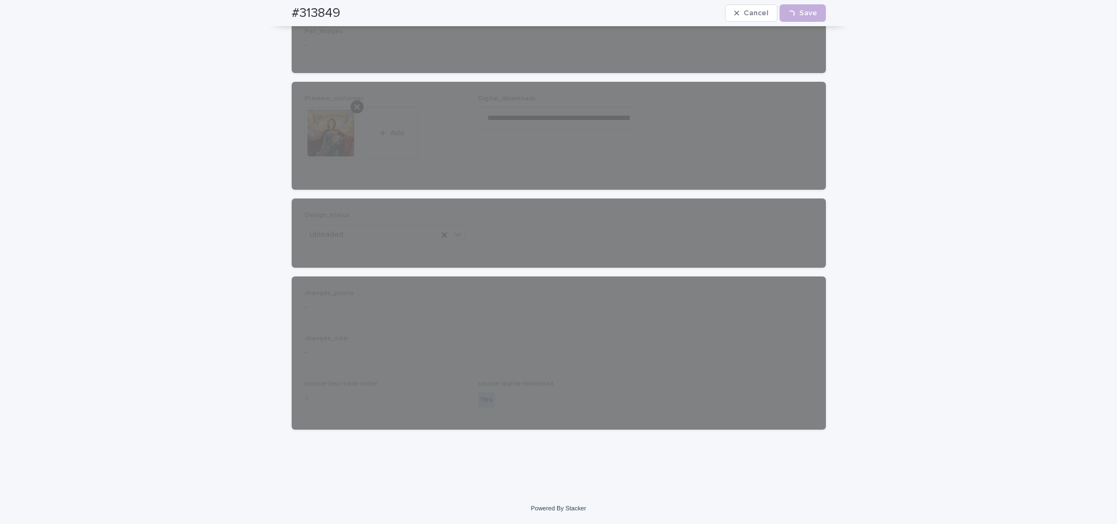
scroll to position [0, 0]
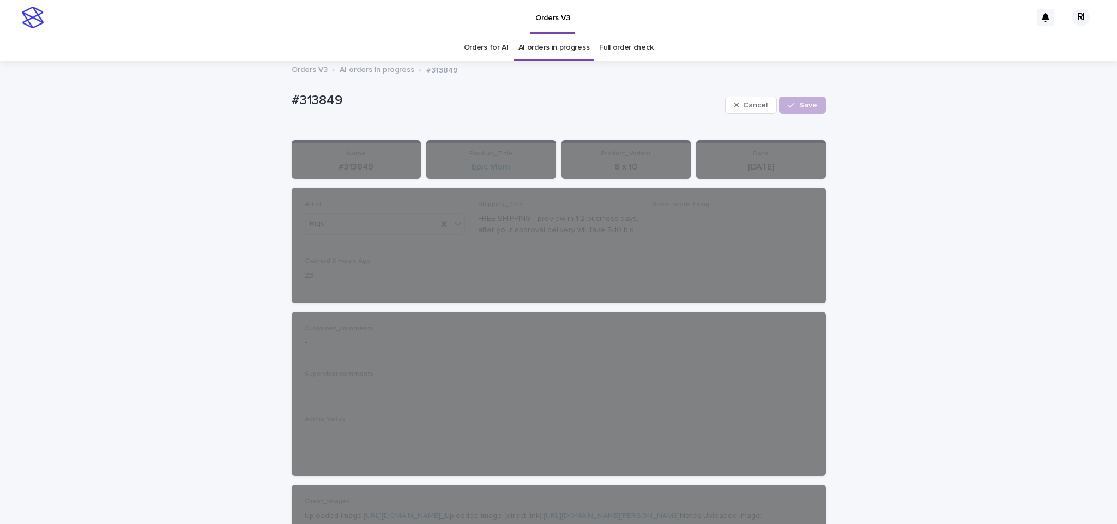
click at [375, 74] on link "AI orders in progress" at bounding box center [377, 69] width 75 height 13
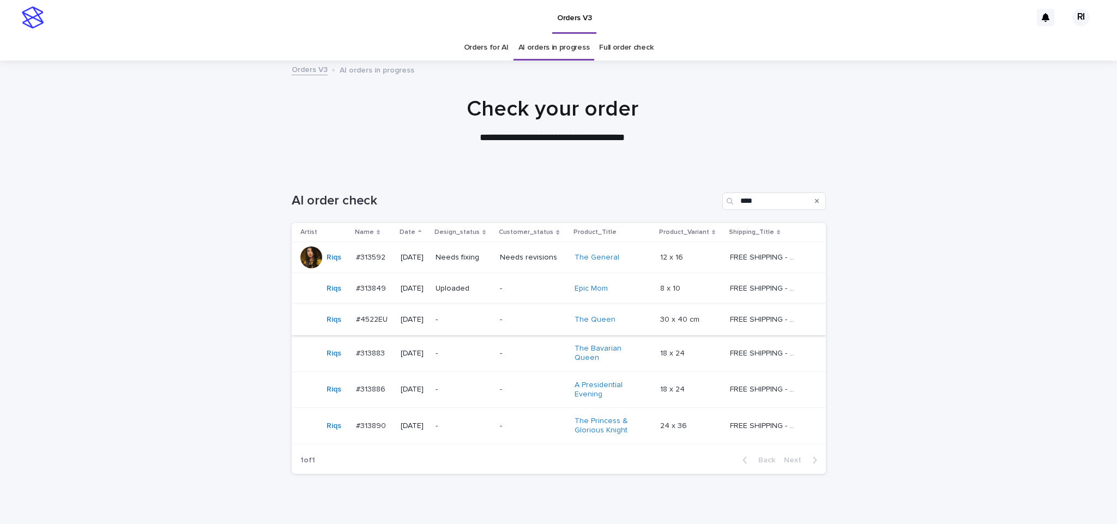
scroll to position [35, 0]
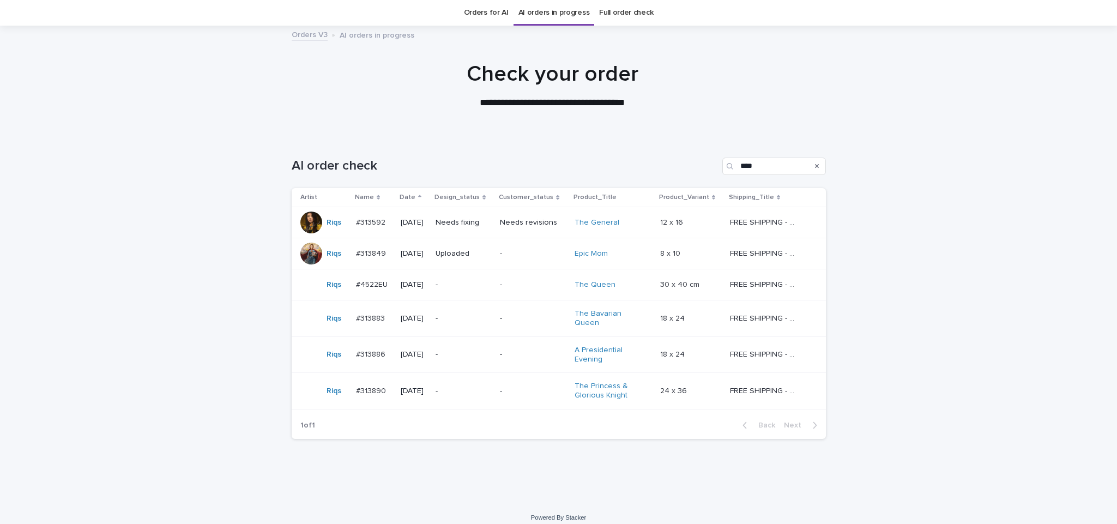
click at [487, 282] on p "-" at bounding box center [464, 284] width 56 height 9
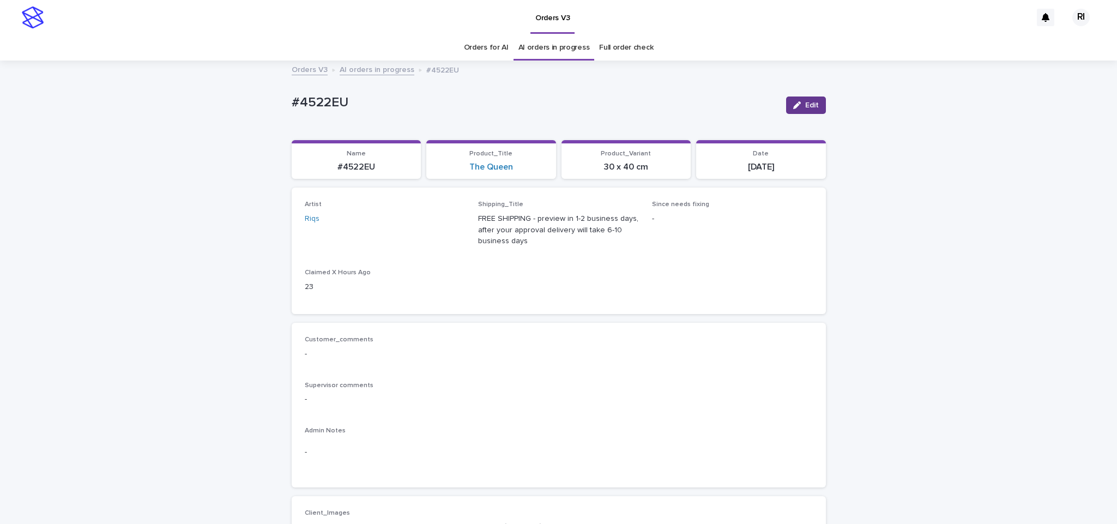
click at [813, 101] on button "Edit" at bounding box center [806, 105] width 40 height 17
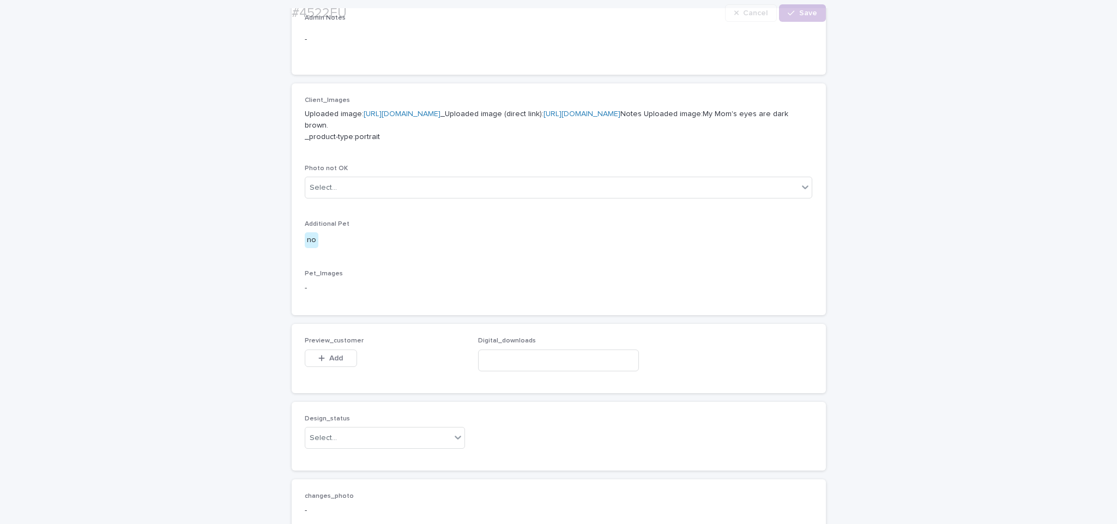
scroll to position [661, 0]
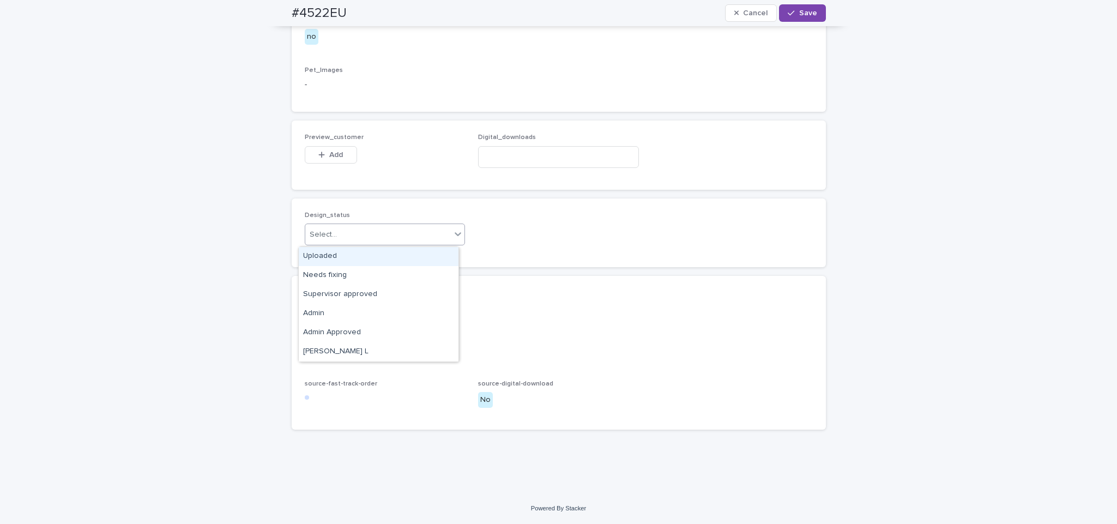
click at [432, 232] on div "Select..." at bounding box center [378, 235] width 146 height 18
click at [393, 254] on div "Uploaded" at bounding box center [379, 256] width 160 height 19
click at [334, 154] on span "Add" at bounding box center [336, 155] width 14 height 8
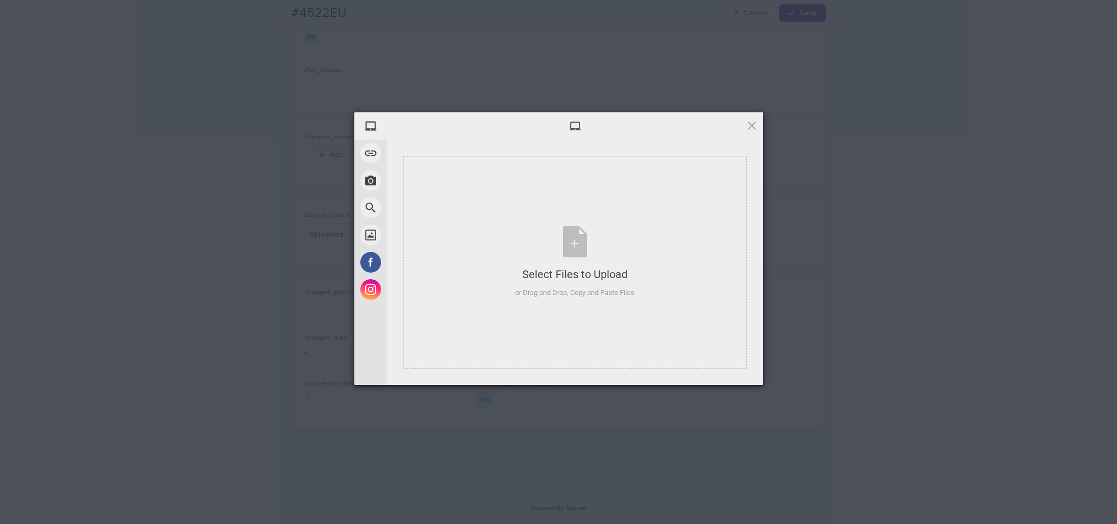
click at [525, 146] on div "Select Files to Upload or Drag and Drop, Copy and Paste Files" at bounding box center [575, 262] width 376 height 245
click at [519, 198] on div "Select Files to Upload or Drag and Drop, Copy and Paste Files" at bounding box center [574, 262] width 343 height 213
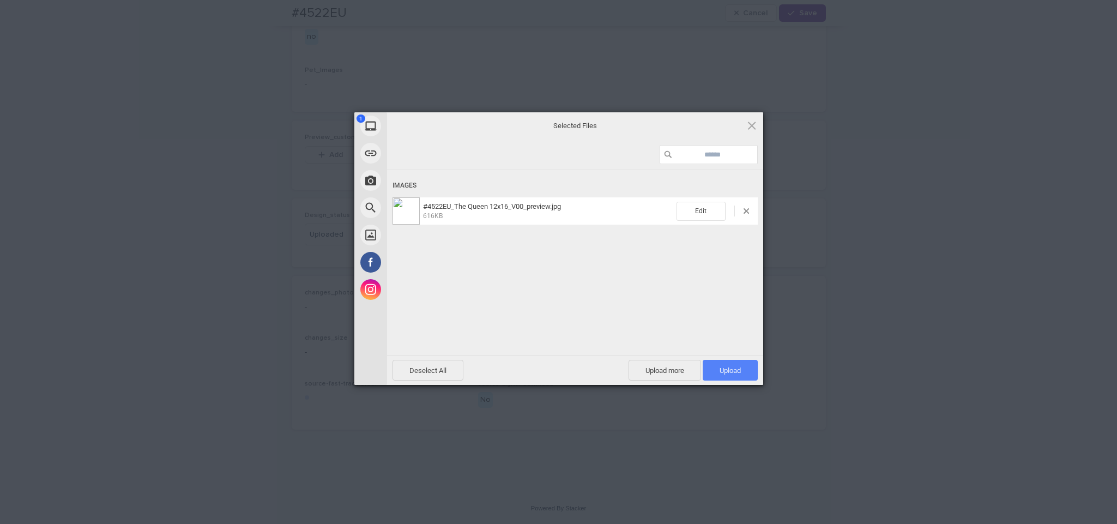
click at [743, 373] on span "Upload 1" at bounding box center [730, 370] width 55 height 21
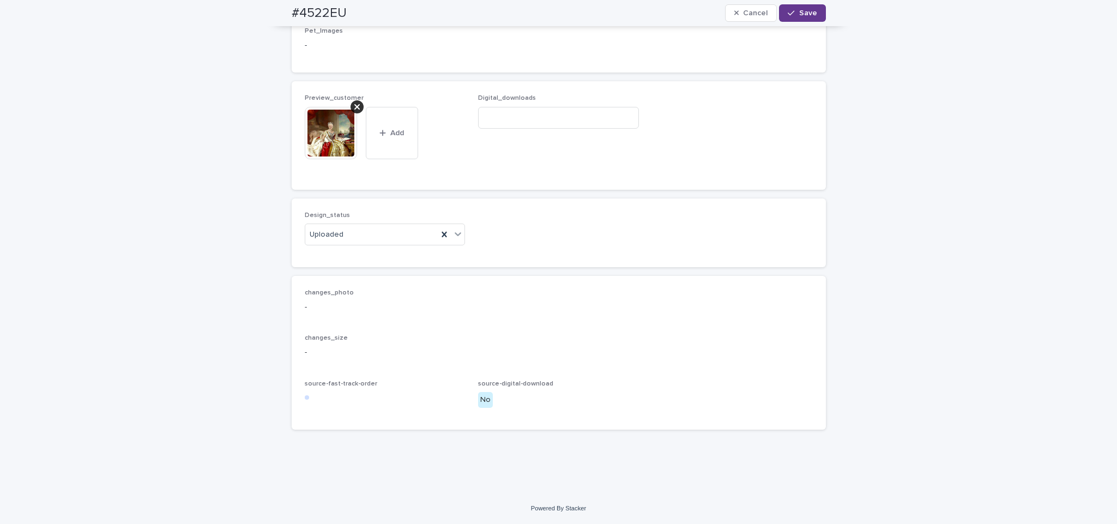
click at [799, 12] on span "Save" at bounding box center [808, 13] width 18 height 8
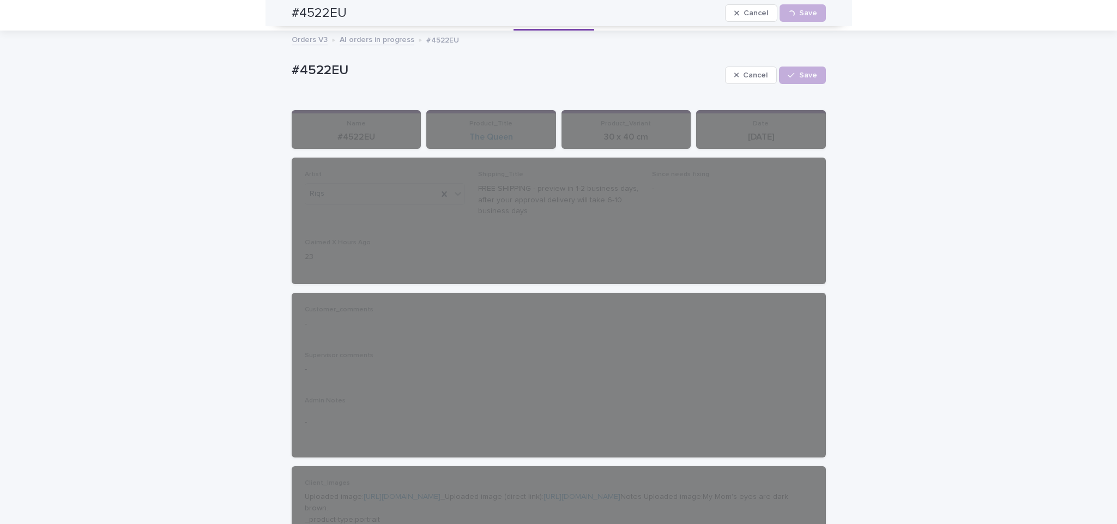
scroll to position [0, 0]
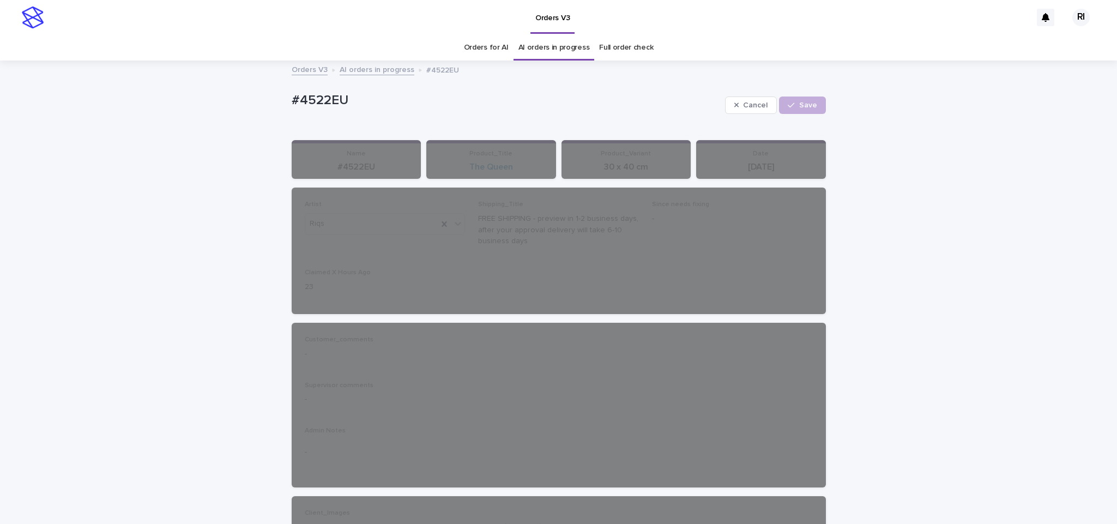
click at [372, 73] on link "AI orders in progress" at bounding box center [377, 69] width 75 height 13
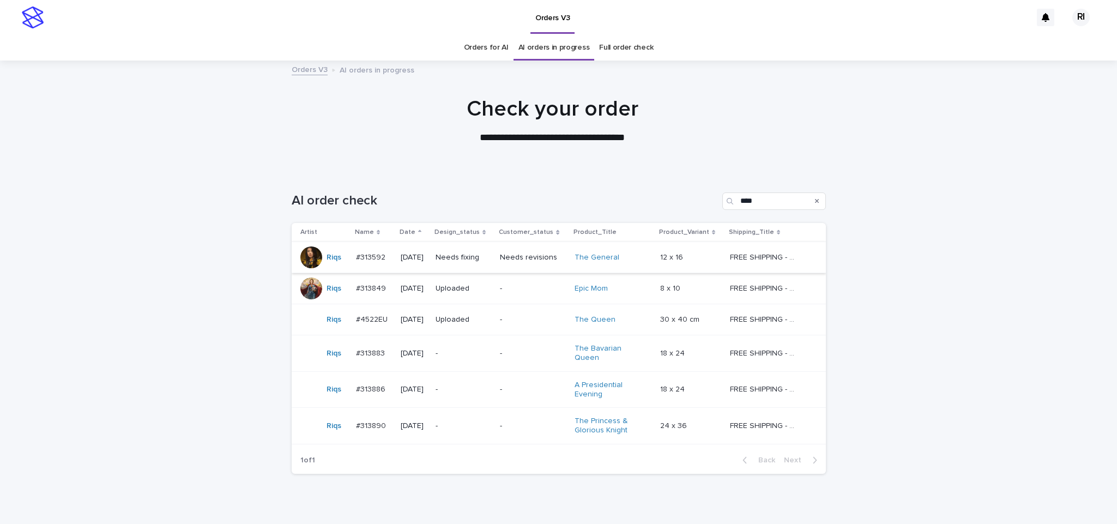
scroll to position [35, 0]
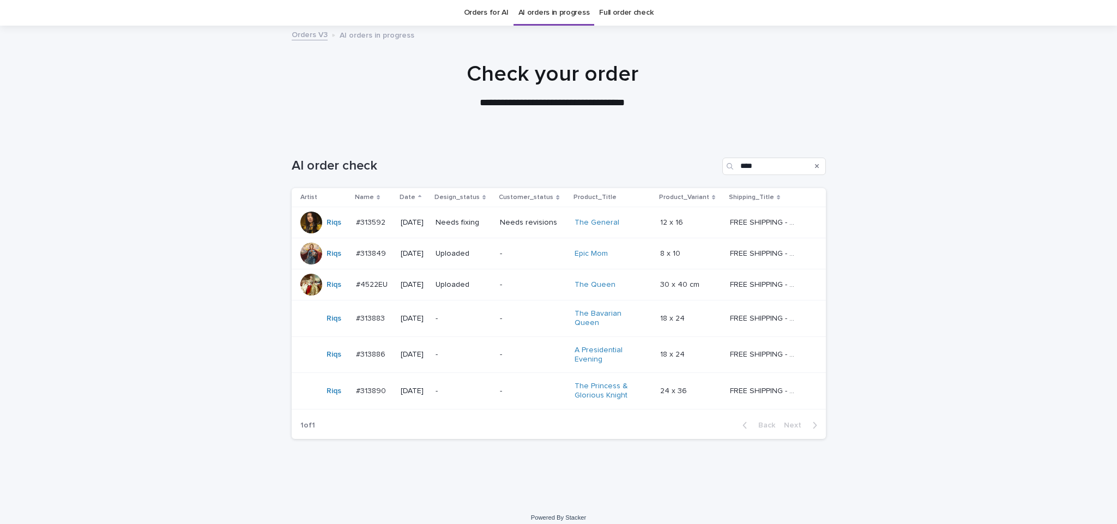
click at [491, 226] on p "Needs fixing" at bounding box center [464, 222] width 56 height 9
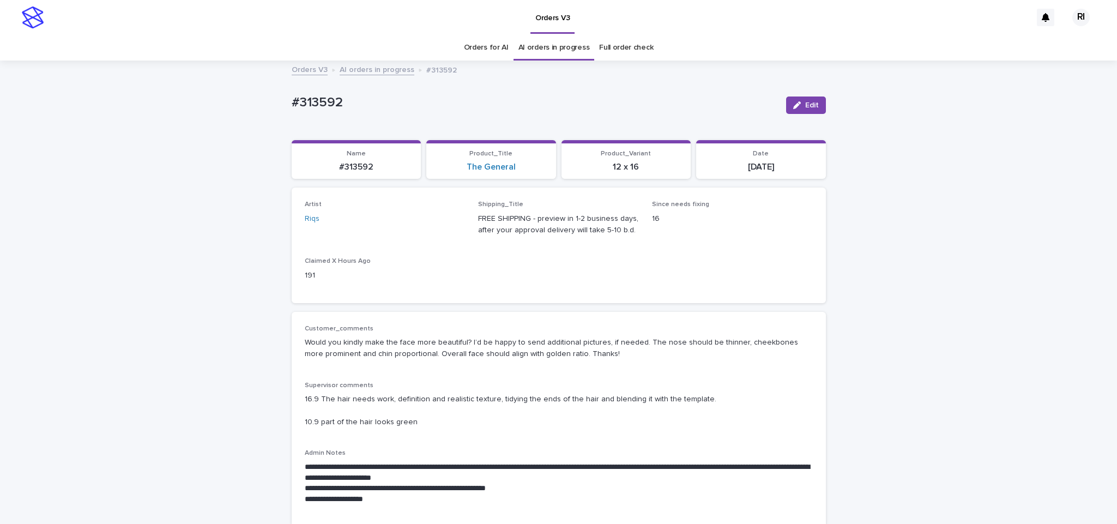
click at [794, 100] on button "Edit" at bounding box center [806, 105] width 40 height 17
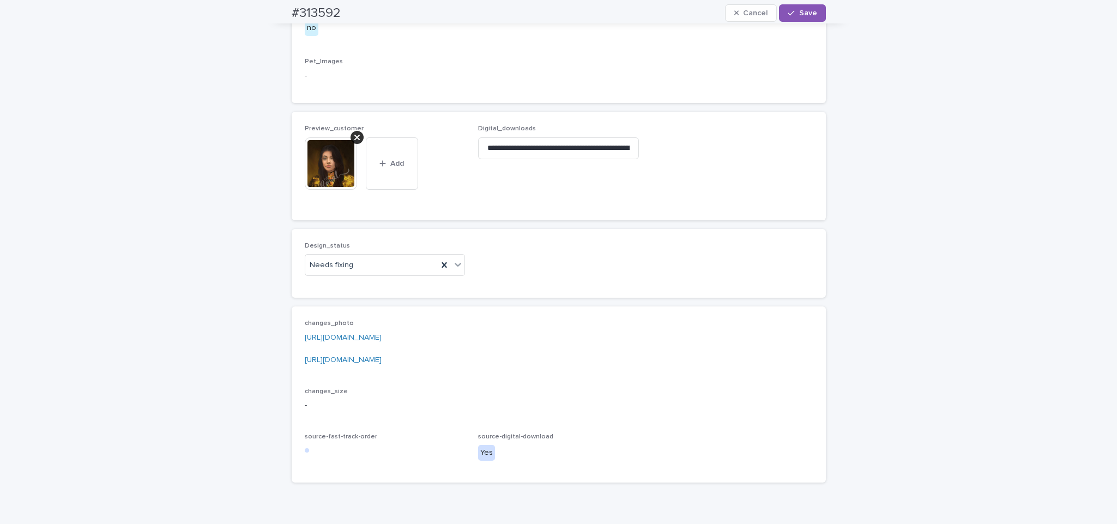
scroll to position [831, 0]
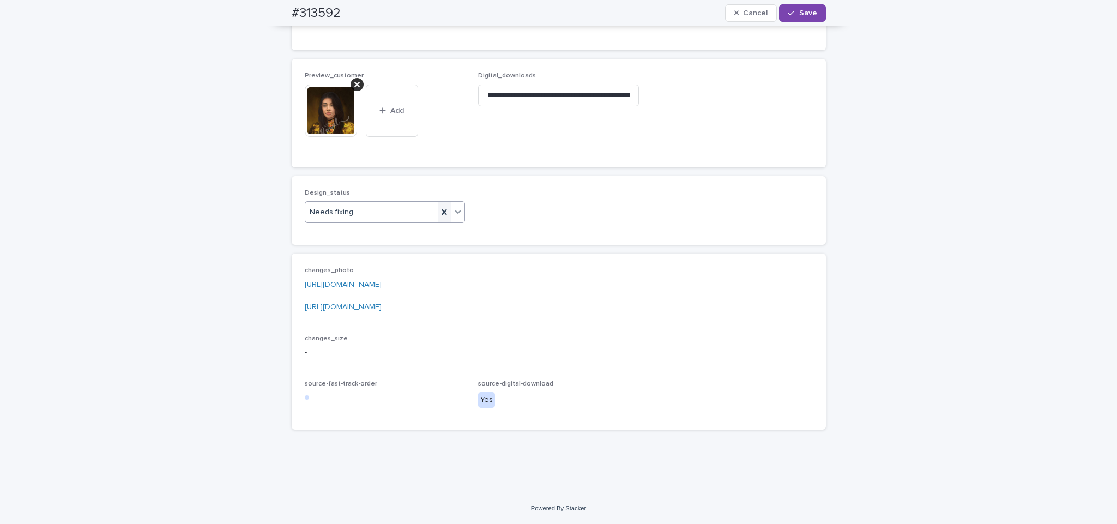
click at [443, 208] on icon at bounding box center [444, 212] width 11 height 11
click at [405, 226] on div "Uploaded" at bounding box center [379, 233] width 160 height 19
click at [570, 92] on input "**********" at bounding box center [558, 96] width 161 height 22
click at [354, 82] on icon at bounding box center [356, 84] width 5 height 5
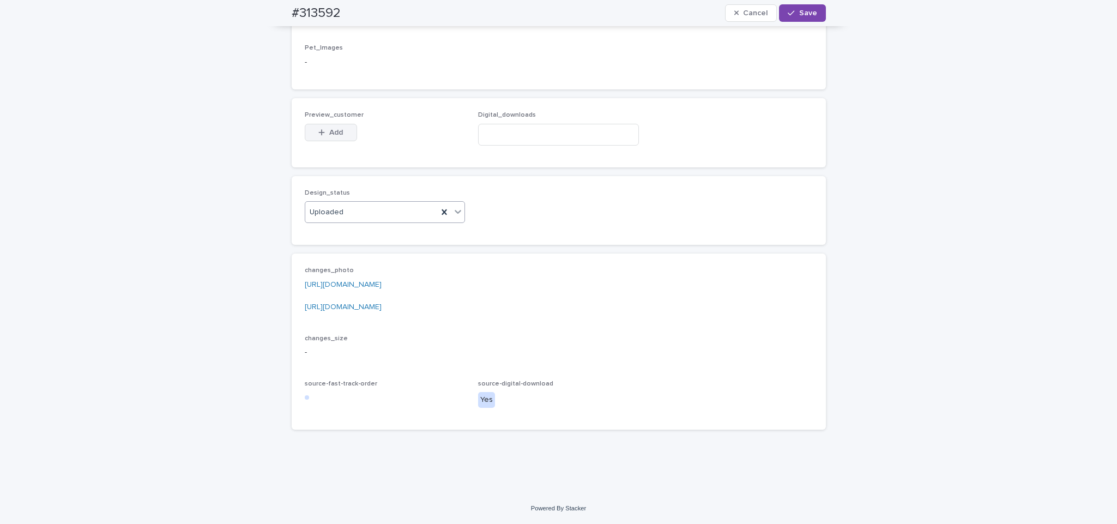
click at [326, 136] on button "Add" at bounding box center [331, 132] width 52 height 17
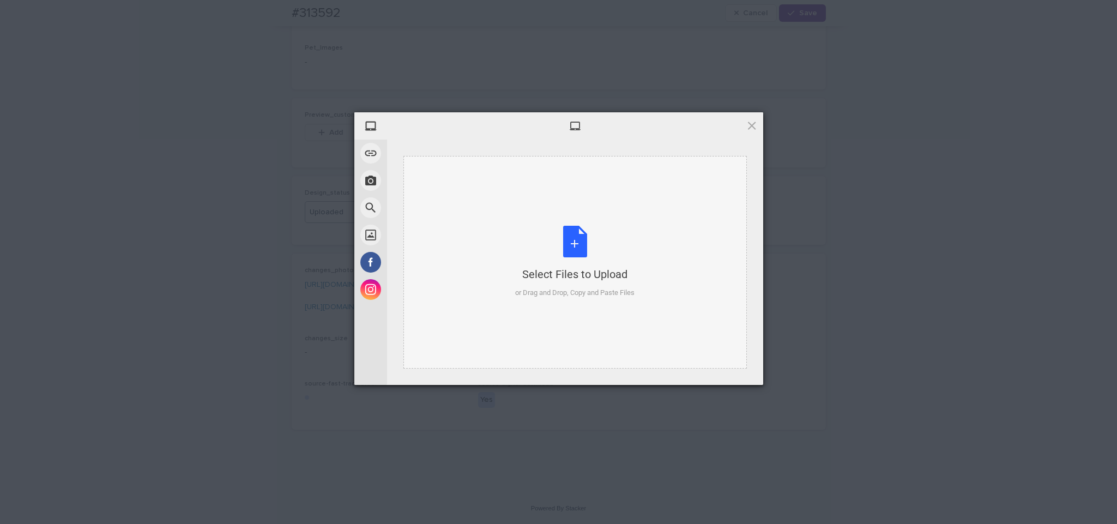
click at [537, 213] on div "Select Files to Upload or Drag and Drop, Copy and Paste Files" at bounding box center [574, 262] width 343 height 213
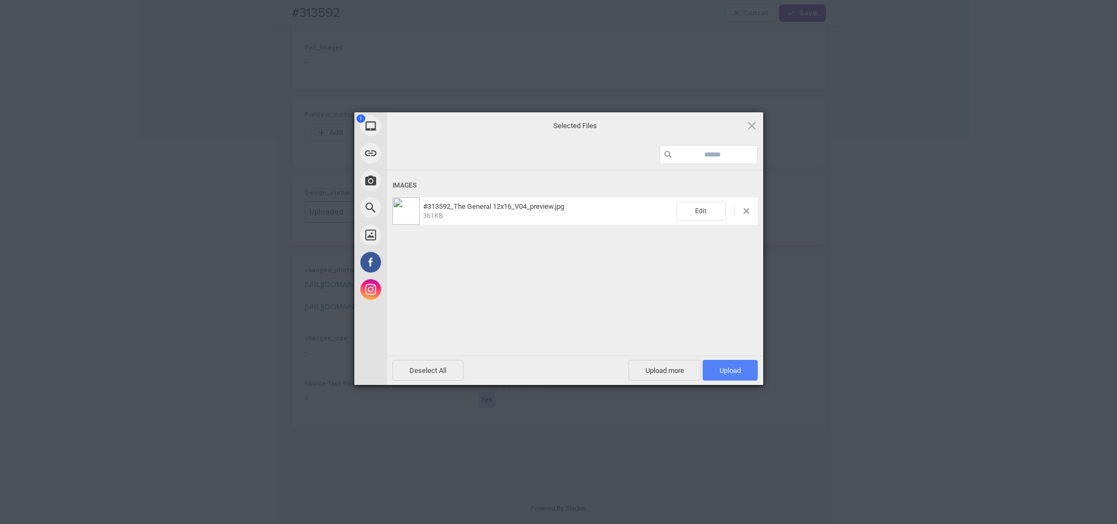
click at [723, 372] on span "Upload 1" at bounding box center [730, 370] width 21 height 8
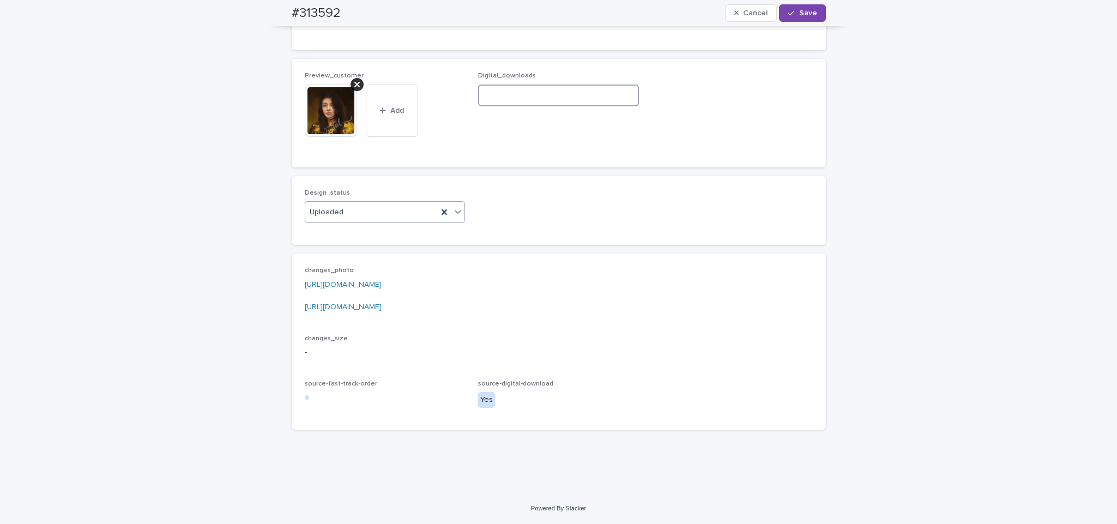
paste input "**********"
type input "**********"
click at [805, 11] on span "Save" at bounding box center [808, 13] width 18 height 8
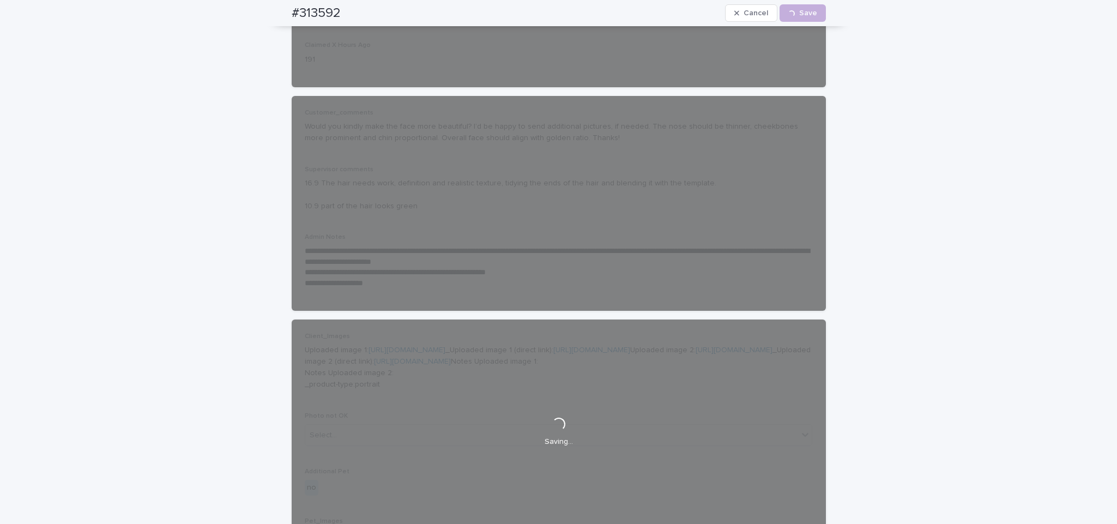
scroll to position [0, 0]
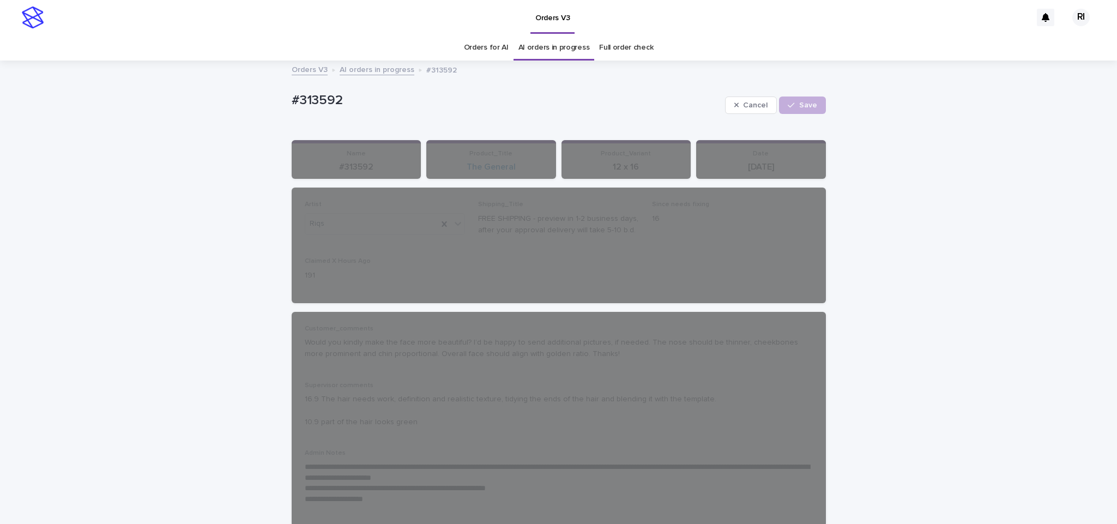
click at [378, 77] on div "Orders V3 AI orders in progress #313592" at bounding box center [558, 70] width 545 height 15
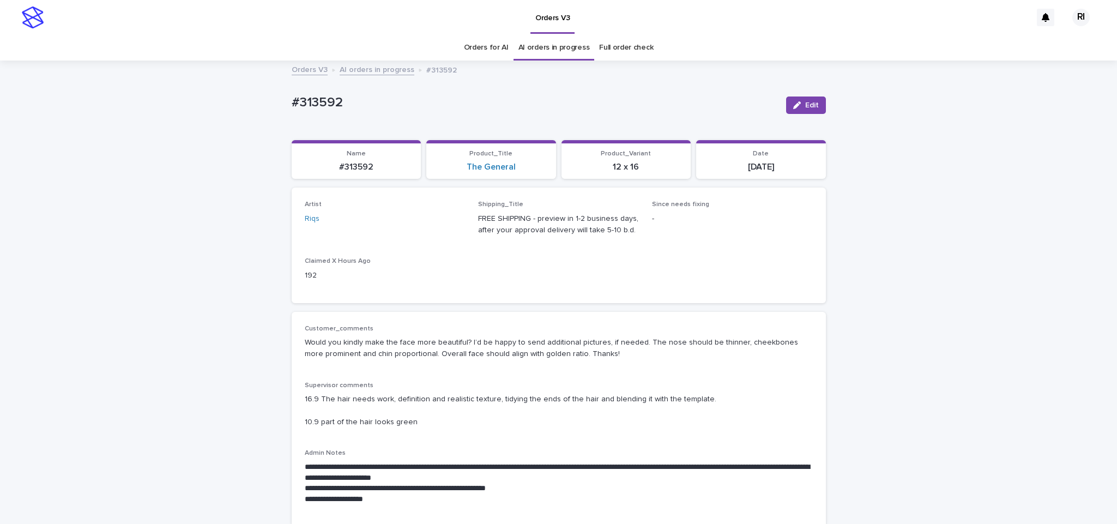
click at [383, 65] on link "AI orders in progress" at bounding box center [377, 69] width 75 height 13
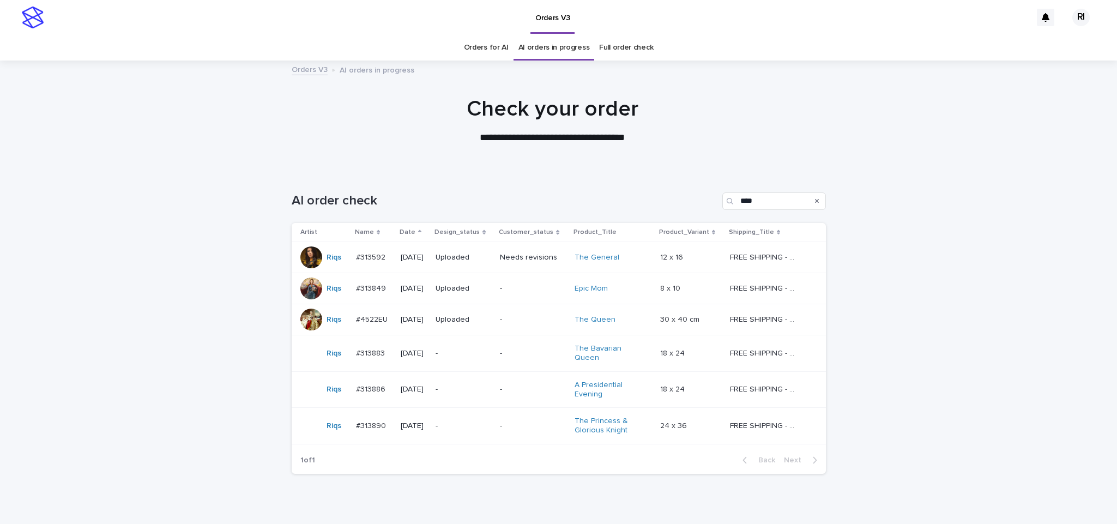
click at [491, 265] on div "Uploaded" at bounding box center [464, 258] width 56 height 18
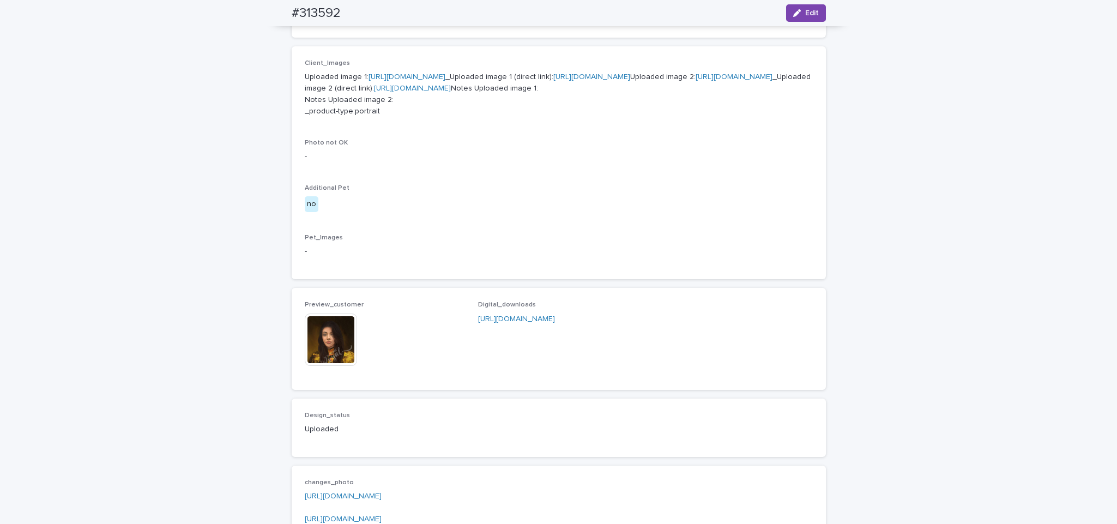
scroll to position [502, 0]
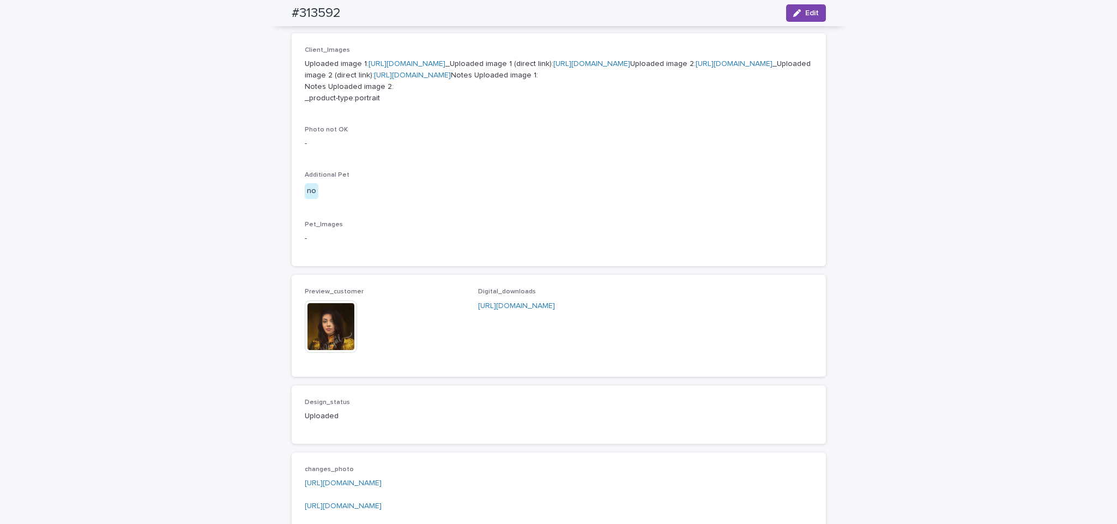
click at [337, 353] on img at bounding box center [331, 326] width 52 height 52
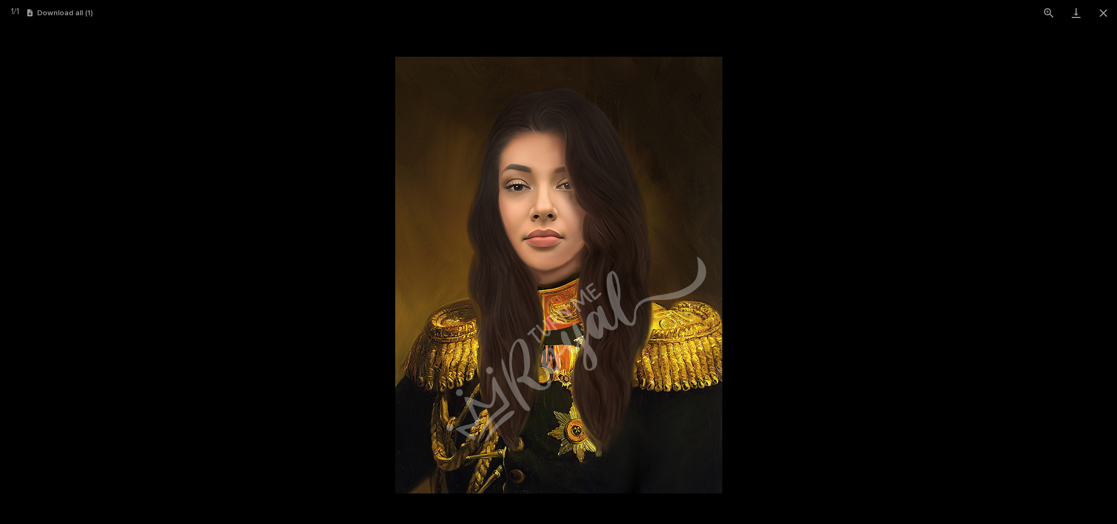
click at [290, 294] on picture at bounding box center [558, 275] width 1117 height 498
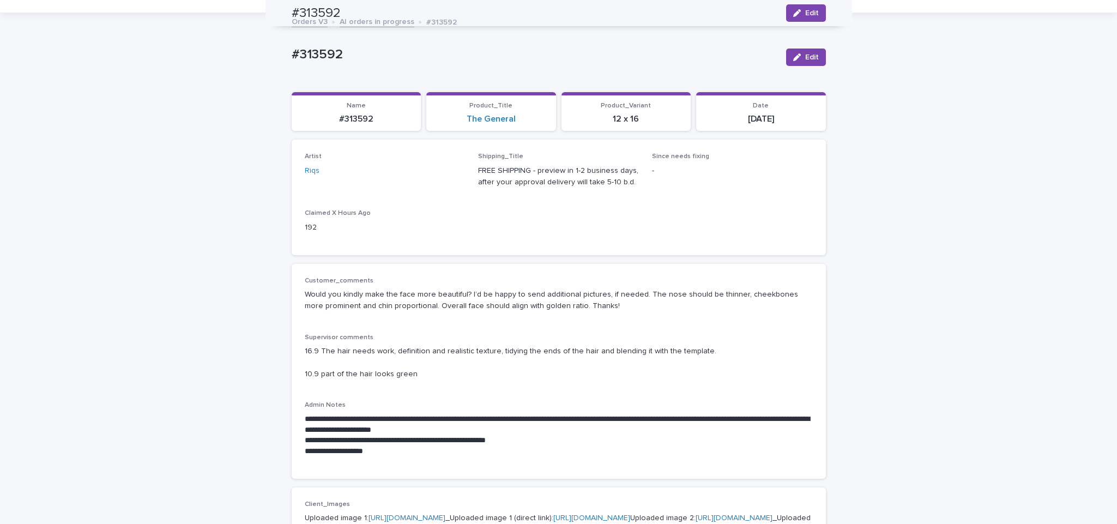
scroll to position [0, 0]
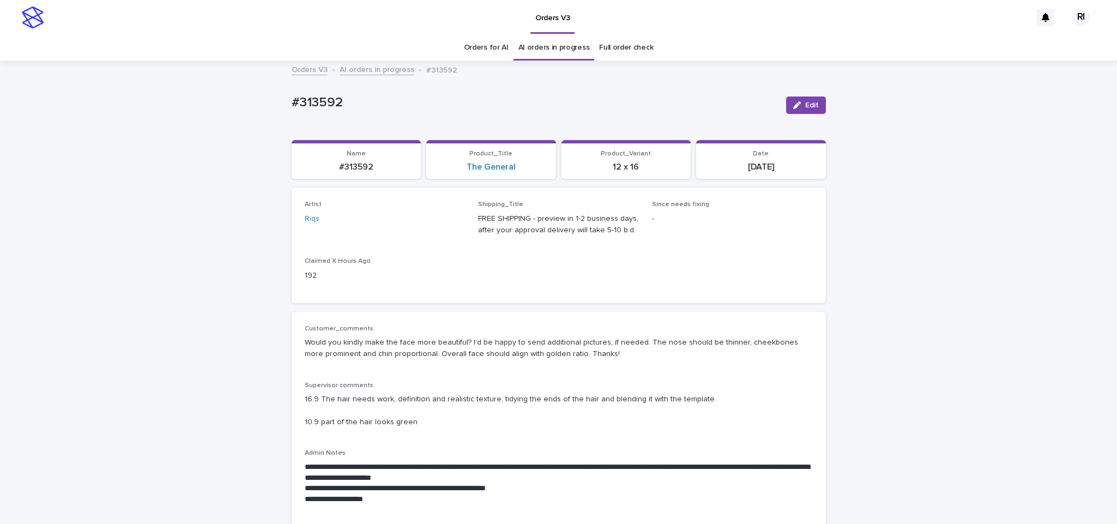
click at [384, 69] on link "AI orders in progress" at bounding box center [377, 69] width 75 height 13
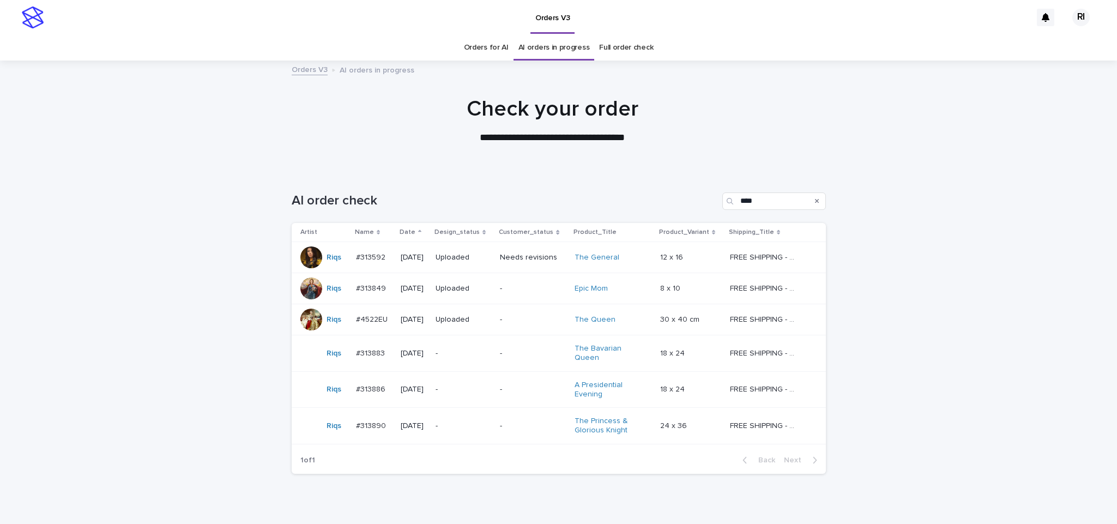
scroll to position [35, 0]
